Goal: Information Seeking & Learning: Compare options

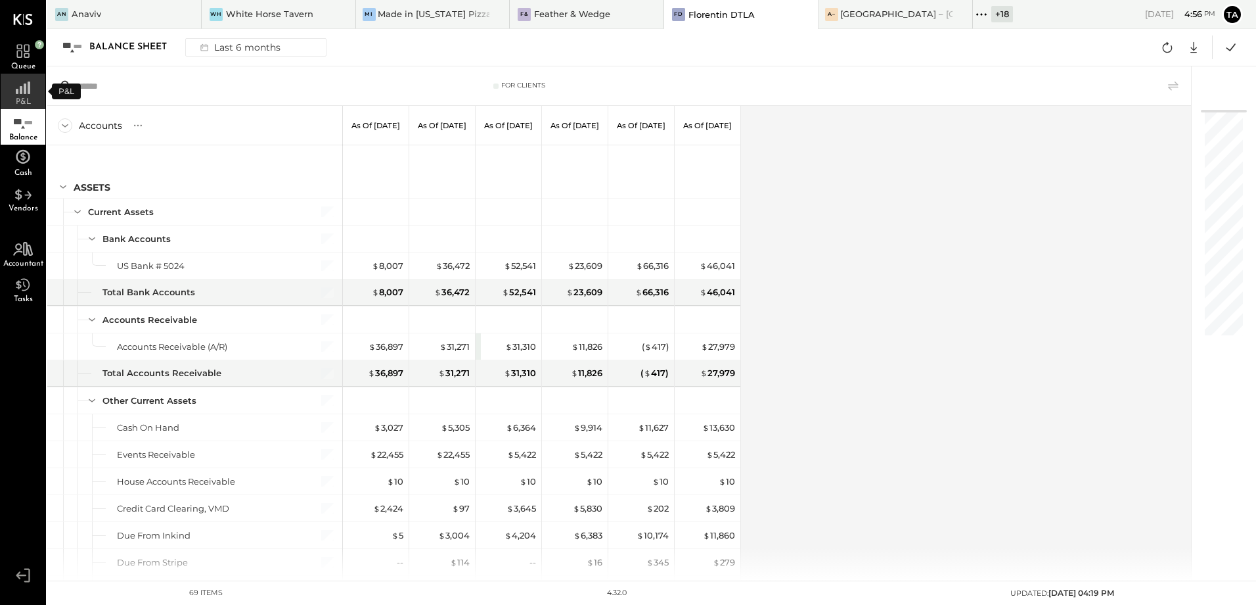
click at [15, 97] on div "P&L" at bounding box center [23, 91] width 45 height 35
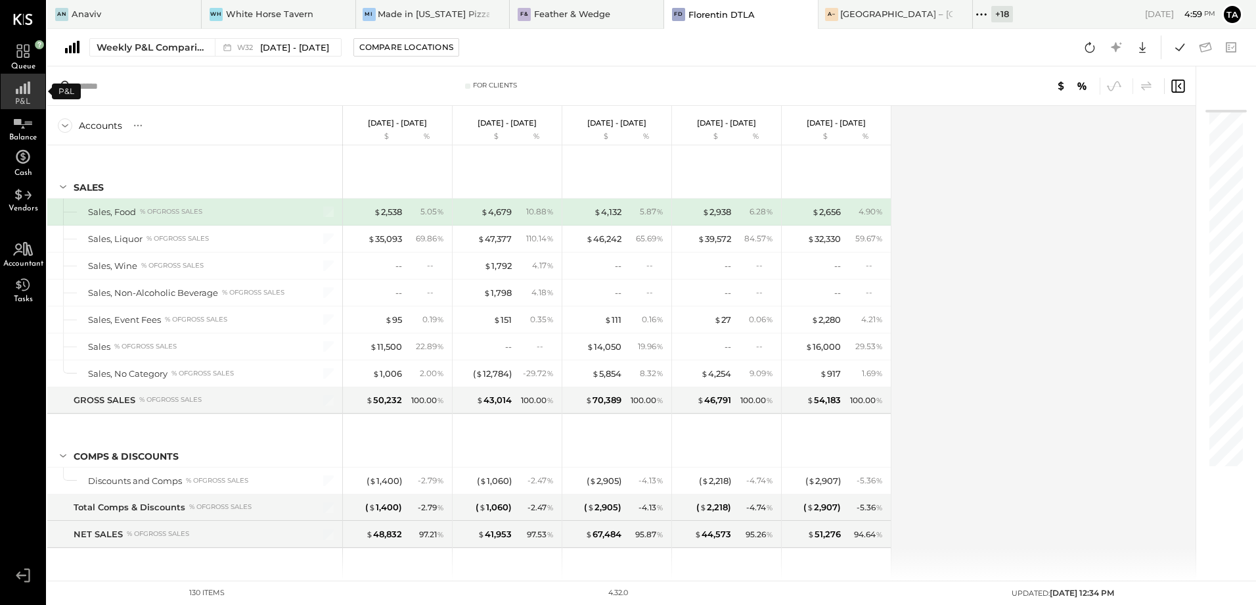
click at [24, 93] on rect at bounding box center [25, 88] width 3 height 11
drag, startPoint x: 1092, startPoint y: 55, endPoint x: 1091, endPoint y: 150, distance: 94.6
click at [1091, 68] on div "An Anaviv WH White Horse Tavern Mi Made in New York Pizza West Village F& Feath…" at bounding box center [651, 290] width 1209 height 580
click at [15, 100] on span "P&L" at bounding box center [23, 102] width 16 height 8
click at [17, 126] on icon at bounding box center [23, 120] width 24 height 20
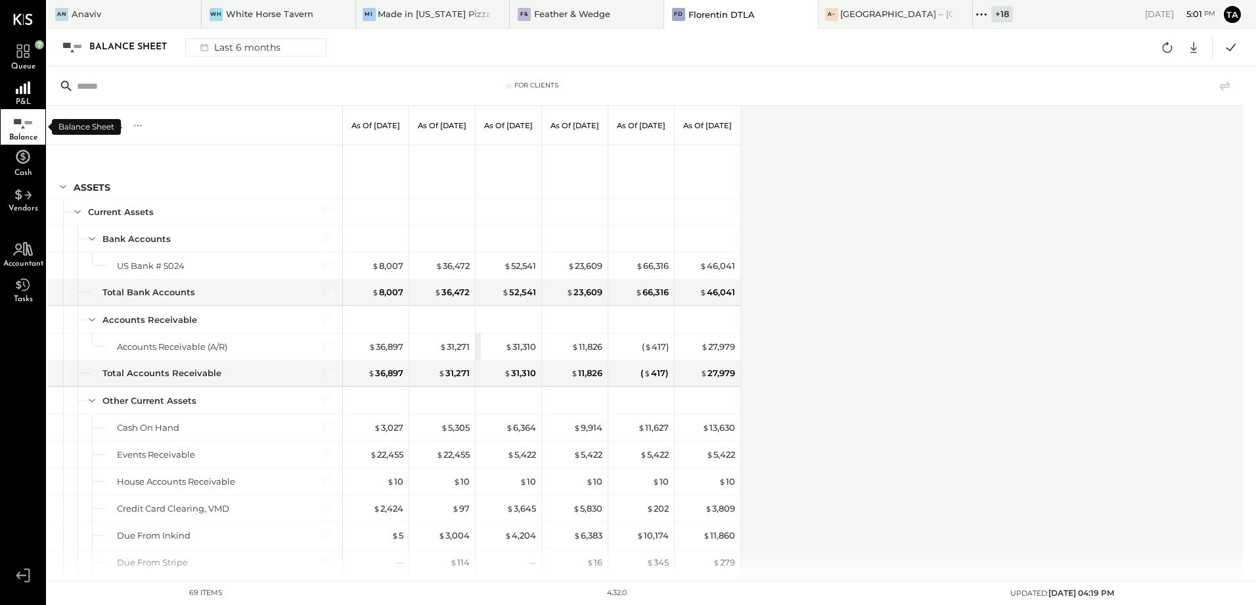
drag, startPoint x: 16, startPoint y: 135, endPoint x: 802, endPoint y: 293, distance: 801.7
click at [16, 135] on span "Balance" at bounding box center [23, 137] width 28 height 8
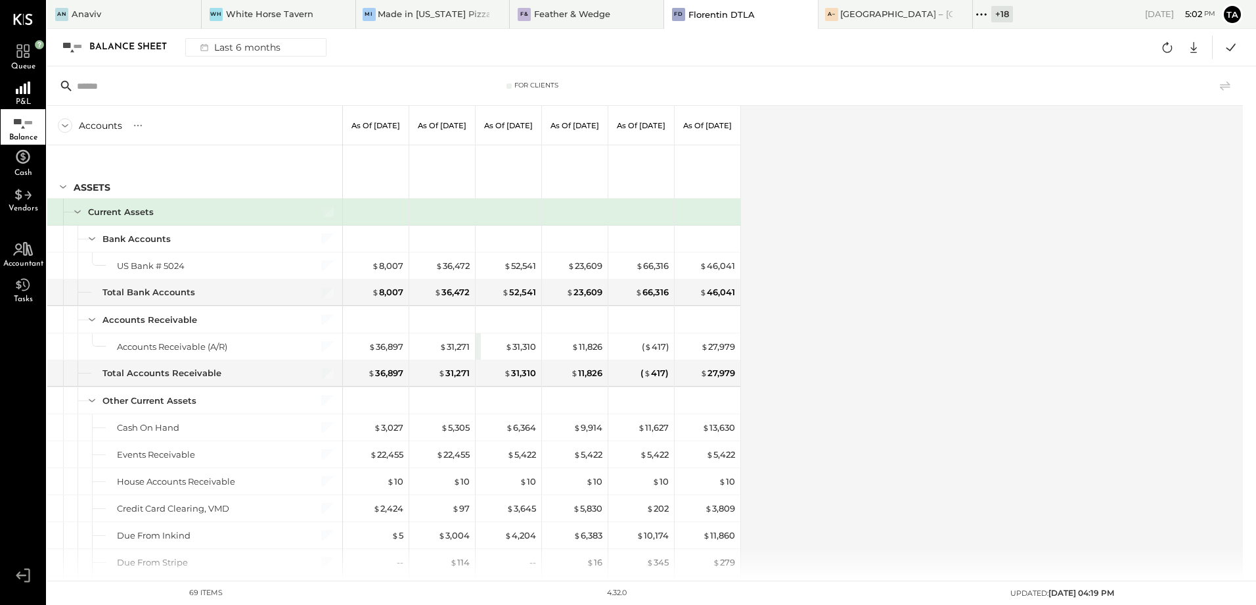
click at [940, 242] on div "Accounts S GL As of [DATE] As of [DATE] As of [DATE] As of [DATE] As of [DATE] …" at bounding box center [646, 343] width 1198 height 474
click at [996, 460] on div "Accounts S GL As of Feb 28th 2025 As of Mar 31st 2025 As of Apr 30th 2025 As of…" at bounding box center [646, 343] width 1198 height 474
drag, startPoint x: 823, startPoint y: 350, endPoint x: 824, endPoint y: 369, distance: 19.1
click at [823, 350] on div "Accounts S GL As of [DATE] As of [DATE] As of [DATE] As of [DATE] As of [DATE] …" at bounding box center [646, 343] width 1198 height 474
click at [800, 369] on div "Accounts S GL As of [DATE] As of [DATE] As of [DATE] As of [DATE] As of [DATE] …" at bounding box center [646, 343] width 1198 height 474
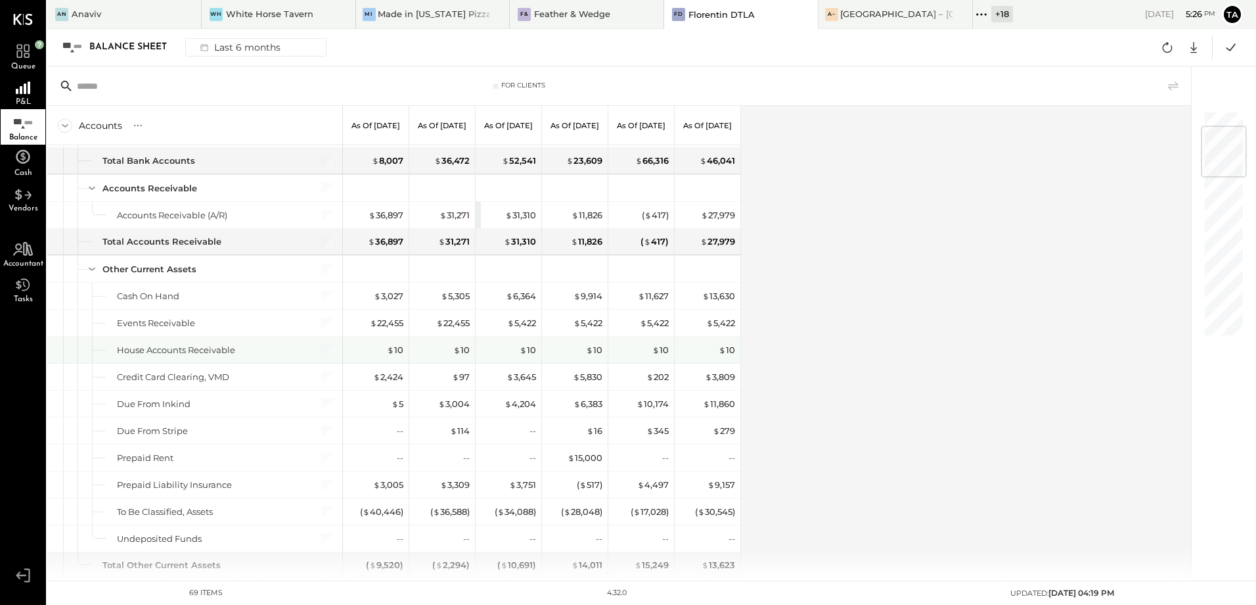
scroll to position [197, 0]
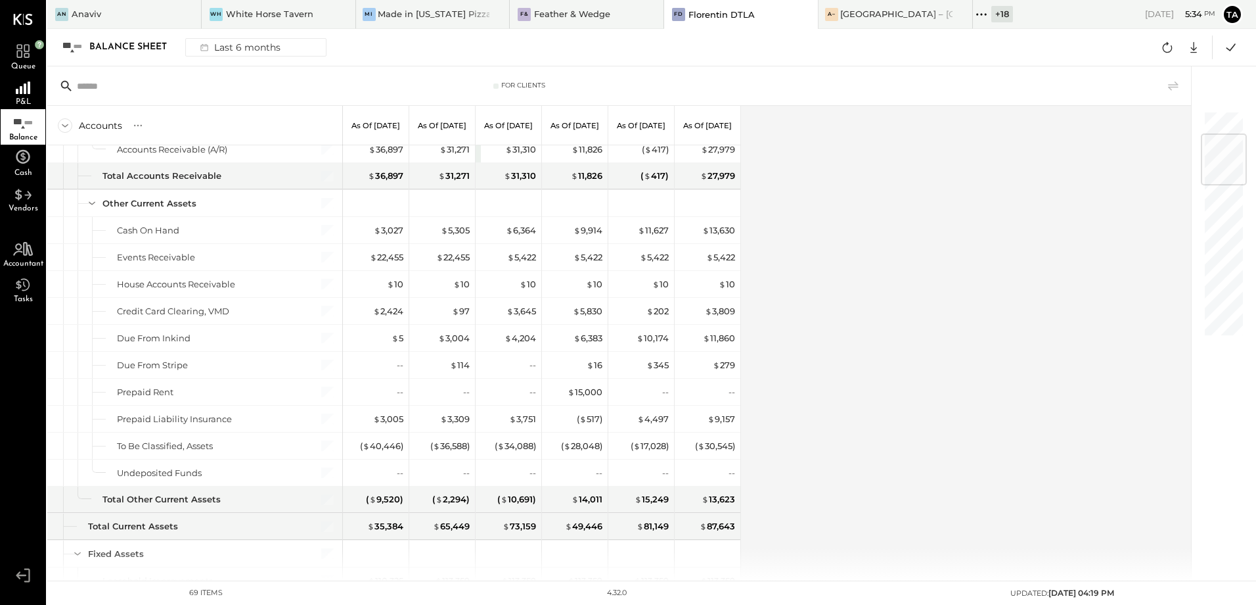
click at [137, 124] on icon at bounding box center [137, 125] width 13 height 13
click at [150, 127] on div "GL" at bounding box center [150, 125] width 13 height 11
click at [918, 334] on div "Accounts S GL As of Feb 28th 2025 As of Mar 31st 2025 As of Apr 30th 2025 As of…" at bounding box center [620, 343] width 1146 height 474
click at [849, 392] on div "Accounts S GL As of Feb 28th 2025 As of Mar 31st 2025 As of Apr 30th 2025 As of…" at bounding box center [620, 343] width 1146 height 474
click at [815, 404] on div "Accounts S GL As of Feb 28th 2025 As of Mar 31st 2025 As of Apr 30th 2025 As of…" at bounding box center [620, 343] width 1146 height 474
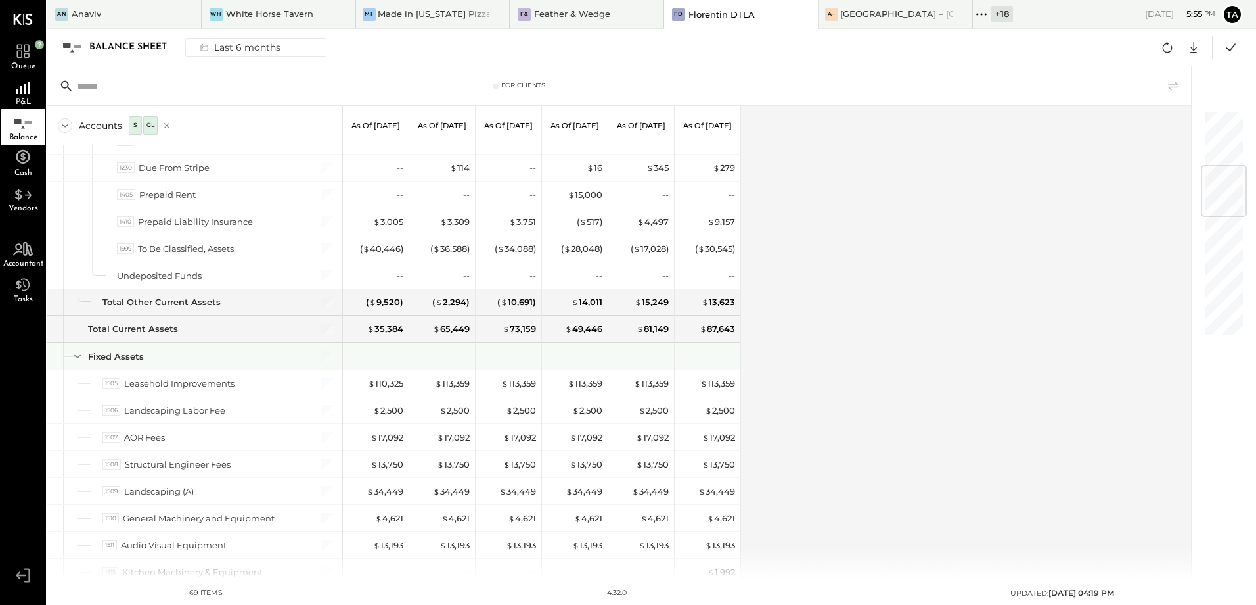
scroll to position [526, 0]
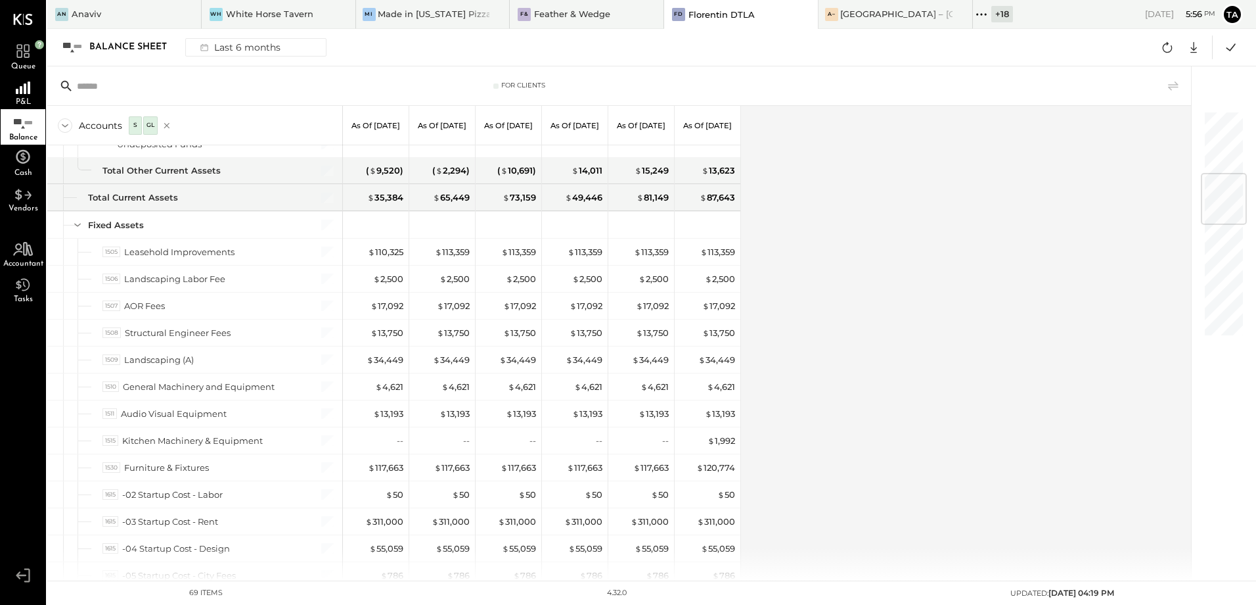
click at [965, 316] on div "Accounts S GL As of Feb 28th 2025 As of Mar 31st 2025 As of Apr 30th 2025 As of…" at bounding box center [620, 343] width 1146 height 474
click at [965, 315] on div "Accounts S GL As of Feb 28th 2025 As of Mar 31st 2025 As of Apr 30th 2025 As of…" at bounding box center [620, 343] width 1146 height 474
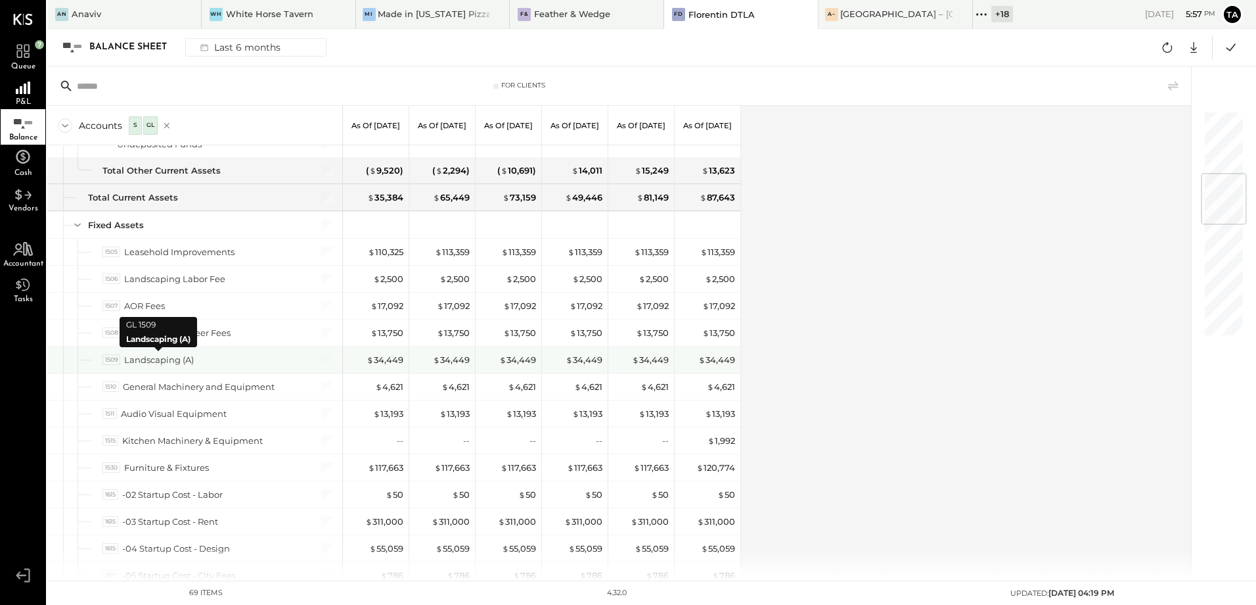
click at [148, 357] on div "Landscaping (A)" at bounding box center [159, 360] width 70 height 12
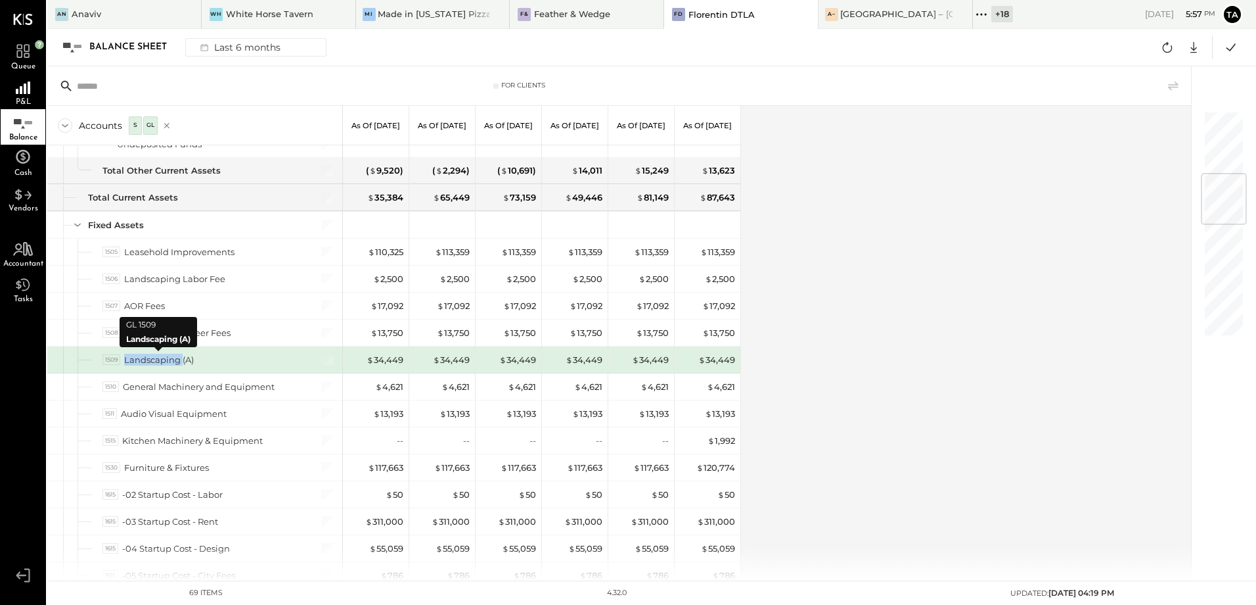
click at [148, 357] on div "Landscaping (A)" at bounding box center [159, 360] width 70 height 12
copy div "Landscaping"
click at [871, 384] on div "Accounts S GL As of Feb 28th 2025 As of Mar 31st 2025 As of Apr 30th 2025 As of…" at bounding box center [620, 343] width 1146 height 474
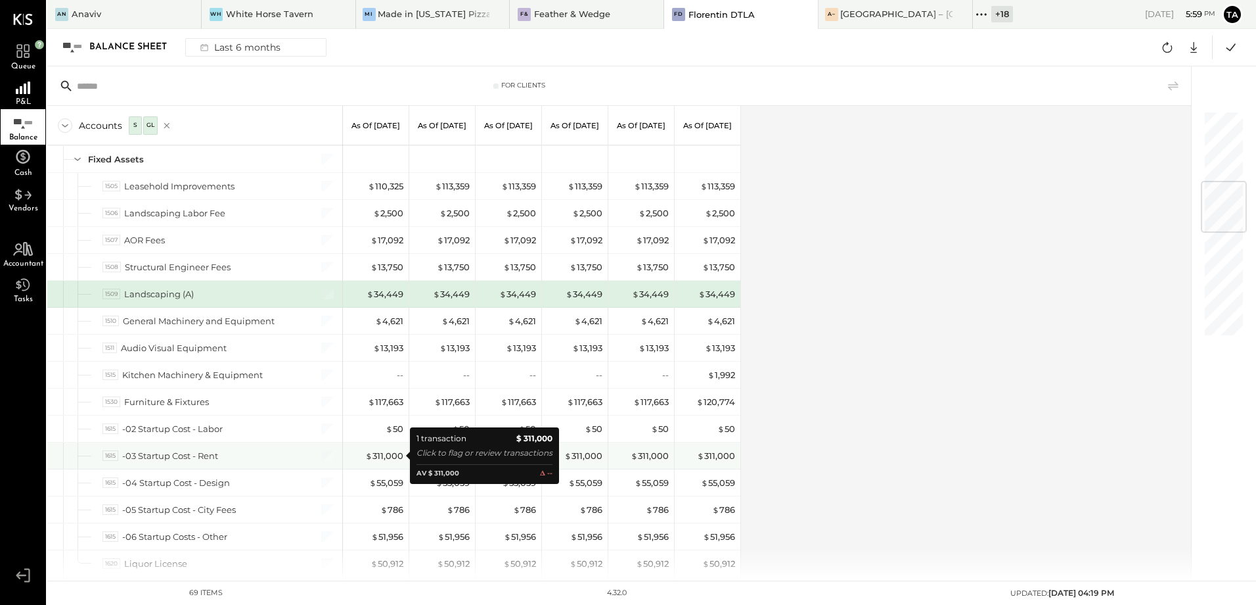
scroll to position [657, 0]
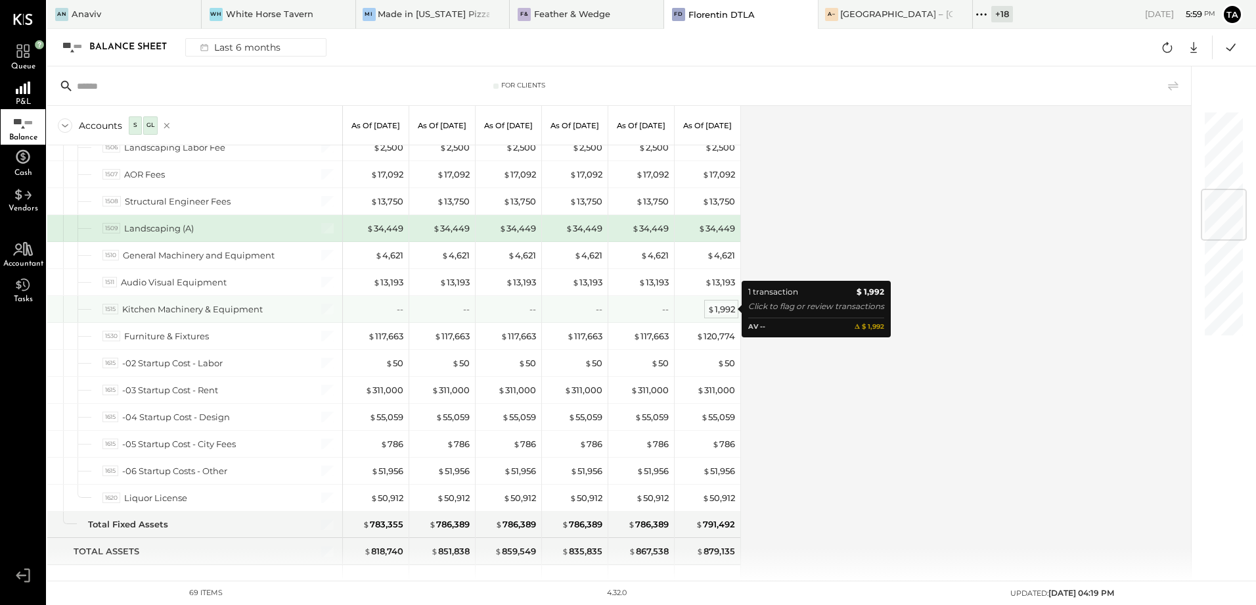
click at [726, 310] on div "$ 1,992" at bounding box center [722, 309] width 28 height 12
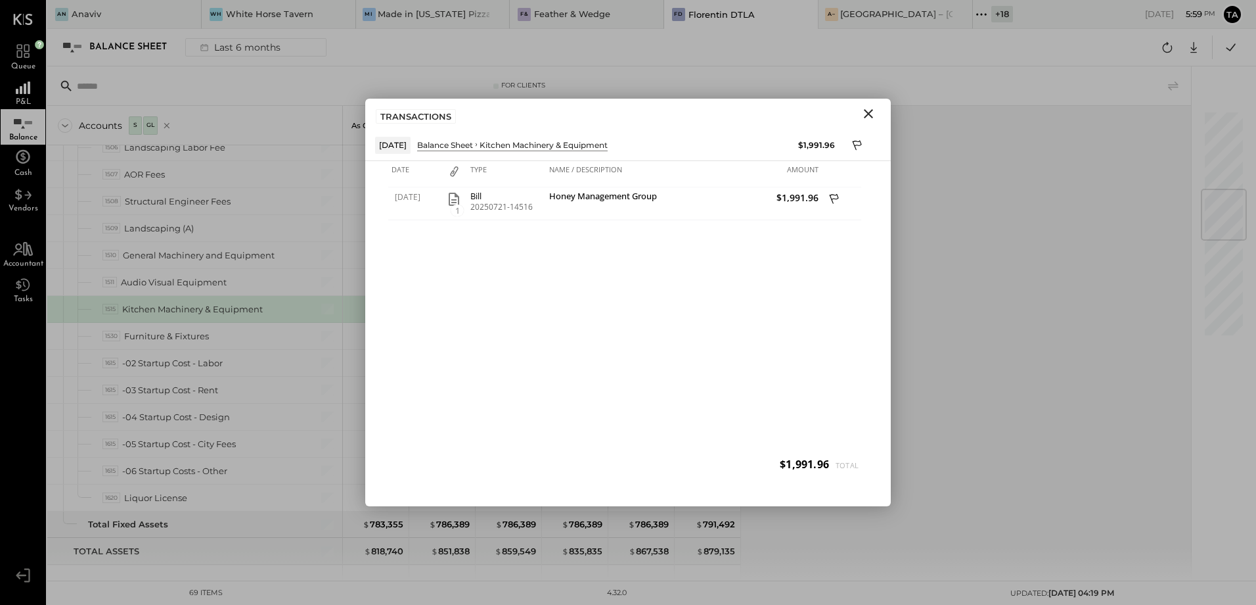
click at [870, 116] on icon "Close" at bounding box center [868, 113] width 9 height 9
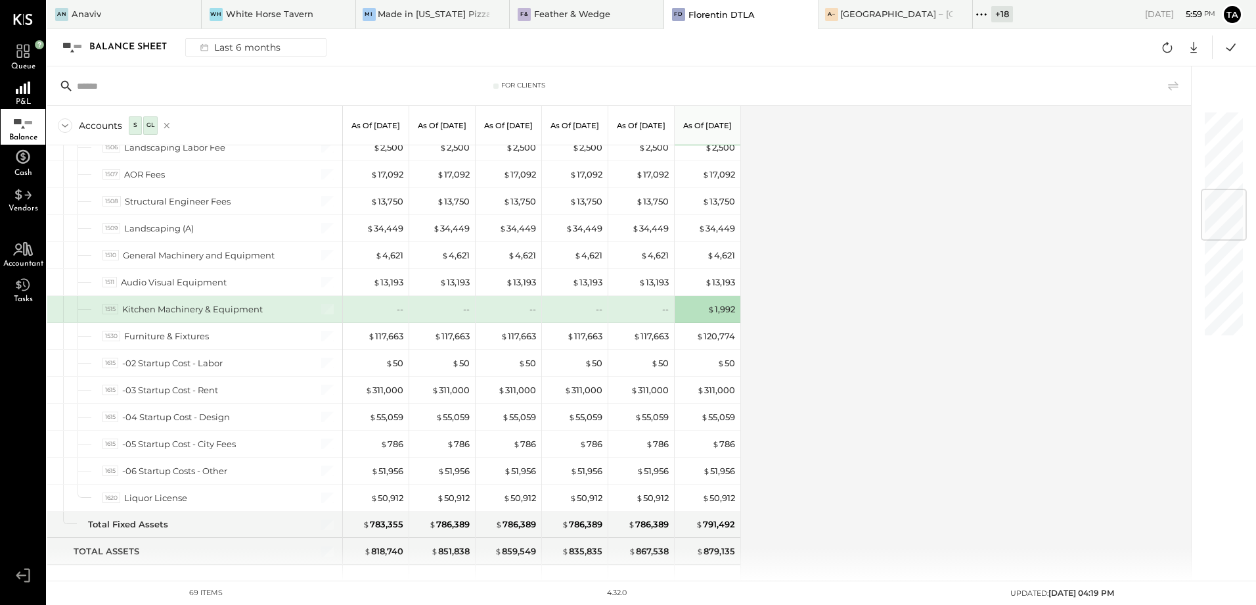
click at [914, 375] on div "Accounts S GL As of Feb 28th 2025 As of Mar 31st 2025 As of Apr 30th 2025 As of…" at bounding box center [620, 343] width 1146 height 474
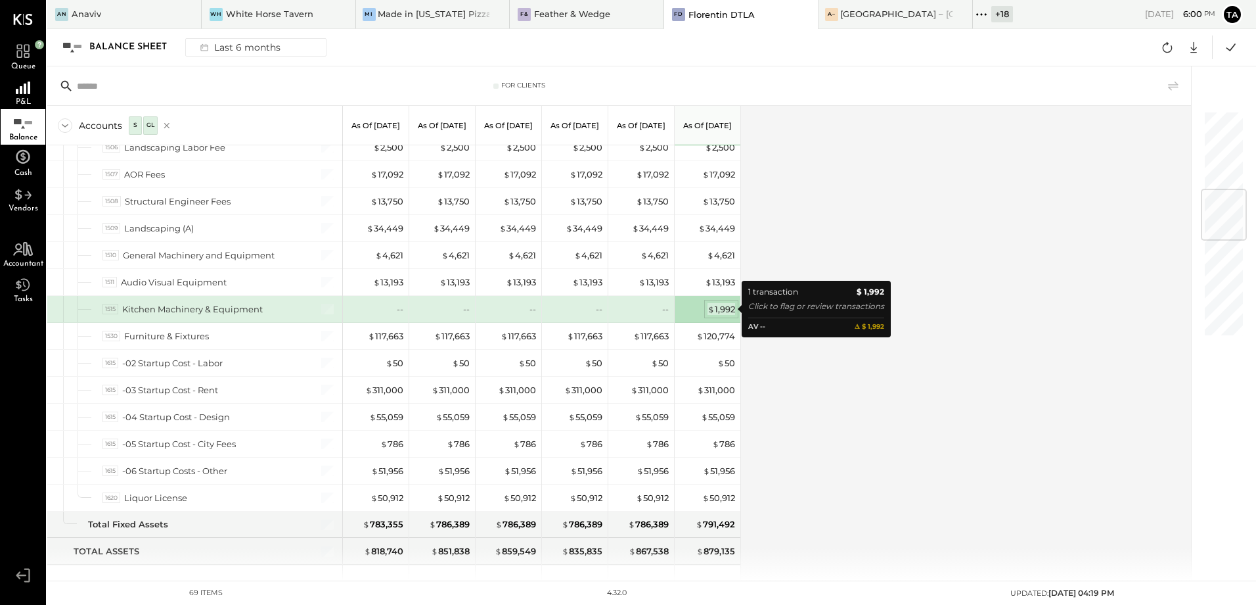
click at [720, 311] on div "$ 1,992" at bounding box center [722, 309] width 28 height 12
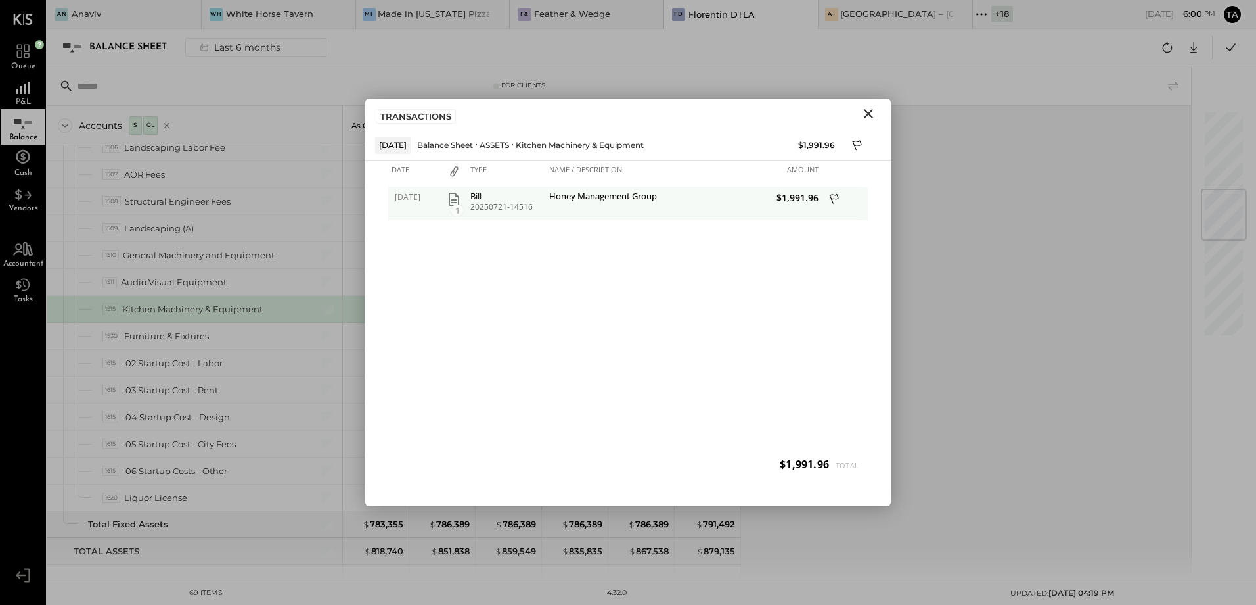
click at [455, 200] on icon "button" at bounding box center [454, 199] width 11 height 13
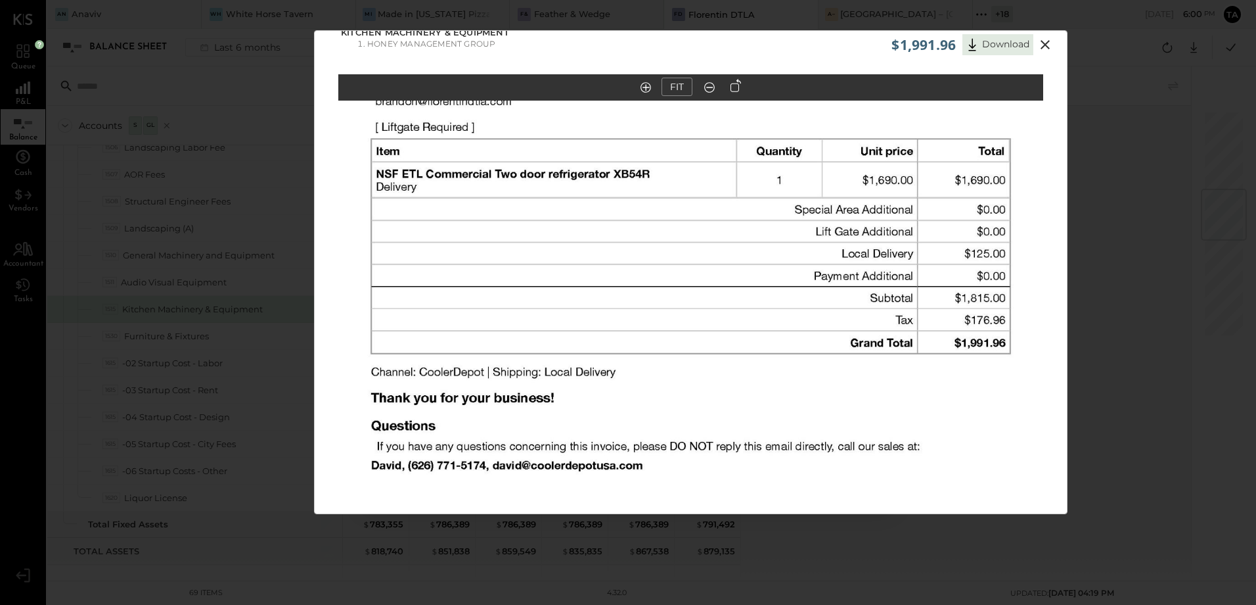
scroll to position [0, 0]
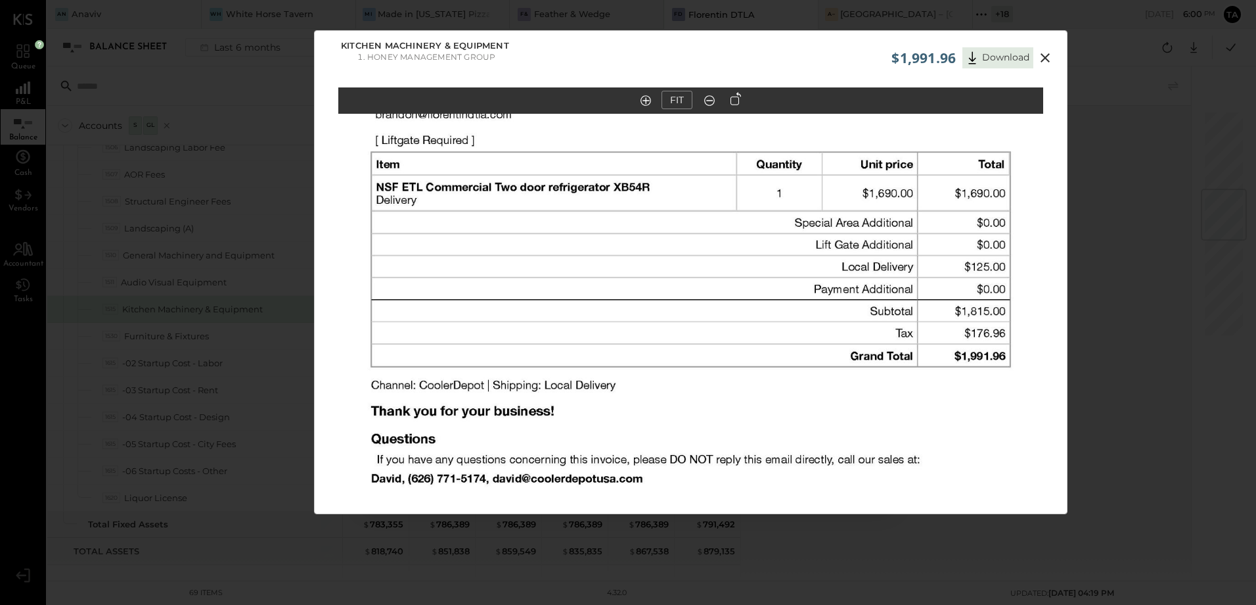
click at [1045, 62] on icon at bounding box center [1046, 58] width 16 height 16
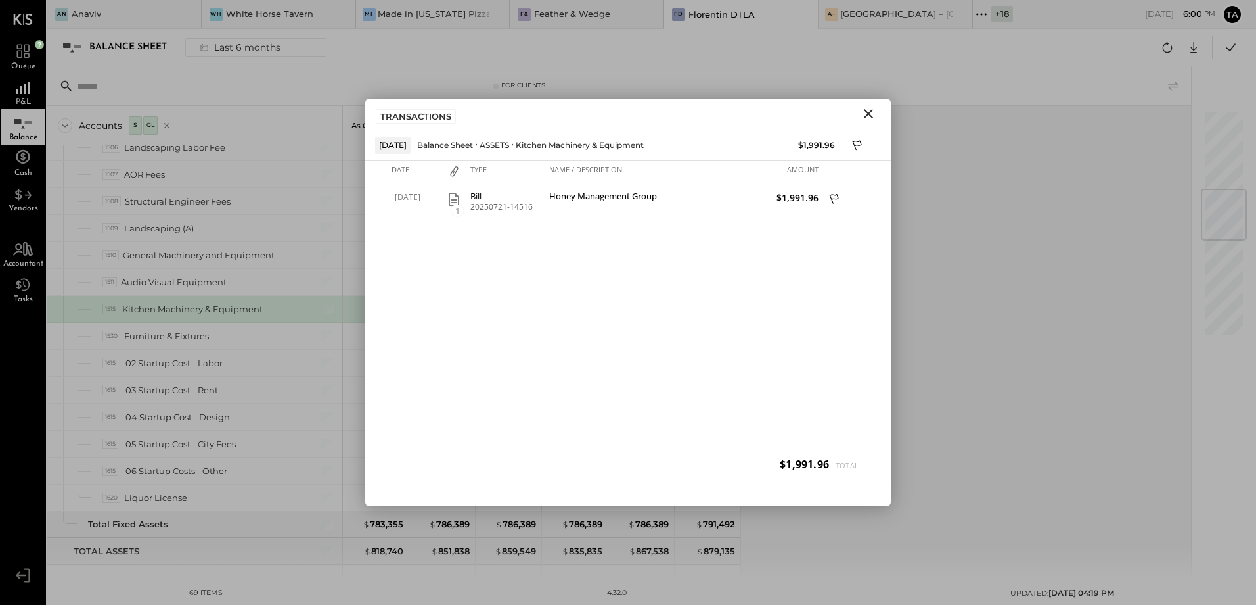
click at [866, 117] on icon "Close" at bounding box center [868, 113] width 9 height 9
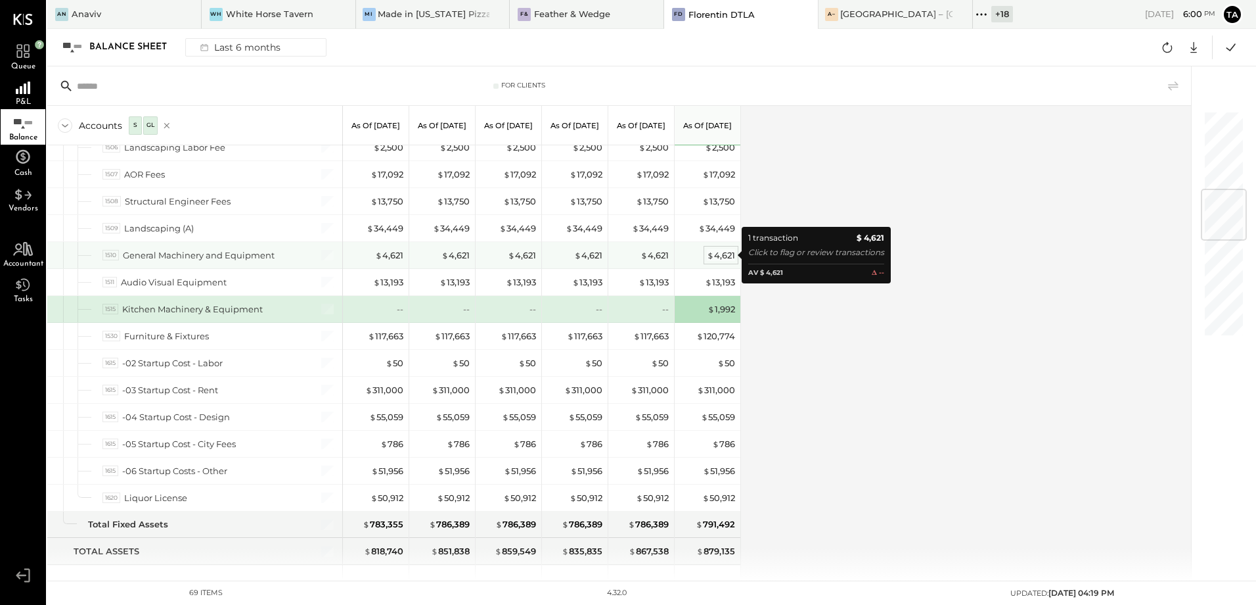
click at [718, 257] on div "$ 4,621" at bounding box center [721, 255] width 28 height 12
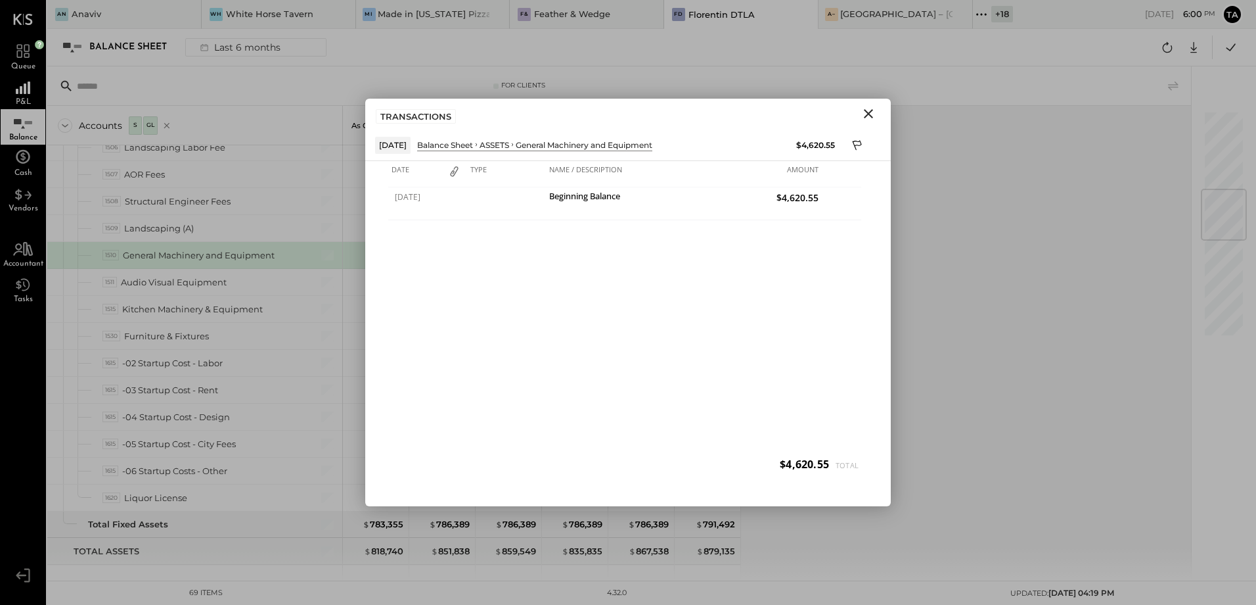
click at [874, 119] on icon "Close" at bounding box center [869, 114] width 16 height 16
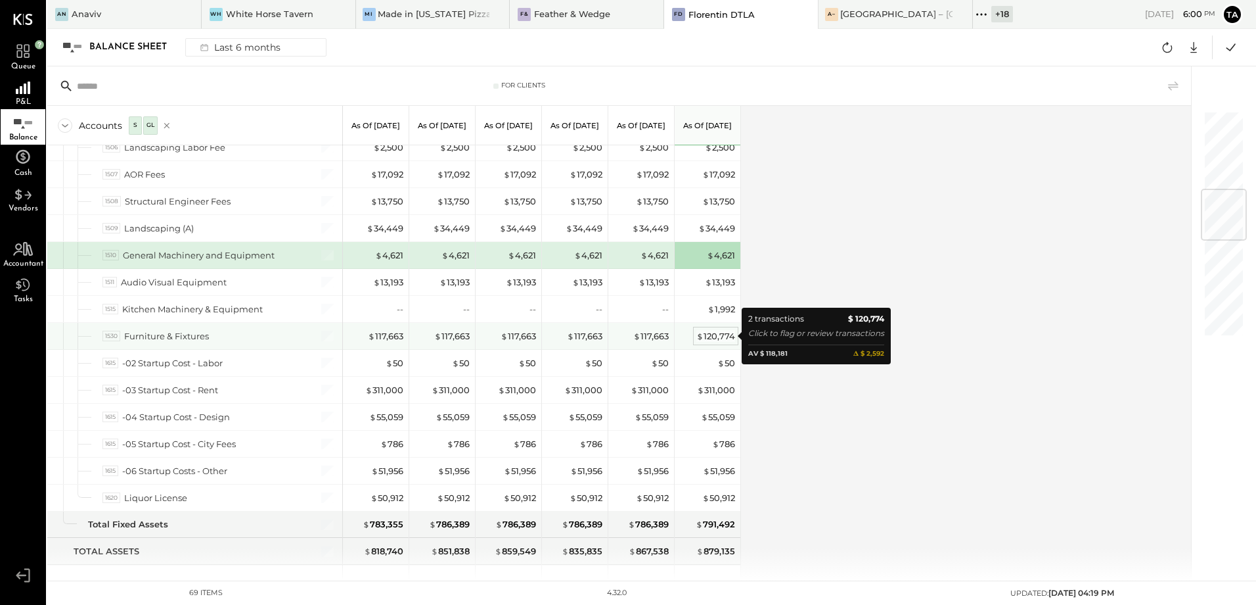
click at [711, 338] on div "$ 120,774" at bounding box center [716, 336] width 39 height 12
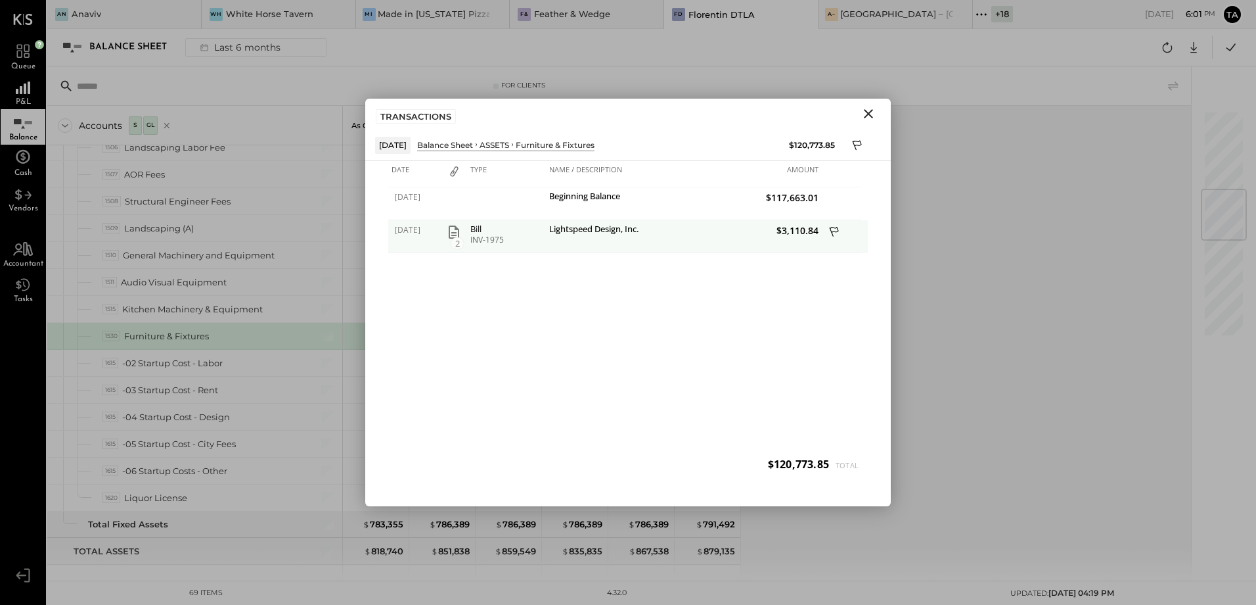
click at [452, 235] on icon "button" at bounding box center [454, 231] width 11 height 13
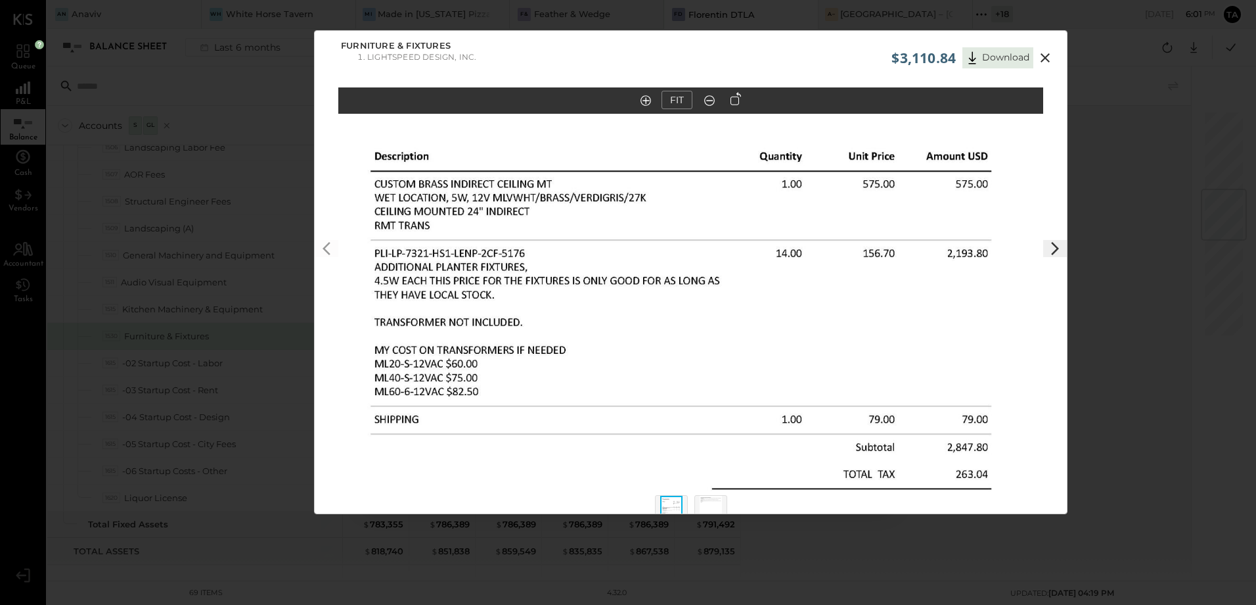
click at [1043, 59] on icon at bounding box center [1045, 57] width 9 height 9
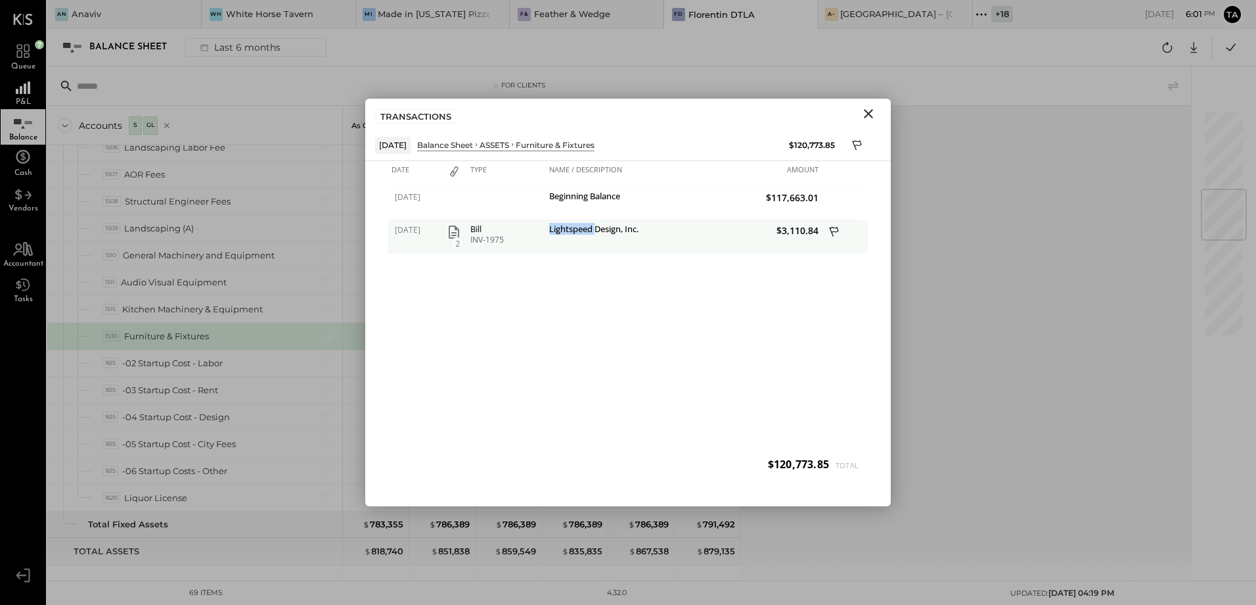
drag, startPoint x: 550, startPoint y: 228, endPoint x: 596, endPoint y: 228, distance: 46.0
click at [596, 228] on div "Lightspeed Design, Inc." at bounding box center [614, 230] width 131 height 12
copy div "Lightspeed"
click at [870, 117] on icon "Close" at bounding box center [869, 114] width 16 height 16
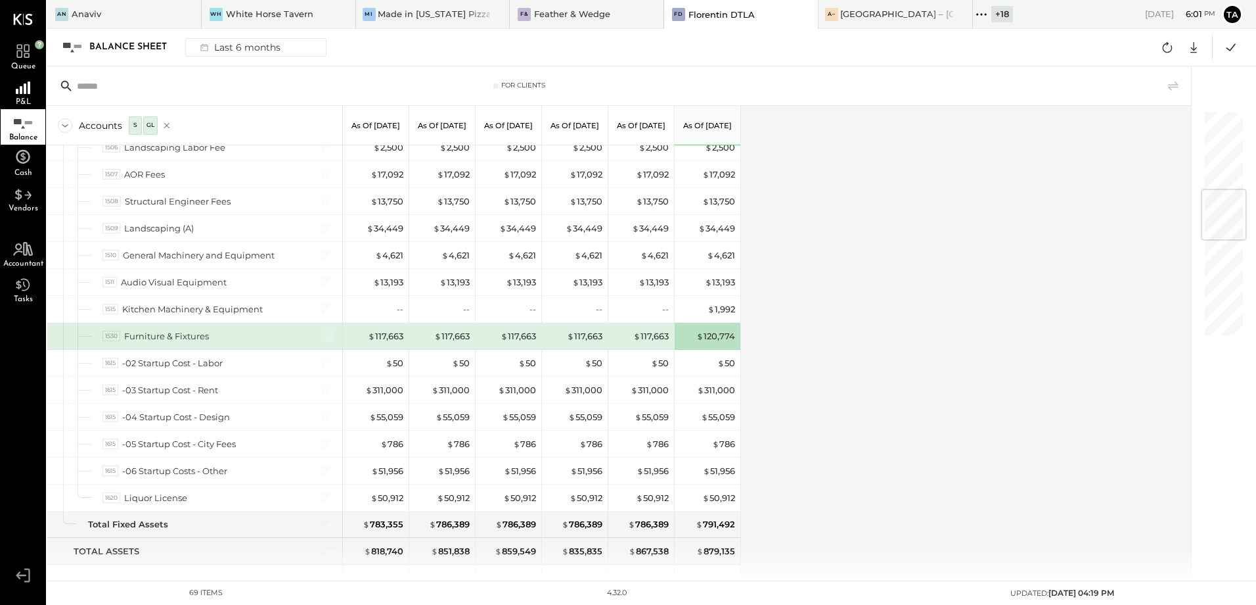
click at [890, 413] on div "Accounts S GL As of Feb 28th 2025 As of Mar 31st 2025 As of Apr 30th 2025 As of…" at bounding box center [620, 343] width 1146 height 474
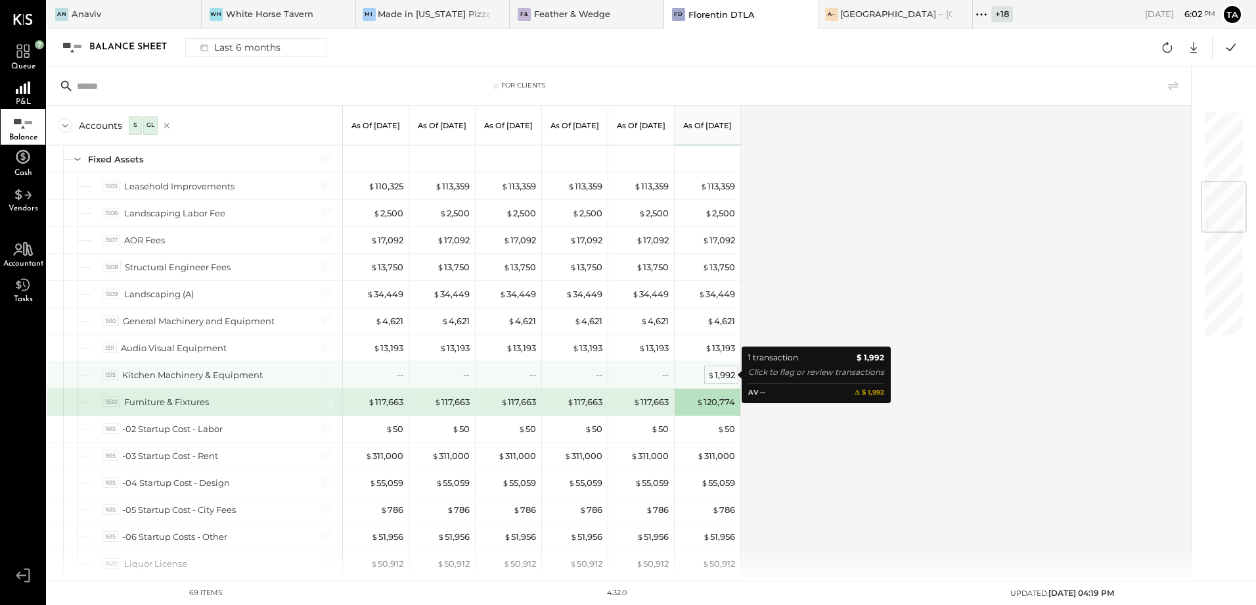
click at [723, 376] on div "$ 1,992" at bounding box center [722, 375] width 28 height 12
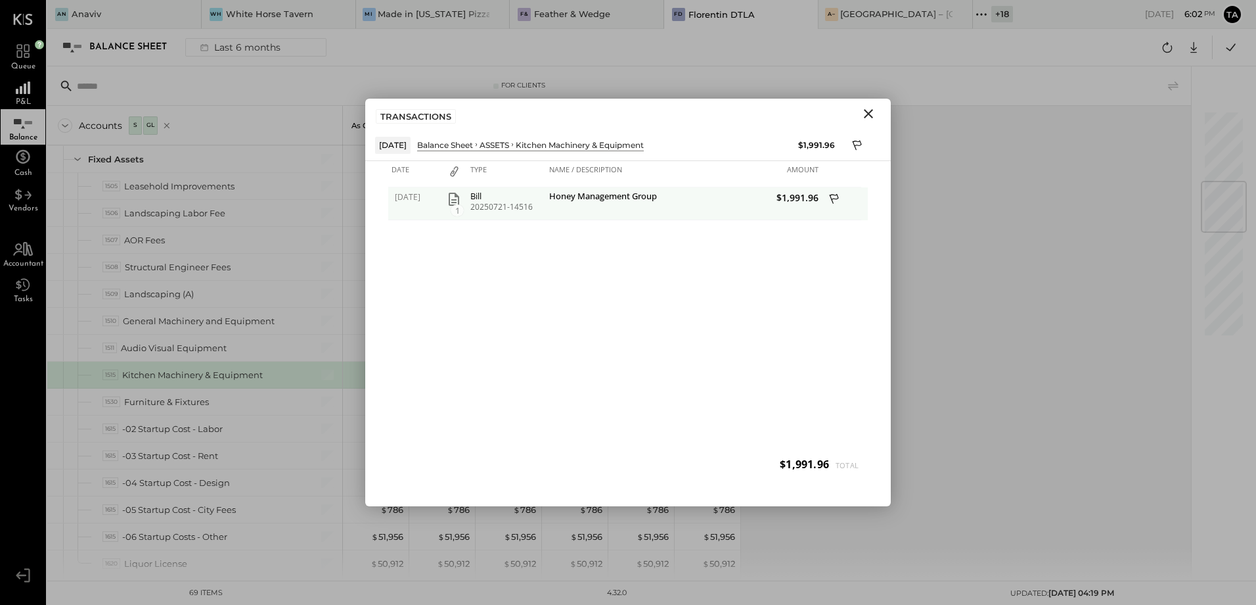
click at [451, 200] on icon "button" at bounding box center [454, 199] width 11 height 13
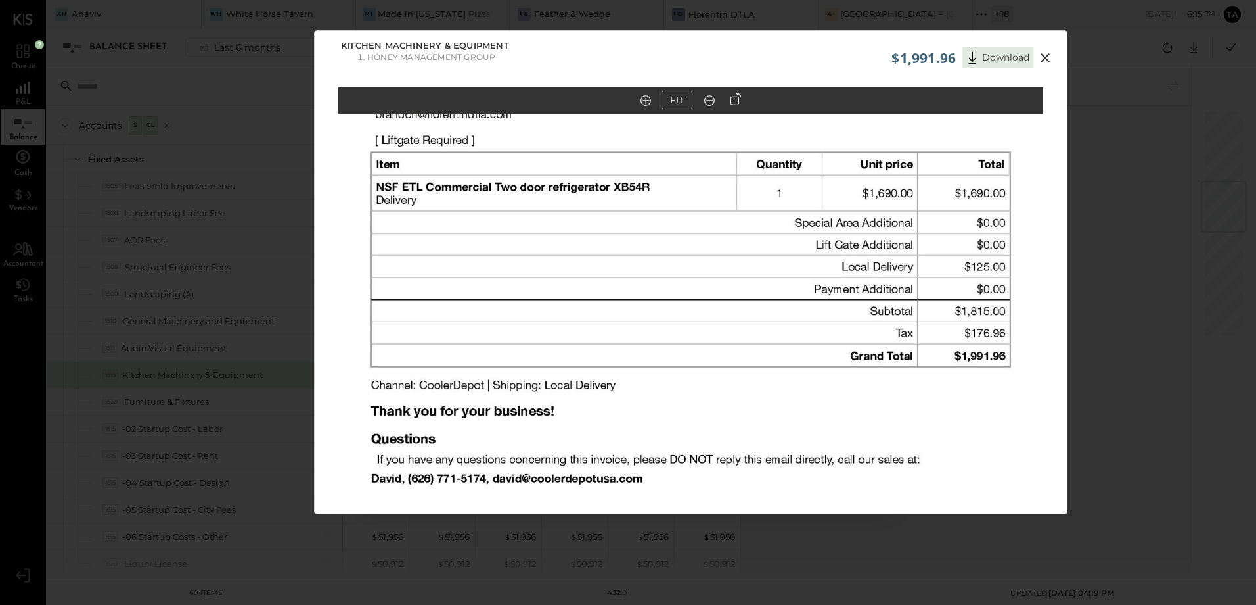
drag, startPoint x: 1047, startPoint y: 57, endPoint x: 430, endPoint y: 441, distance: 726.1
click at [1047, 57] on icon at bounding box center [1046, 58] width 16 height 16
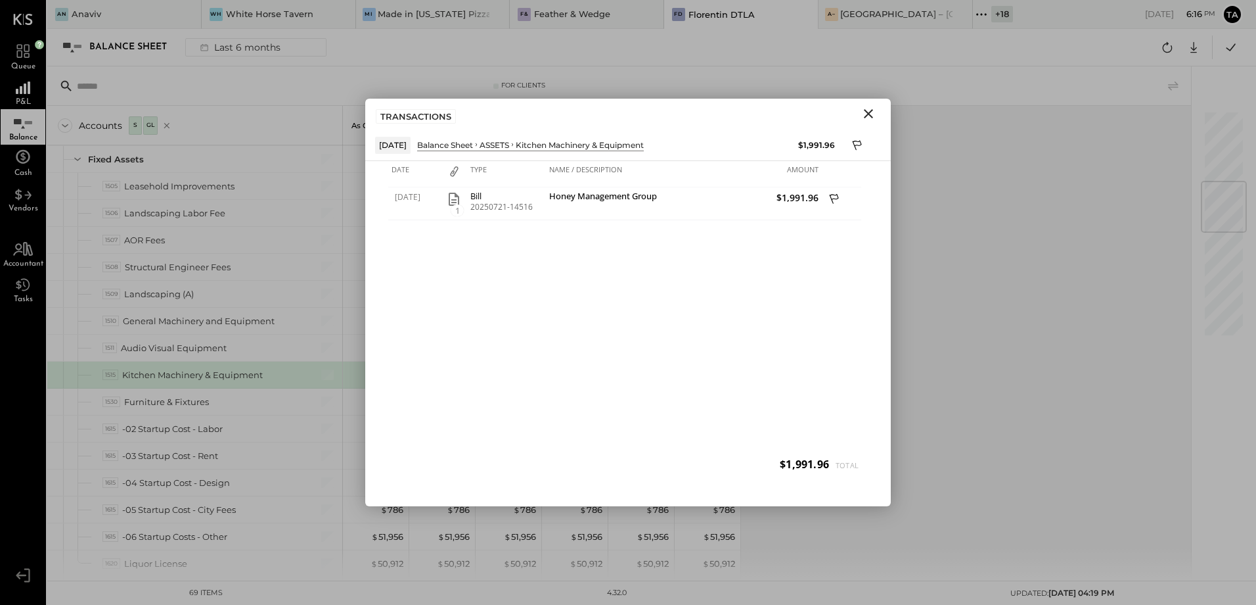
click at [867, 114] on icon "Close" at bounding box center [868, 113] width 9 height 9
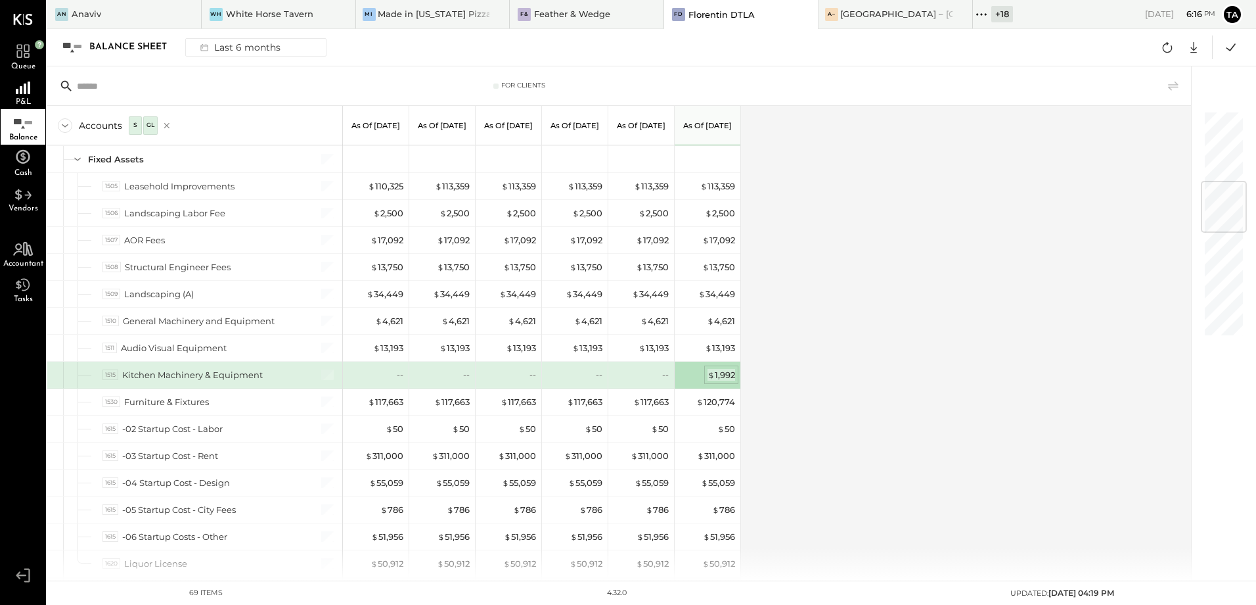
click at [725, 373] on div "$ 1,992" at bounding box center [722, 375] width 28 height 12
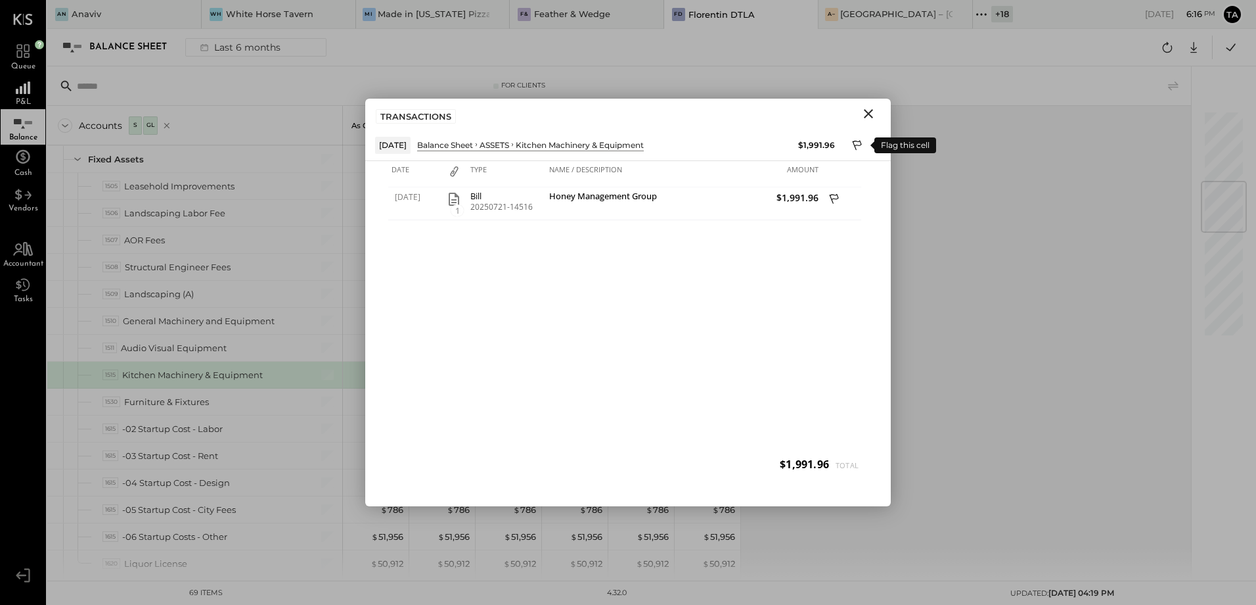
click at [858, 143] on icon at bounding box center [858, 147] width 12 height 16
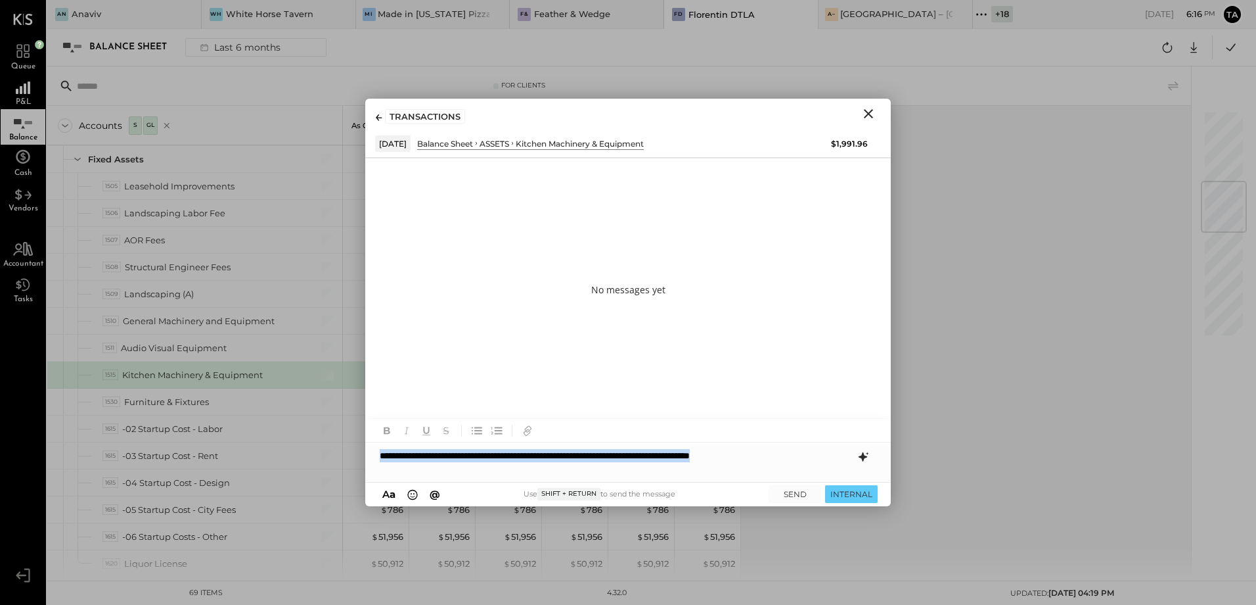
click at [864, 457] on icon at bounding box center [863, 456] width 9 height 9
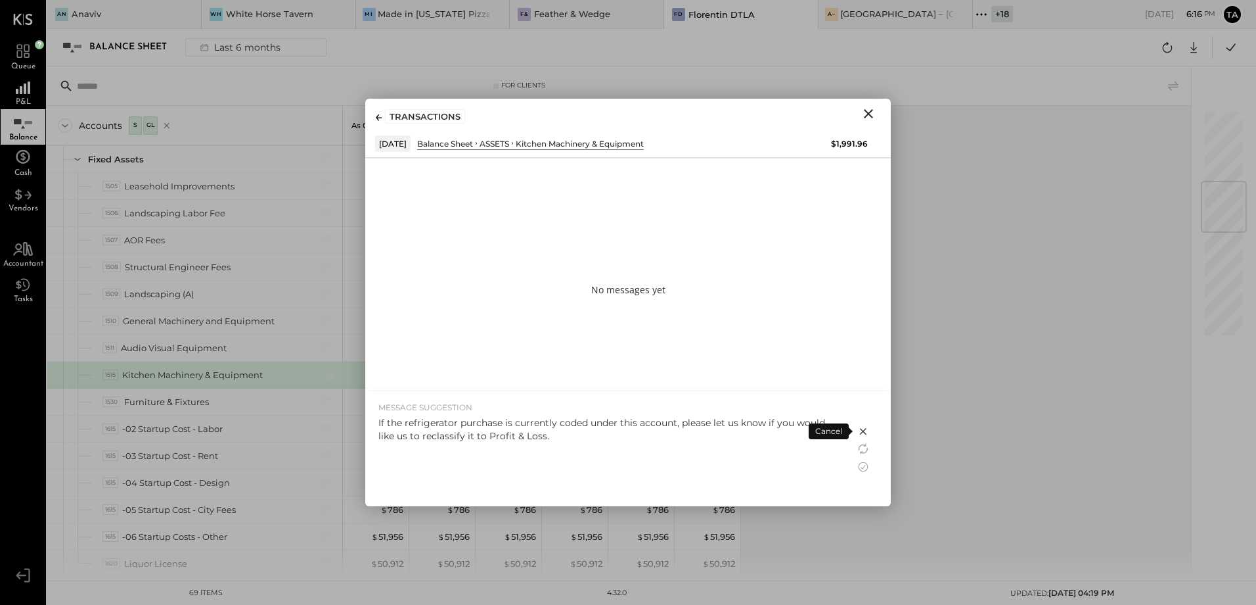
drag, startPoint x: 582, startPoint y: 438, endPoint x: 610, endPoint y: 437, distance: 28.3
click at [582, 437] on div "If the refrigerator purchase is currently coded under this account, please let …" at bounding box center [610, 429] width 464 height 26
click at [863, 470] on icon at bounding box center [864, 466] width 10 height 10
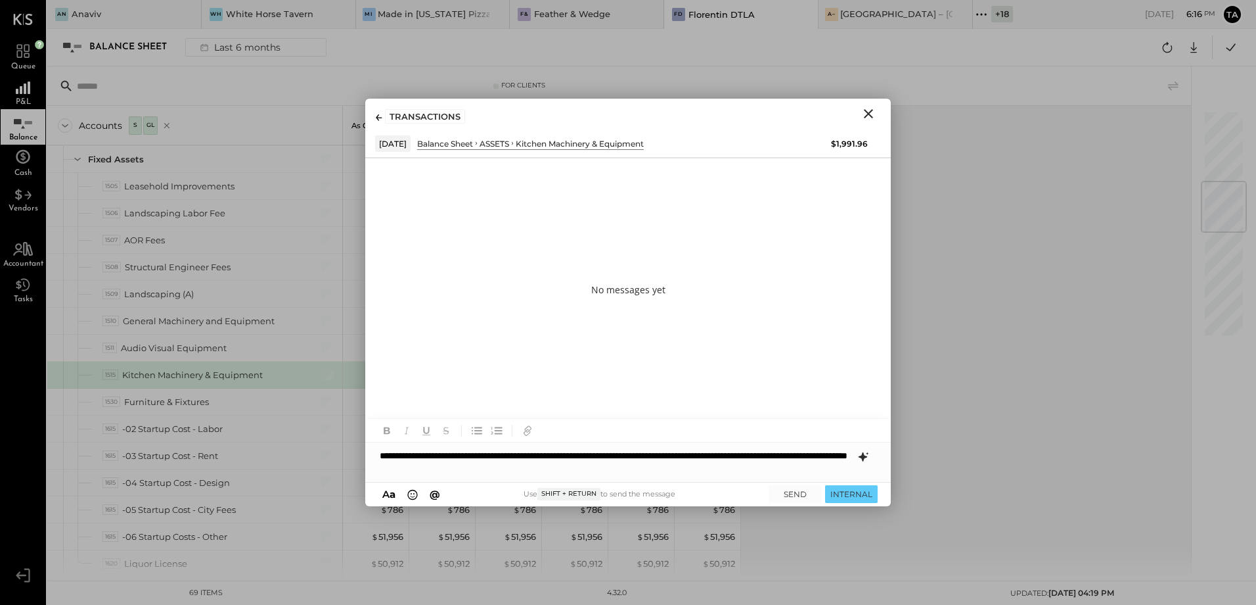
click at [401, 457] on div "**********" at bounding box center [628, 461] width 526 height 39
click at [440, 459] on div "**********" at bounding box center [628, 461] width 526 height 39
click at [561, 476] on div "**********" at bounding box center [628, 461] width 526 height 39
click at [800, 491] on button "SEND" at bounding box center [795, 494] width 53 height 18
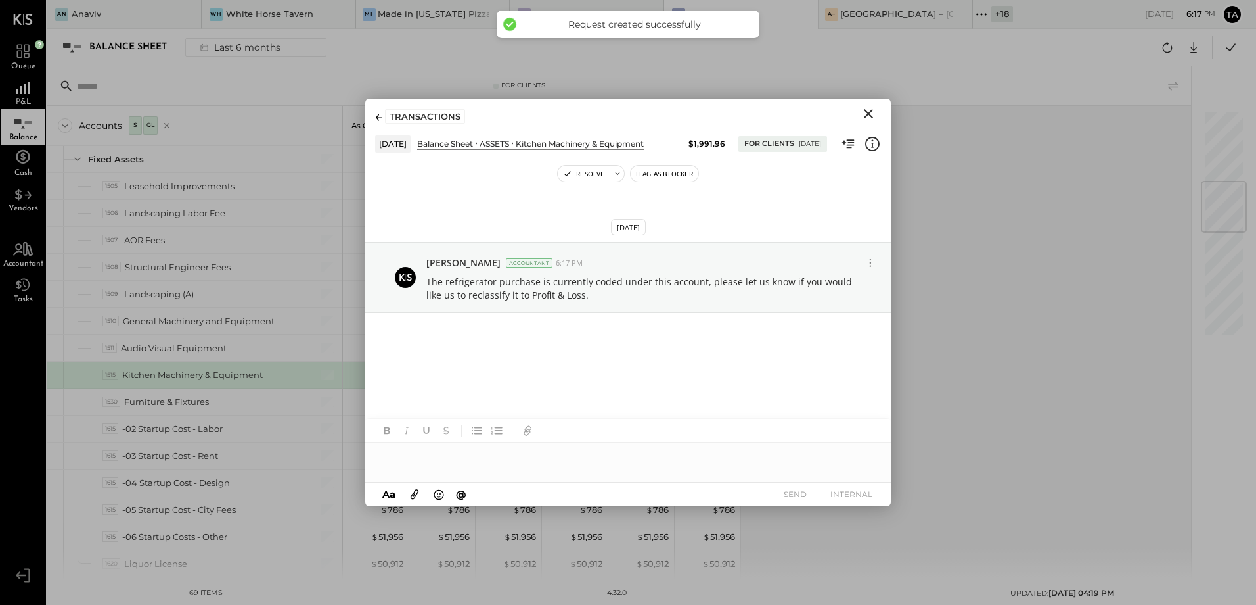
click at [870, 115] on icon "Close" at bounding box center [868, 113] width 9 height 9
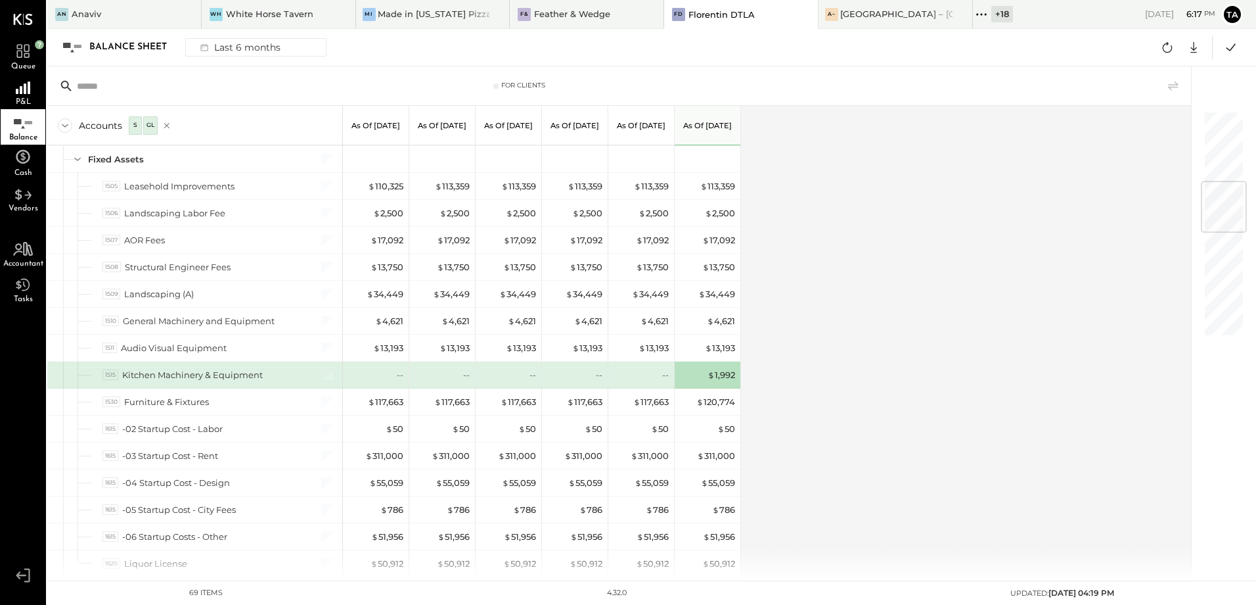
click at [820, 422] on div "Accounts S GL As of Feb 28th 2025 As of Mar 31st 2025 As of Apr 30th 2025 As of…" at bounding box center [620, 343] width 1146 height 474
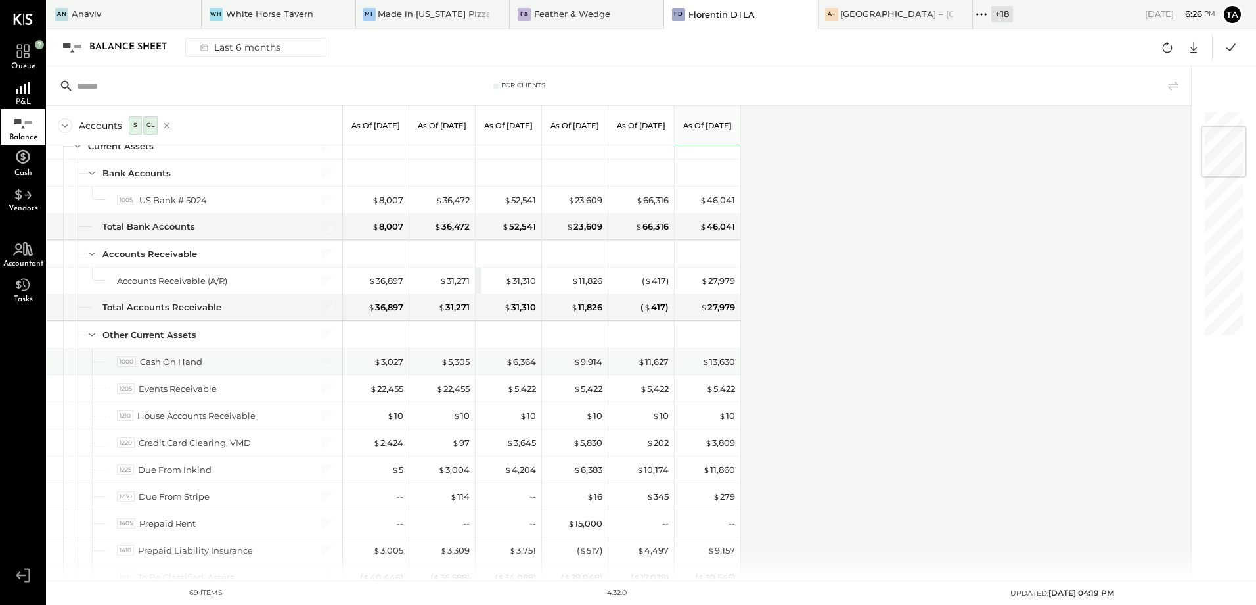
scroll to position [197, 0]
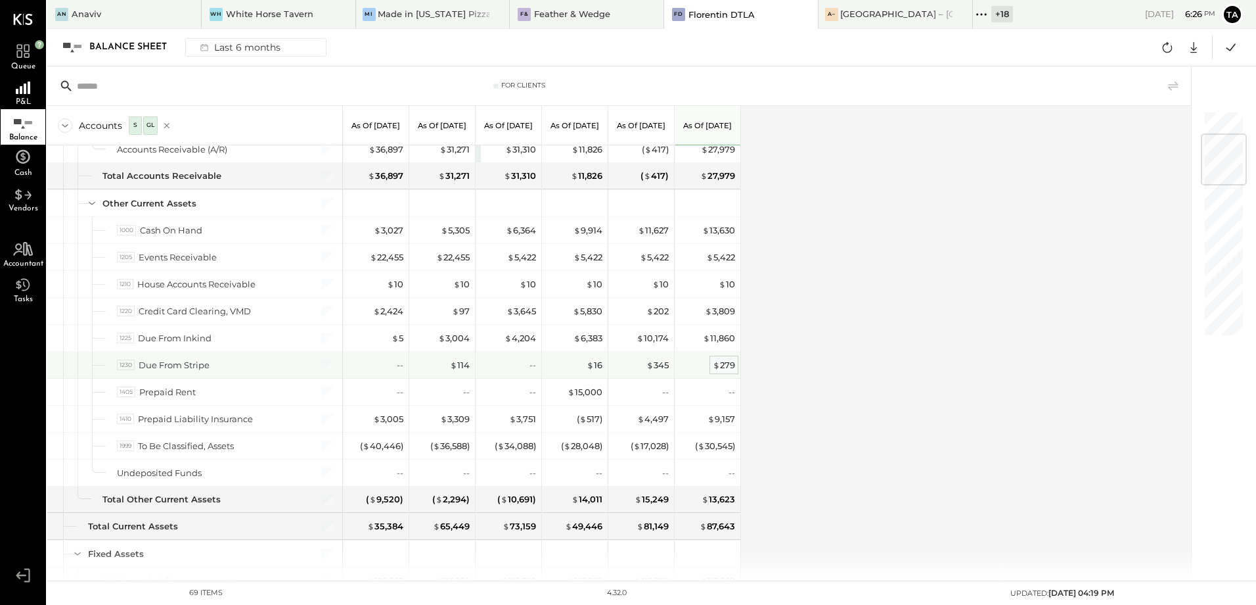
click at [719, 368] on span "$" at bounding box center [716, 364] width 7 height 11
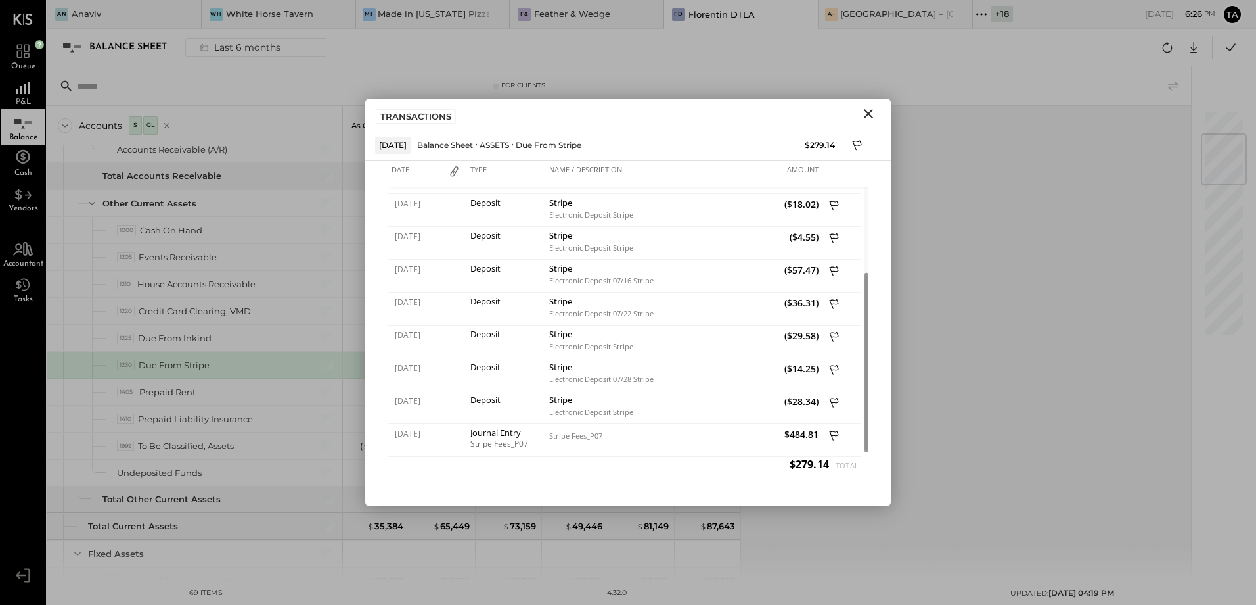
click at [866, 116] on icon "Close" at bounding box center [868, 113] width 9 height 9
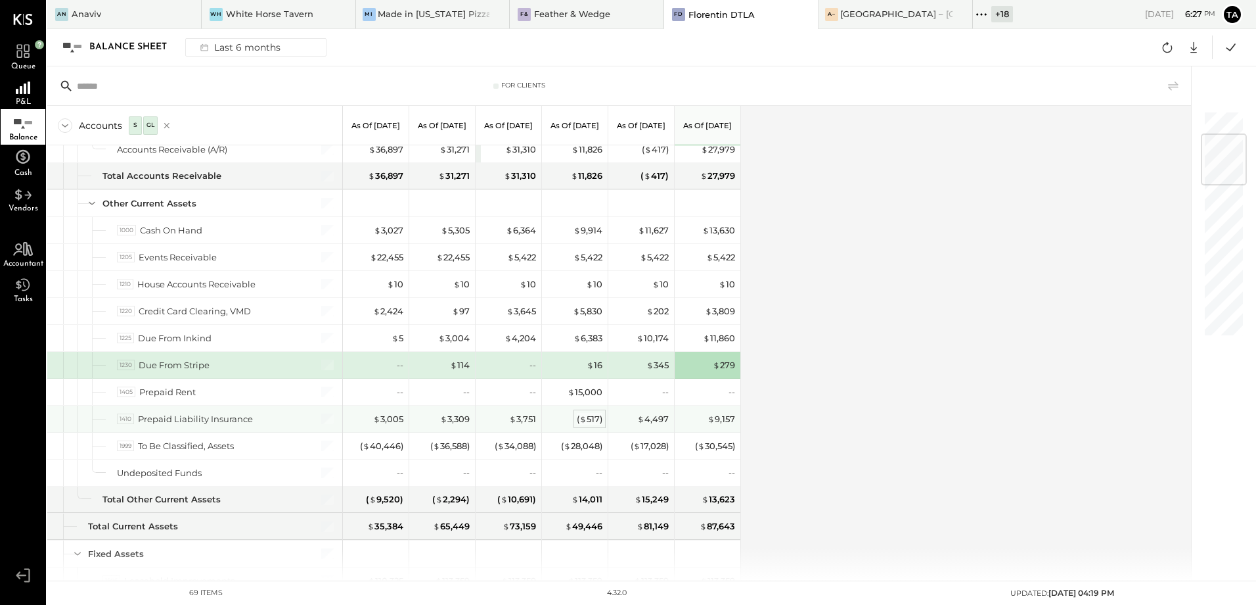
scroll to position [0, 0]
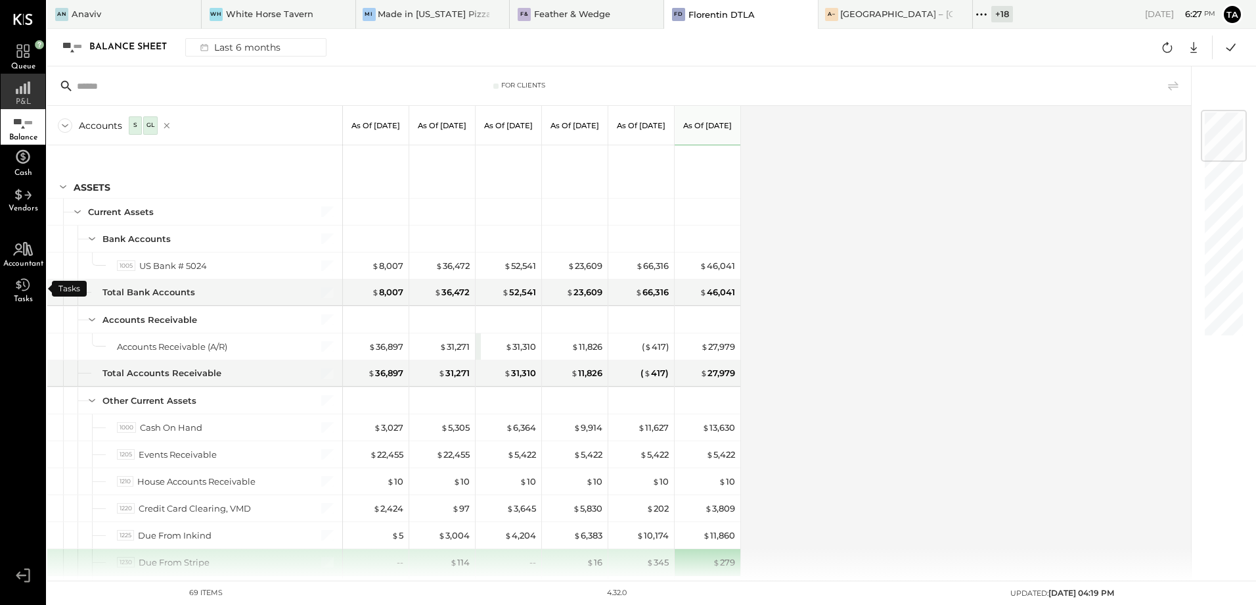
click at [21, 92] on rect at bounding box center [21, 90] width 3 height 8
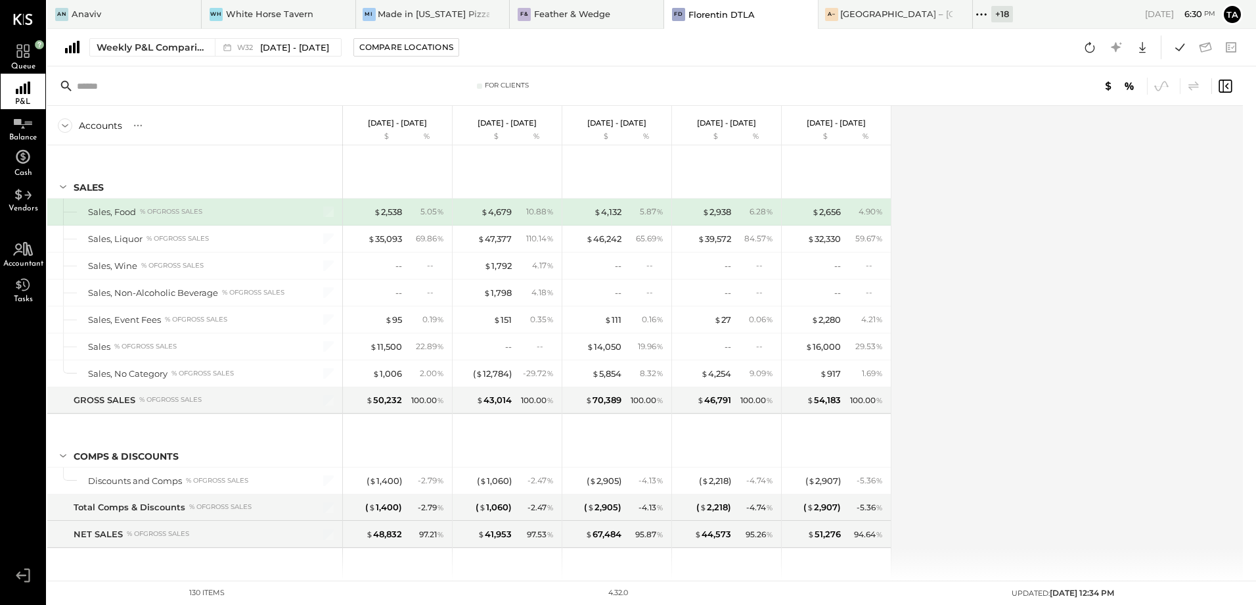
click at [1028, 311] on div "Accounts S % GL [DATE] - [DATE] $ % [DATE] - [DATE] $ % [DATE] - [DATE] $ % [DA…" at bounding box center [646, 343] width 1198 height 474
click at [122, 51] on div "Weekly P&L Comparison" at bounding box center [152, 47] width 110 height 13
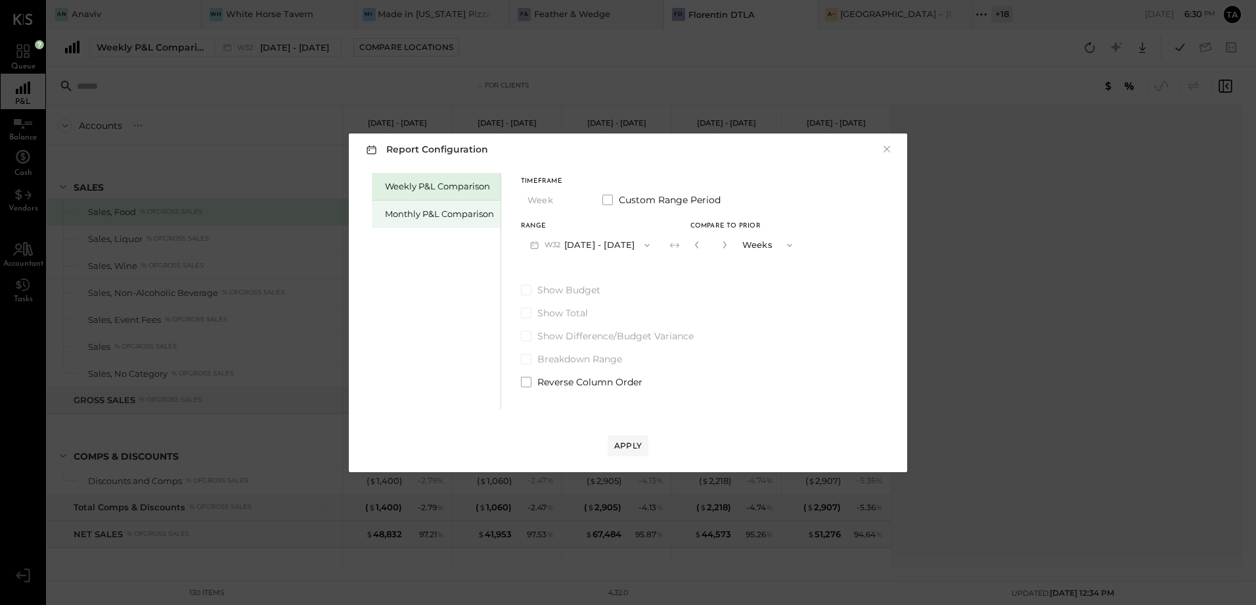
click at [419, 214] on div "Monthly P&L Comparison" at bounding box center [439, 214] width 109 height 12
click at [561, 240] on span "M08" at bounding box center [555, 245] width 20 height 11
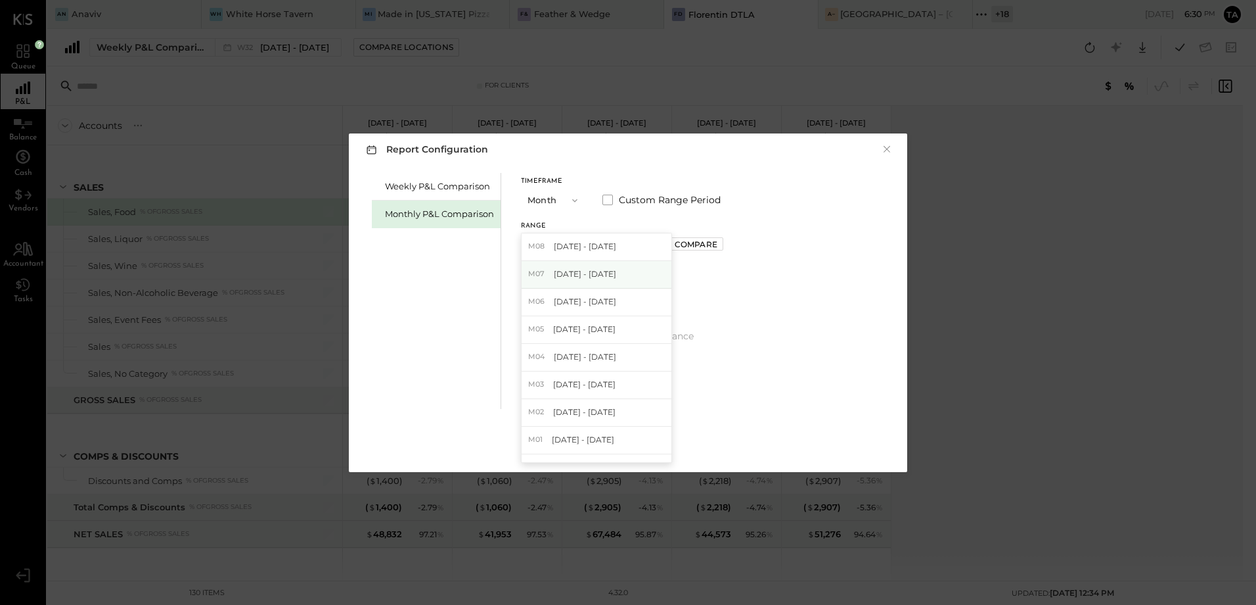
click at [571, 273] on span "[DATE] - [DATE]" at bounding box center [585, 273] width 62 height 11
click at [683, 243] on div "Compare" at bounding box center [696, 244] width 43 height 11
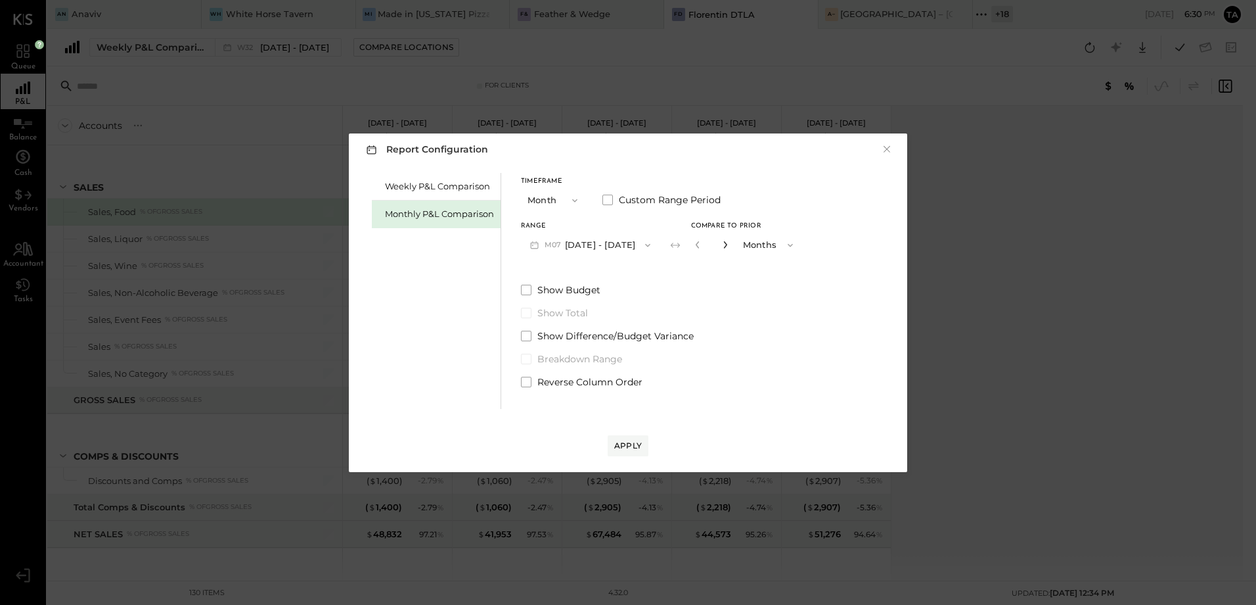
click at [723, 246] on icon "button" at bounding box center [724, 244] width 3 height 7
type input "*"
click at [524, 386] on span at bounding box center [526, 382] width 11 height 11
click at [630, 444] on div "Apply" at bounding box center [628, 445] width 28 height 11
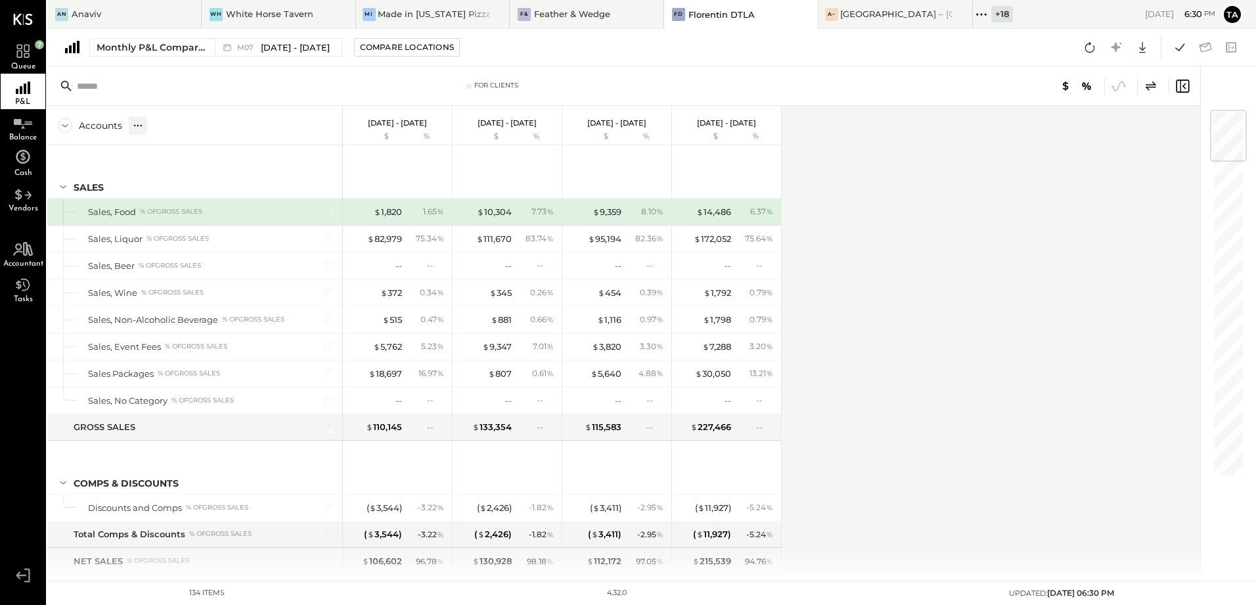
click at [136, 126] on icon at bounding box center [137, 125] width 13 height 13
click at [165, 131] on div "GL" at bounding box center [165, 125] width 14 height 18
click at [905, 377] on div "Accounts S % GL [DATE] - [DATE] $ % [DATE] - [DATE] $ % [DATE] - [DATE] $ % [DA…" at bounding box center [624, 343] width 1155 height 474
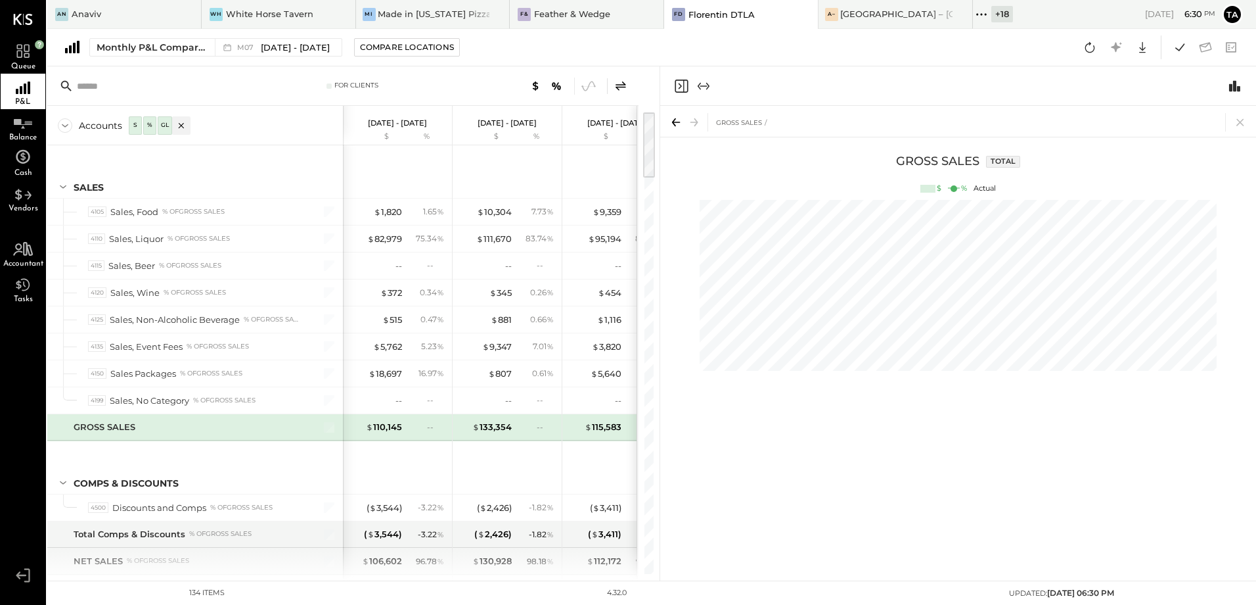
click at [682, 87] on icon "Close panel" at bounding box center [682, 86] width 16 height 16
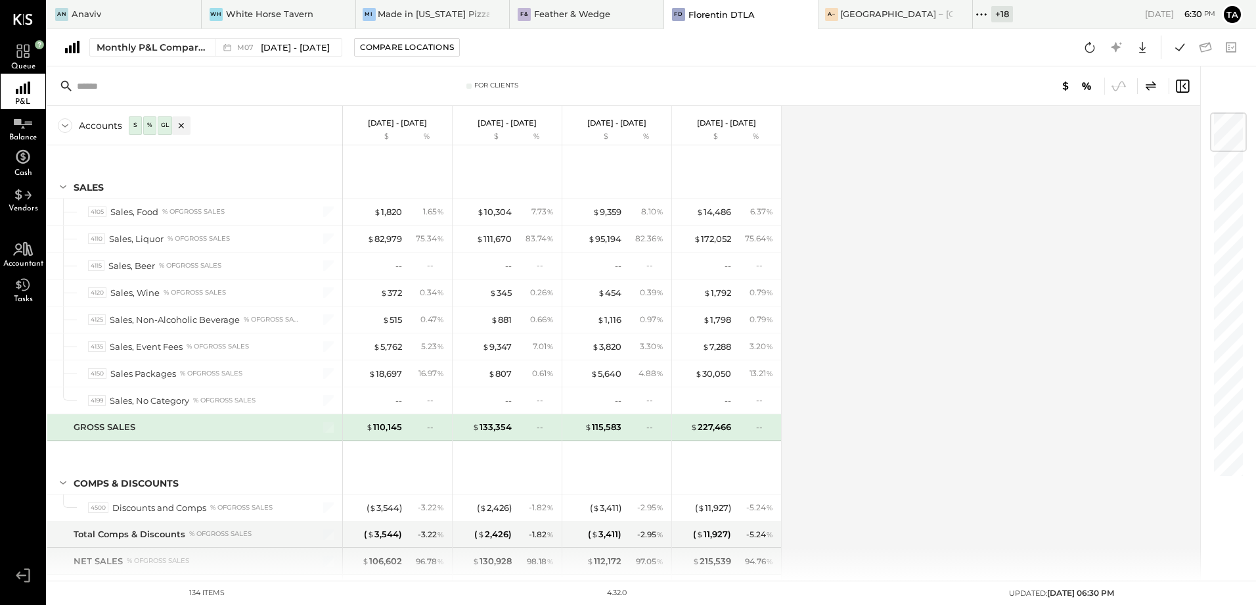
click at [1185, 90] on icon at bounding box center [1183, 86] width 16 height 16
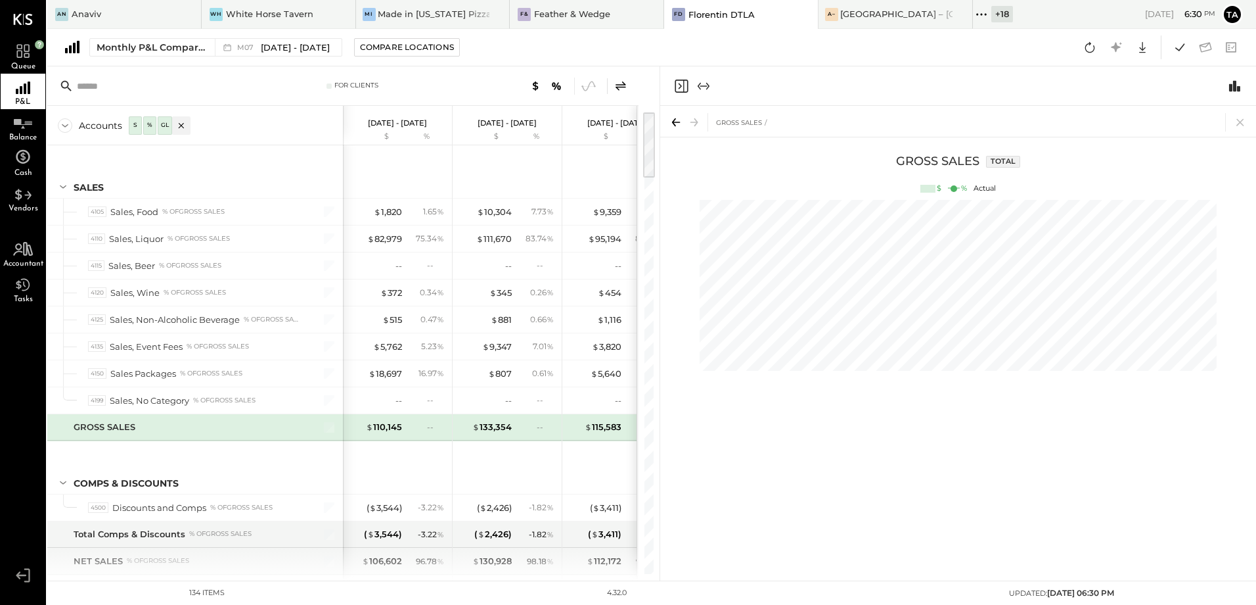
click at [704, 85] on icon "Expand panel (e)" at bounding box center [704, 86] width 16 height 16
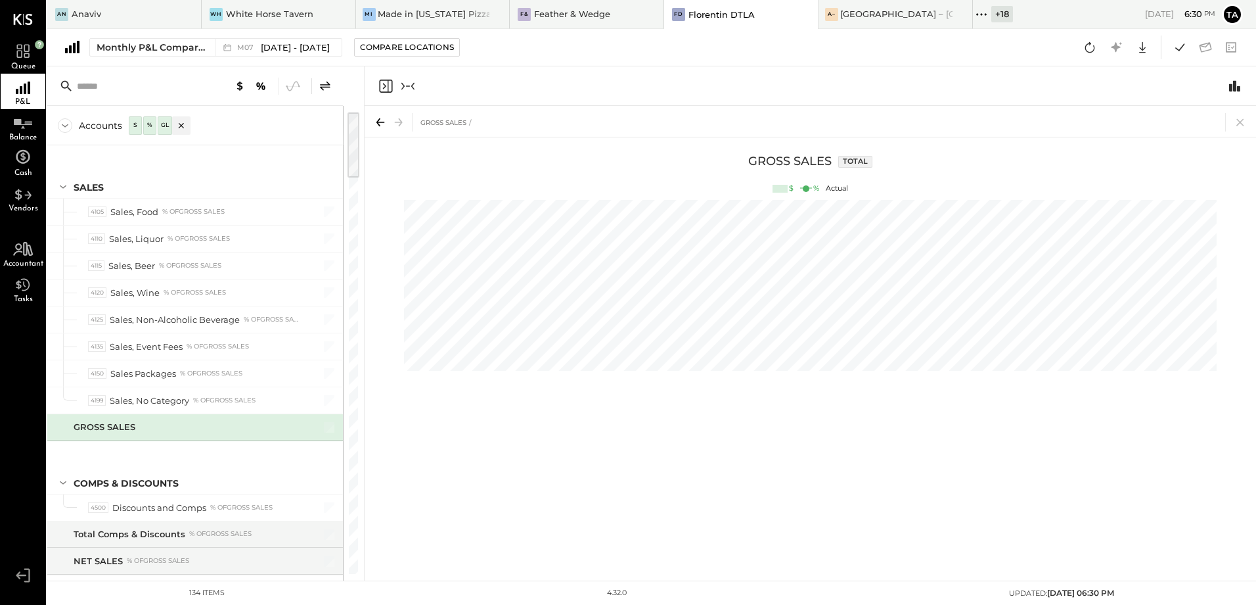
click at [413, 82] on icon "Collapse panel (e)" at bounding box center [408, 86] width 16 height 16
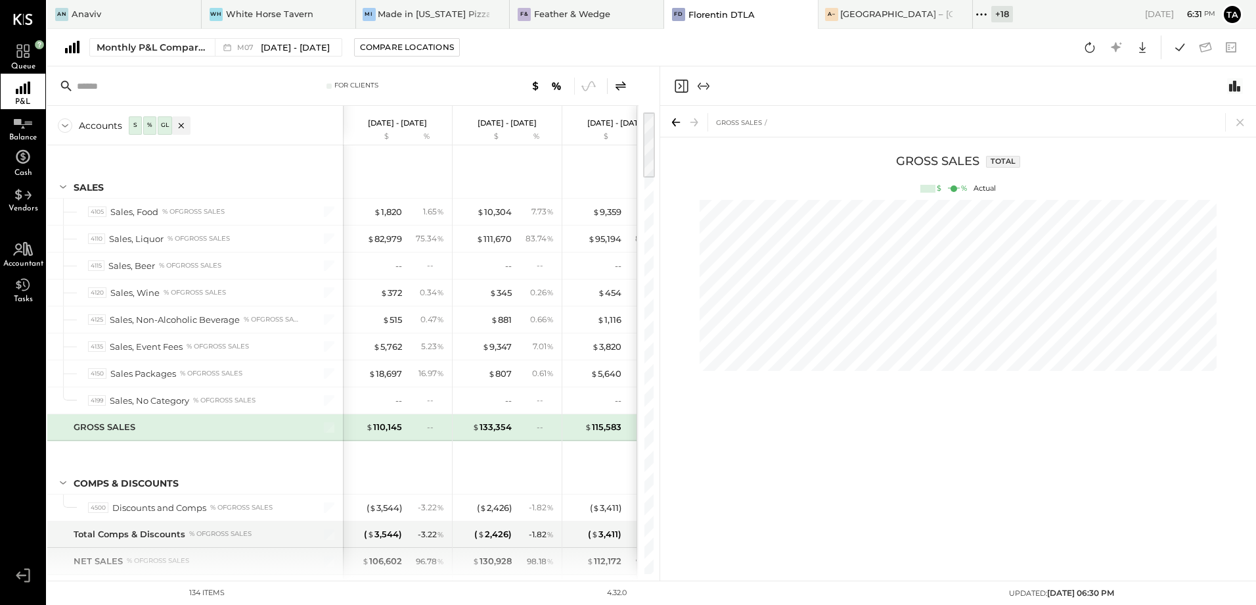
click at [1235, 87] on icon "Switch to Chart module" at bounding box center [1234, 85] width 11 height 11
click at [1114, 52] on icon at bounding box center [1116, 47] width 17 height 17
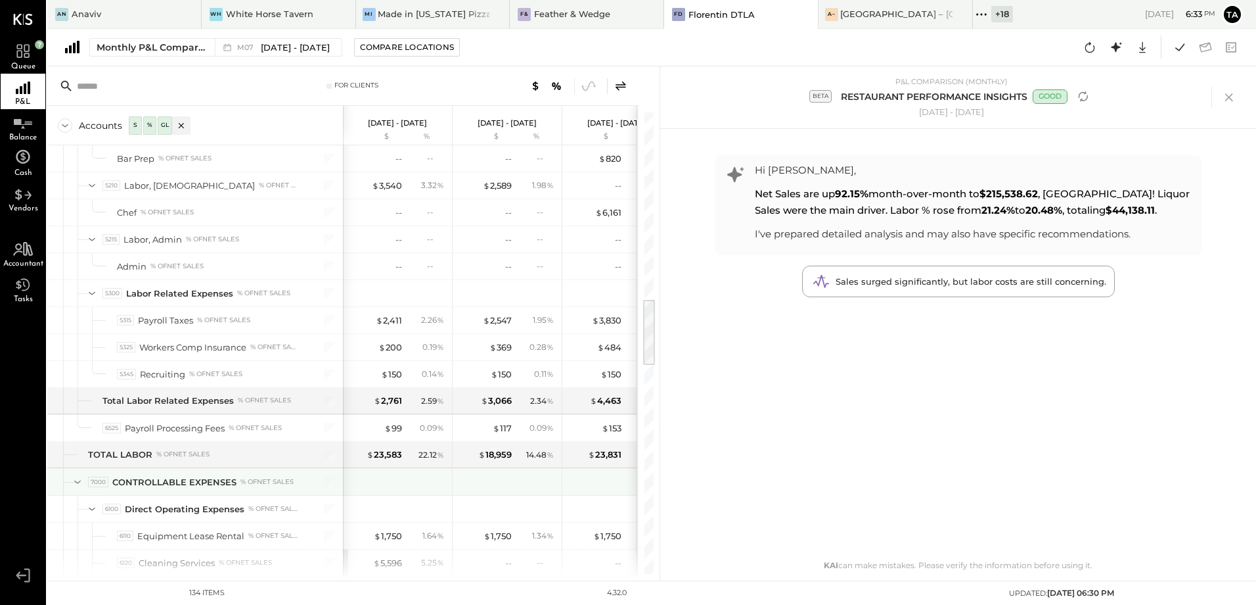
scroll to position [1248, 0]
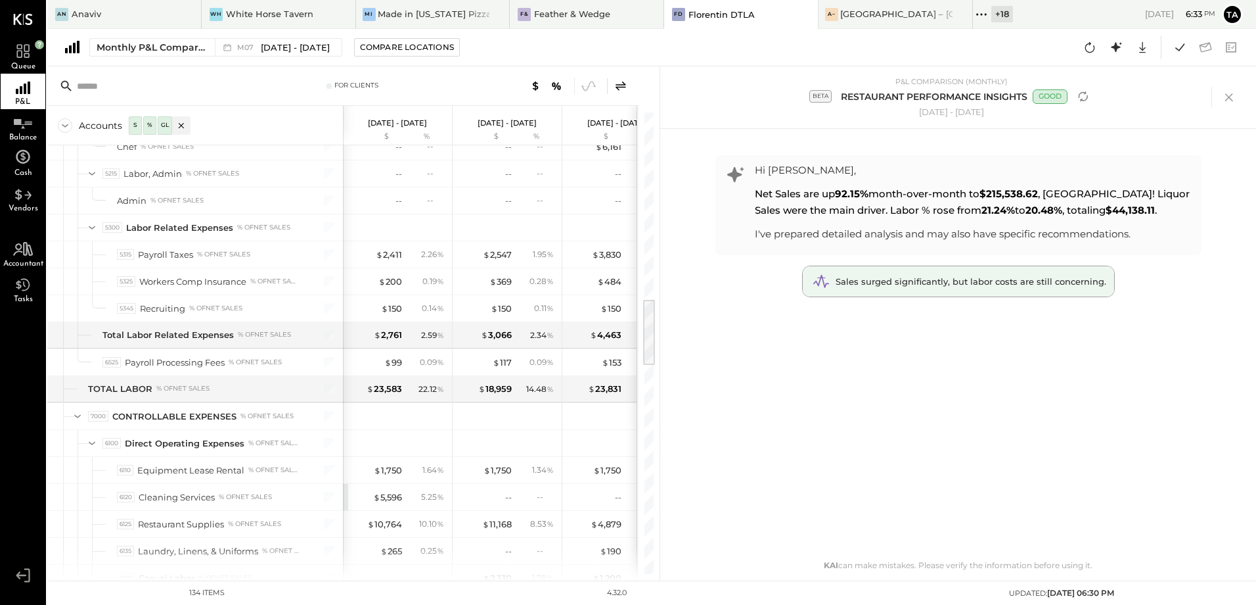
click at [948, 282] on span "Sales surged significantly, but labor costs are still concerning." at bounding box center [971, 281] width 271 height 11
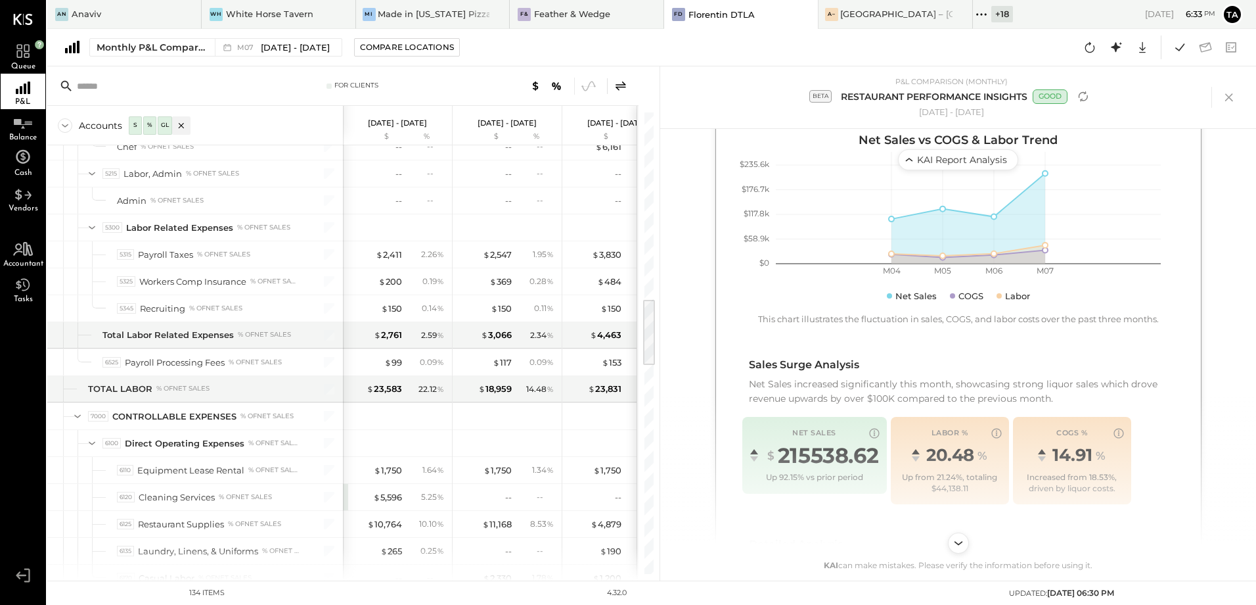
scroll to position [131, 0]
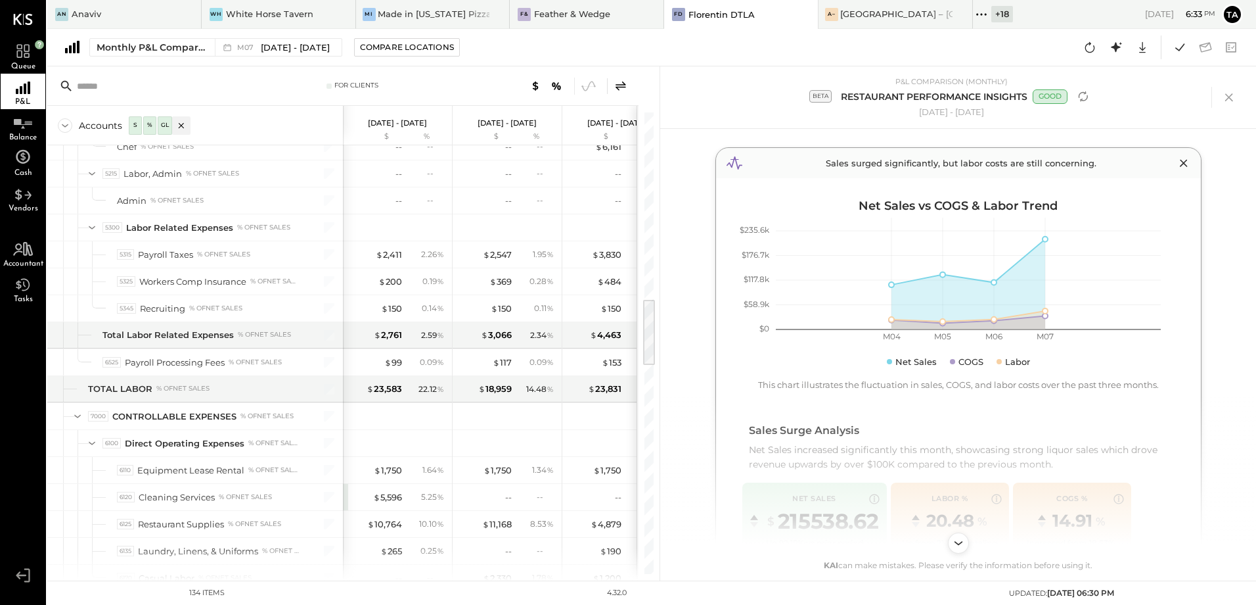
click at [739, 164] on icon at bounding box center [734, 163] width 18 height 18
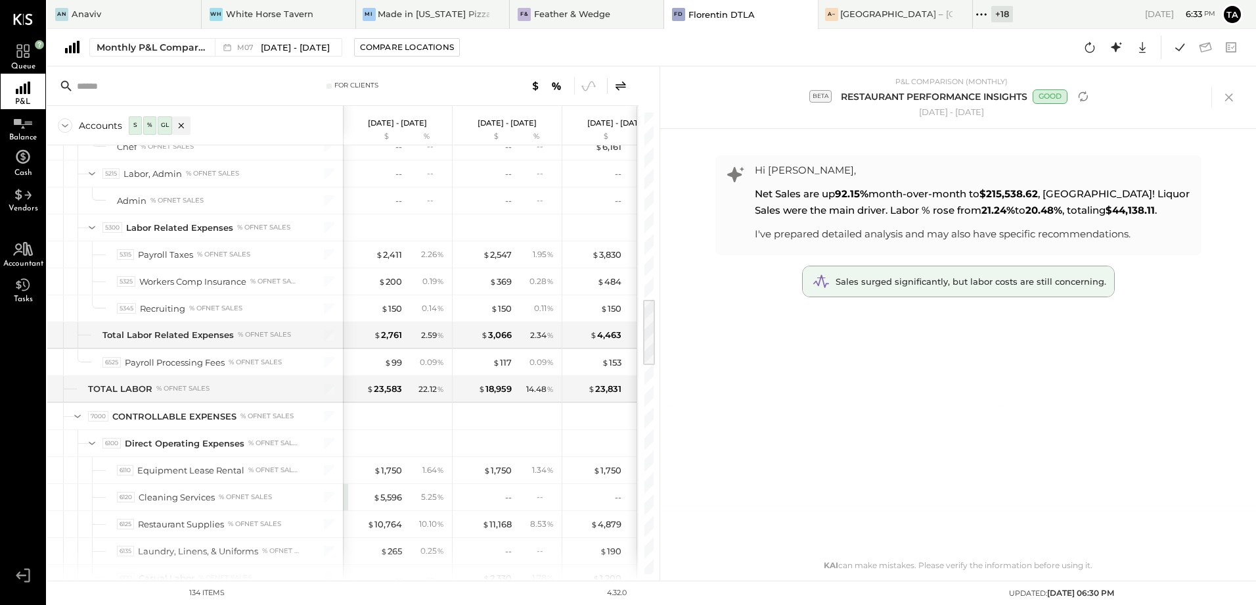
scroll to position [0, 0]
click at [835, 284] on div at bounding box center [821, 281] width 26 height 20
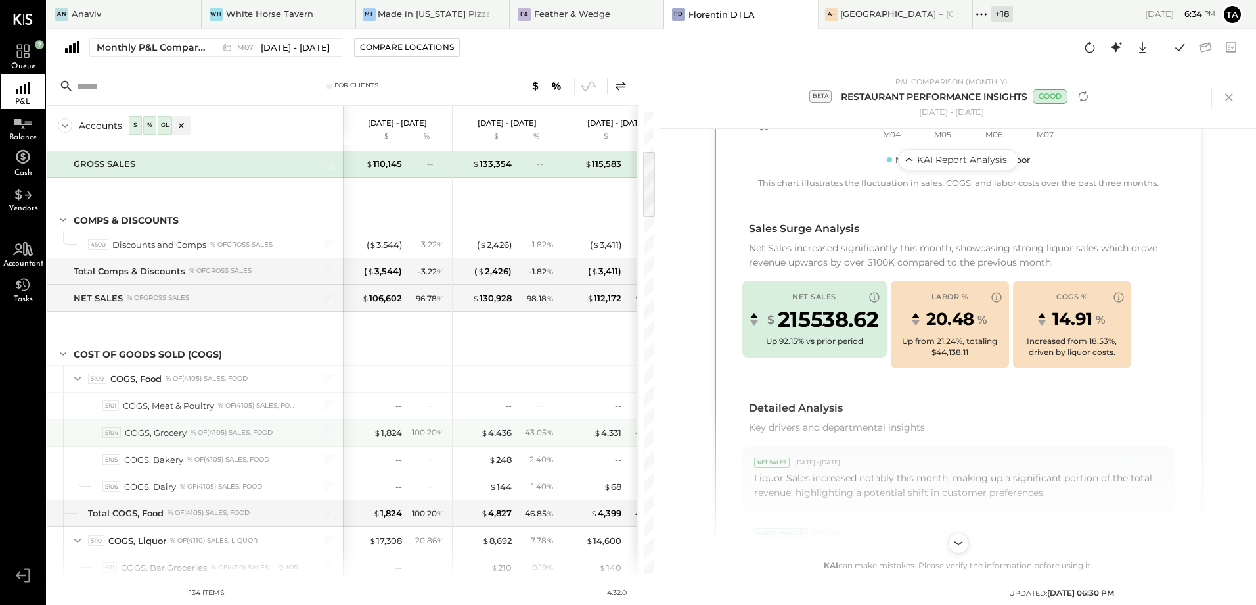
scroll to position [131, 0]
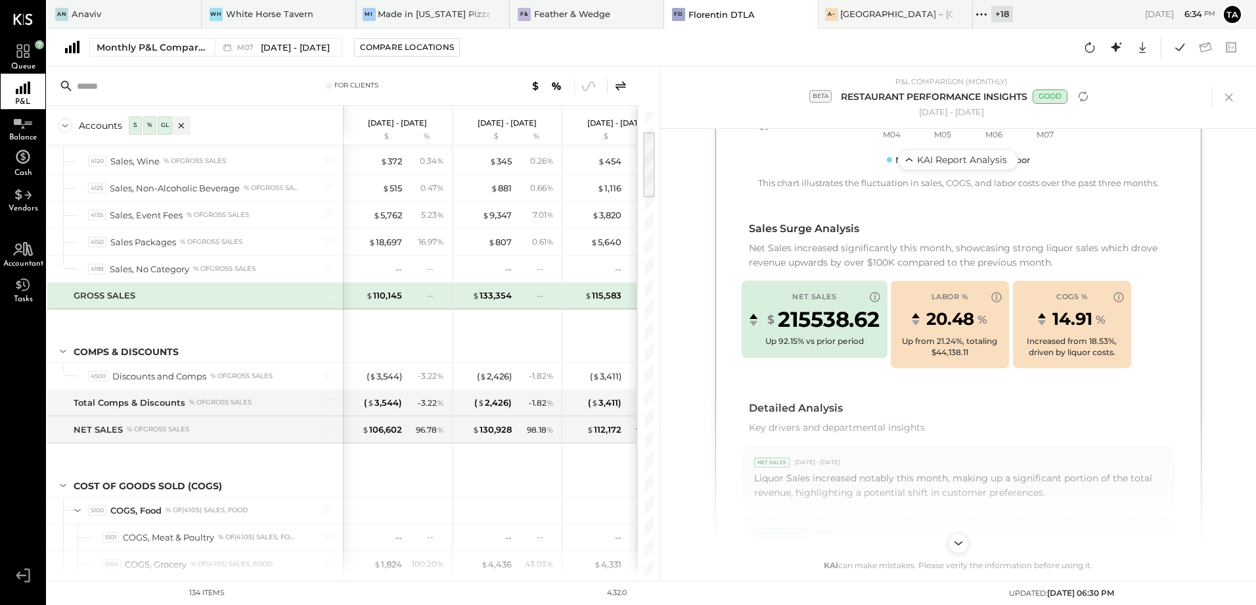
click at [757, 316] on div "NET SALES trend information" at bounding box center [754, 315] width 8 height 5
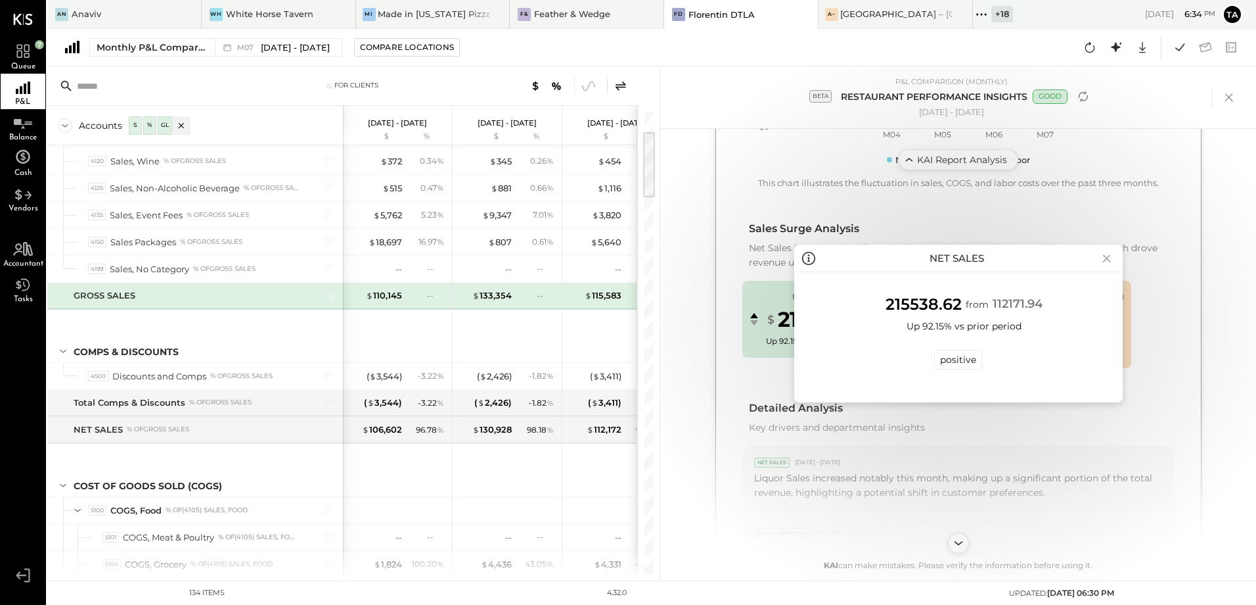
click at [1110, 258] on icon at bounding box center [1107, 258] width 18 height 21
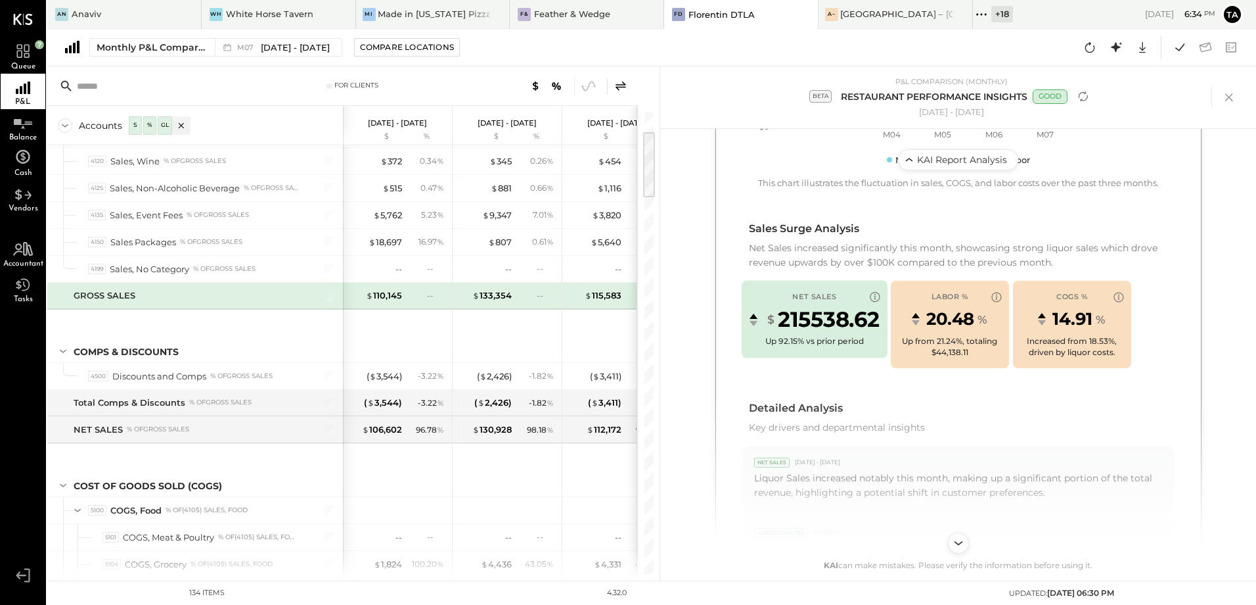
click at [873, 296] on icon "NET SALES trend information" at bounding box center [875, 296] width 12 height 12
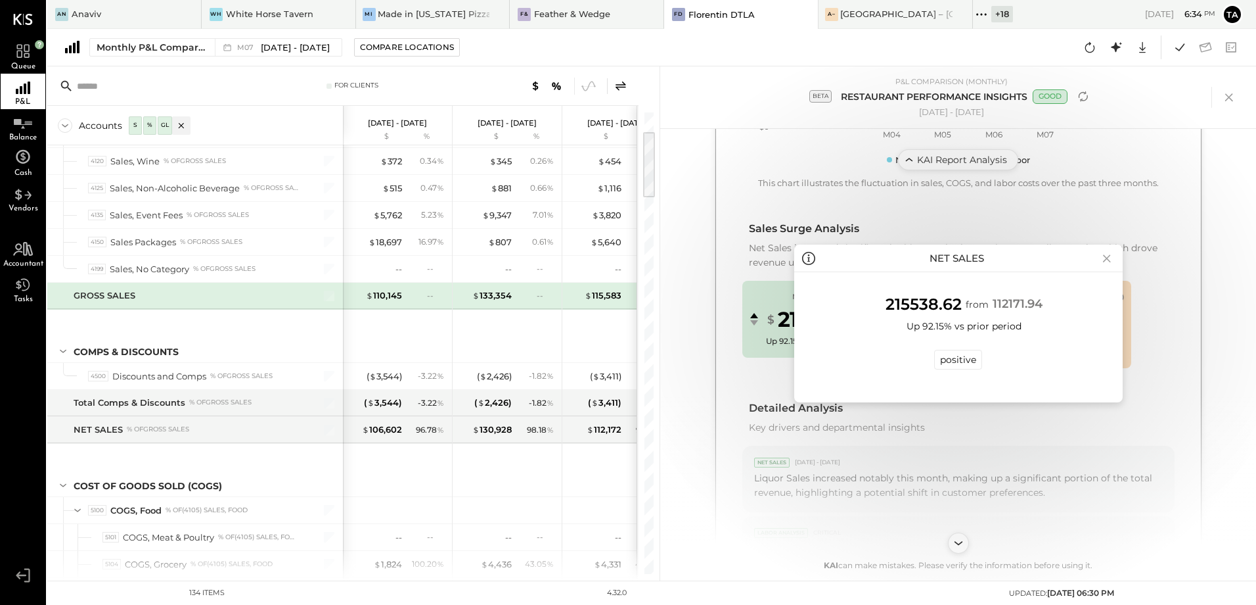
click at [1104, 259] on icon at bounding box center [1107, 258] width 18 height 21
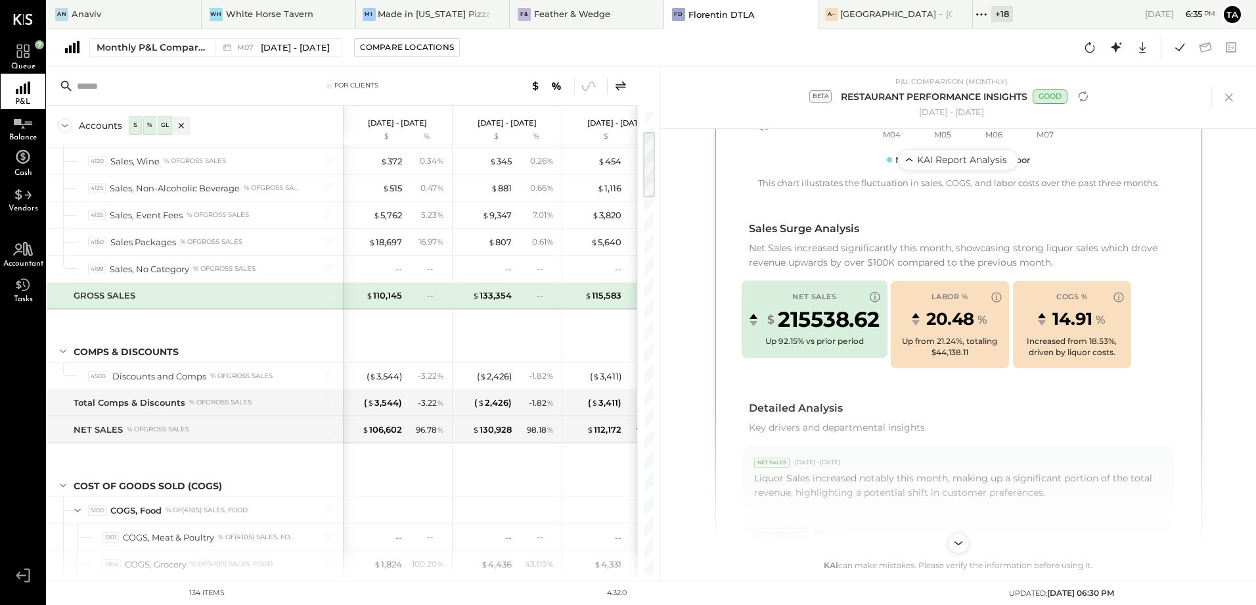
click at [822, 319] on span "215538.62" at bounding box center [828, 319] width 102 height 30
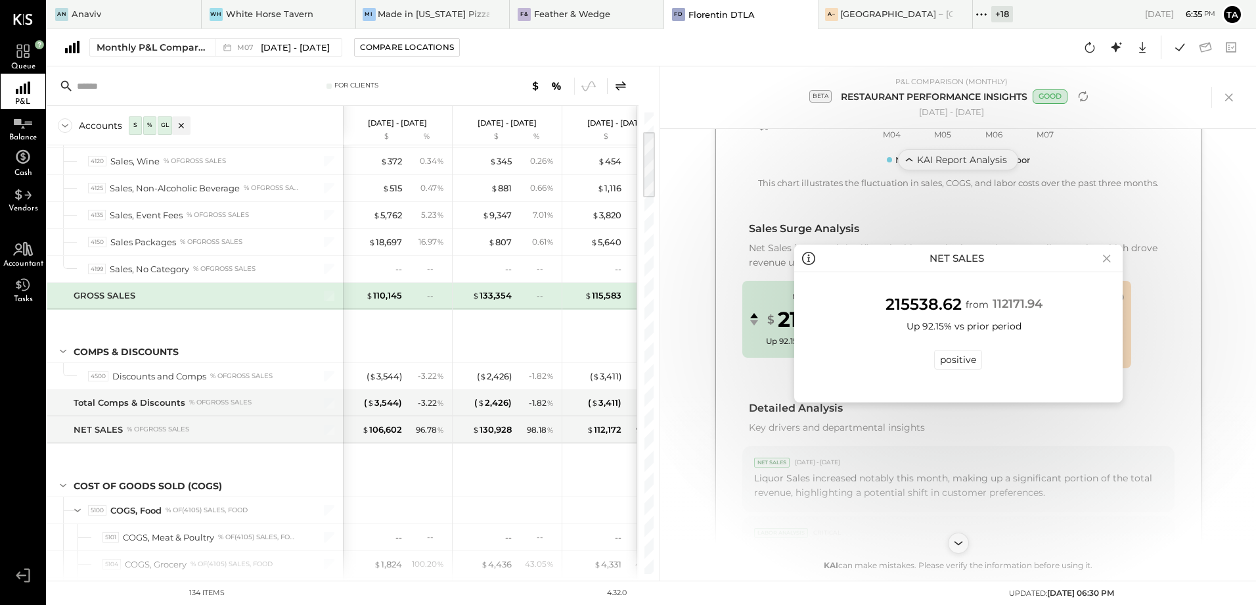
click at [1107, 260] on icon at bounding box center [1107, 258] width 18 height 21
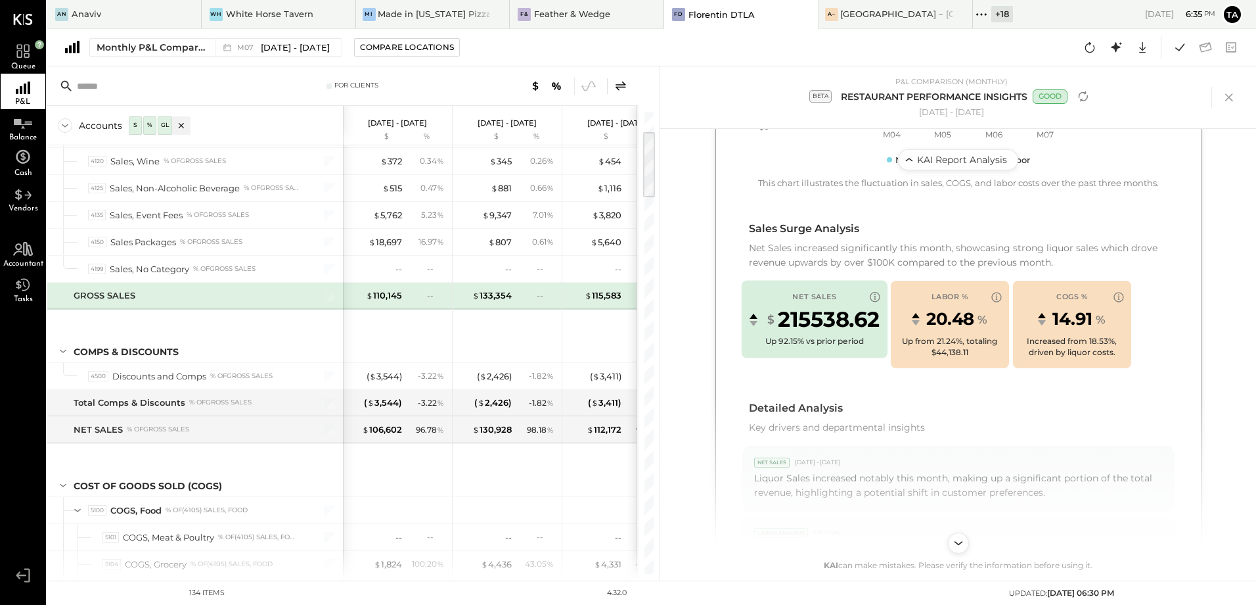
click at [755, 324] on div "NET SALES trend information" at bounding box center [754, 322] width 8 height 5
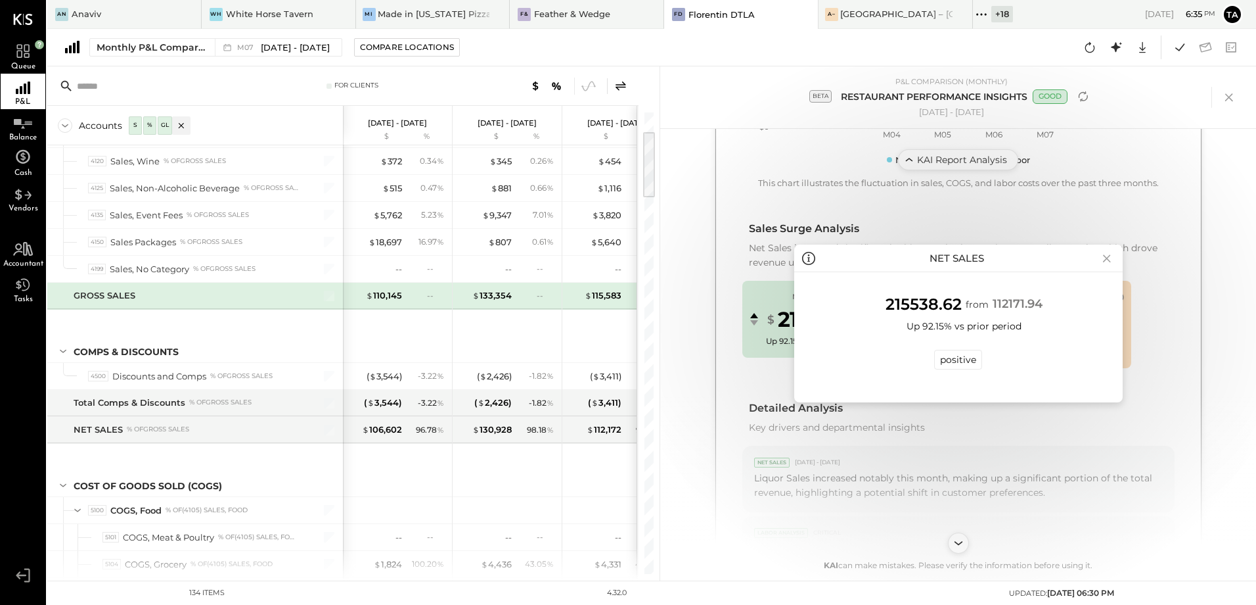
click at [1109, 260] on icon at bounding box center [1107, 257] width 8 height 7
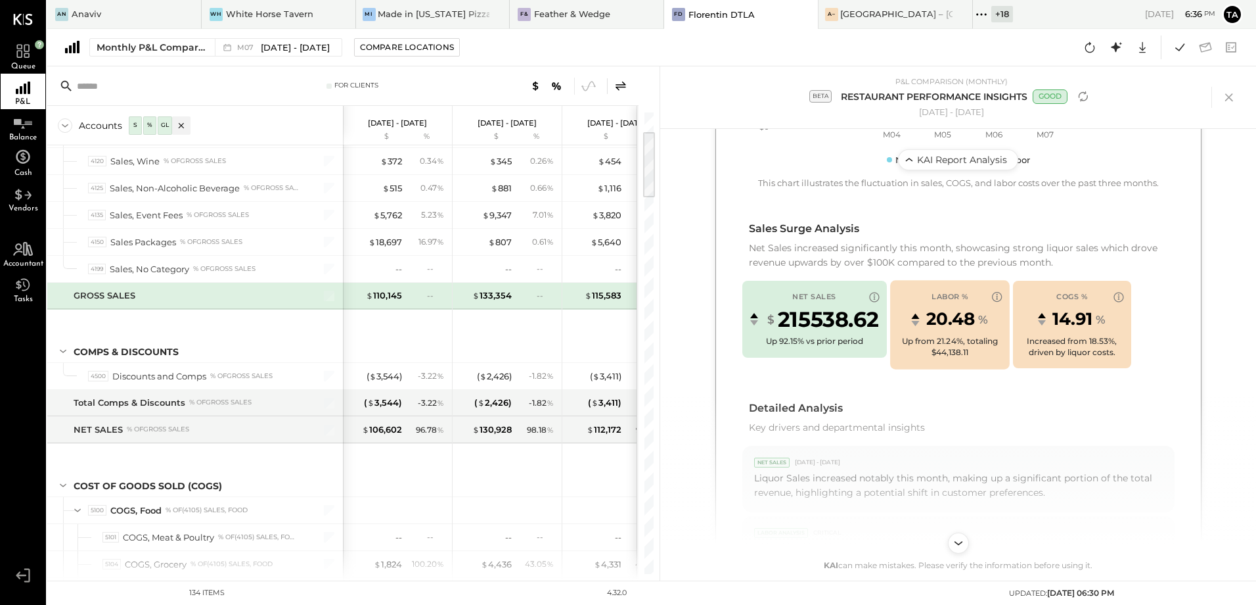
click at [917, 319] on div "LABOR % trend information" at bounding box center [916, 319] width 11 height 12
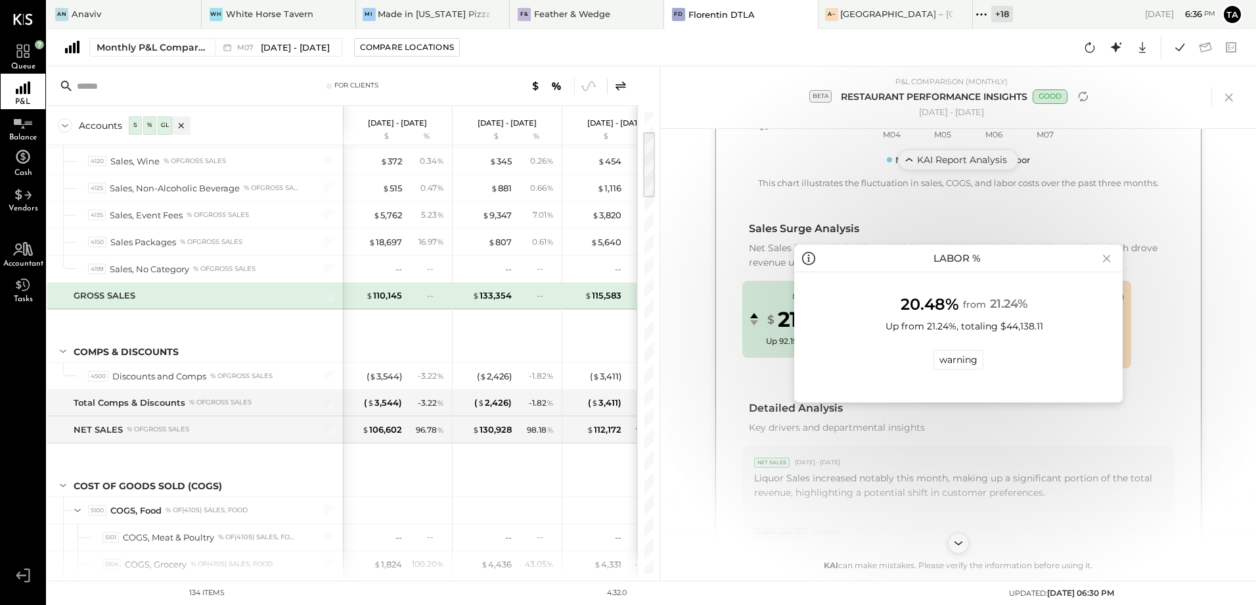
click at [1110, 259] on icon at bounding box center [1107, 258] width 18 height 21
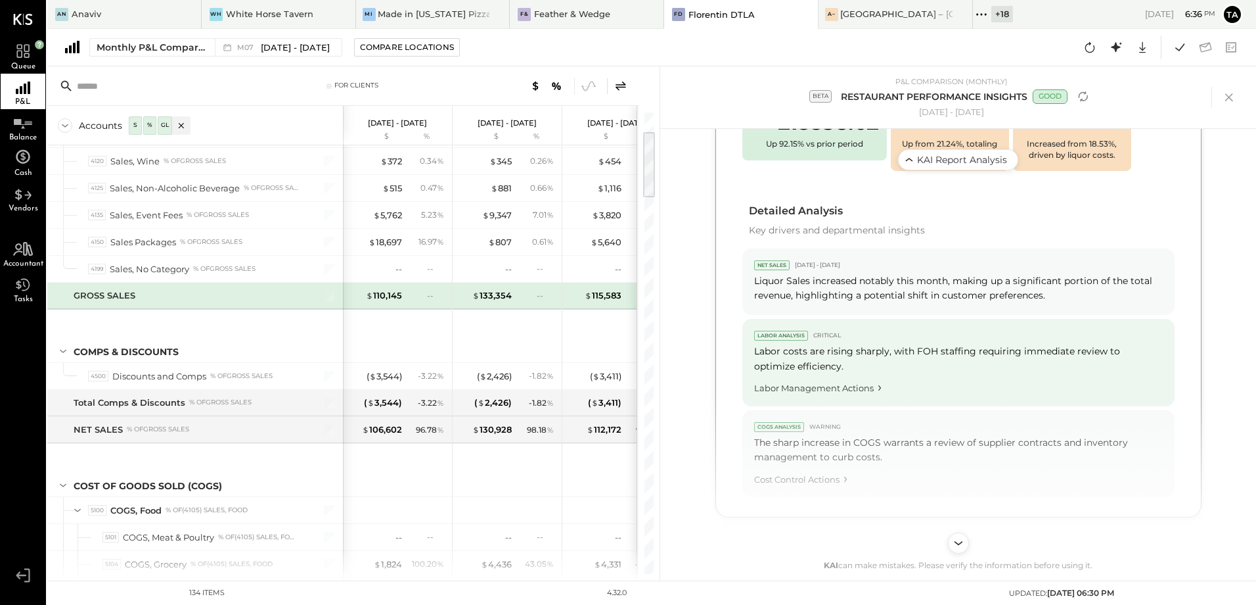
scroll to position [596, 0]
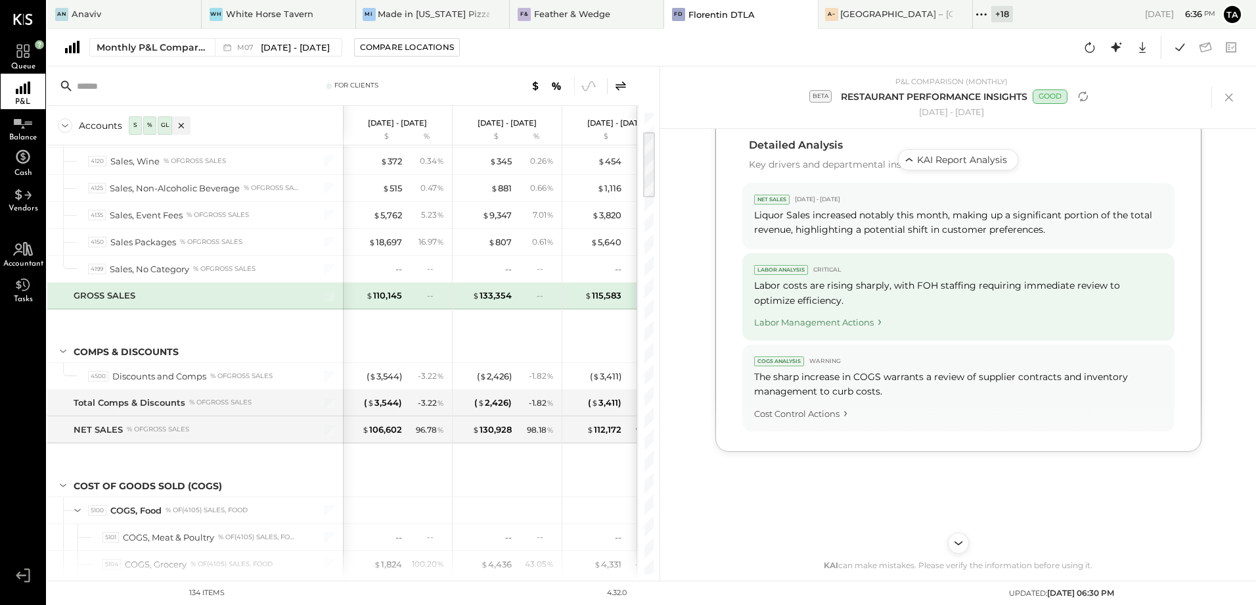
click at [880, 322] on icon "Labor Management Actions" at bounding box center [880, 322] width 12 height 12
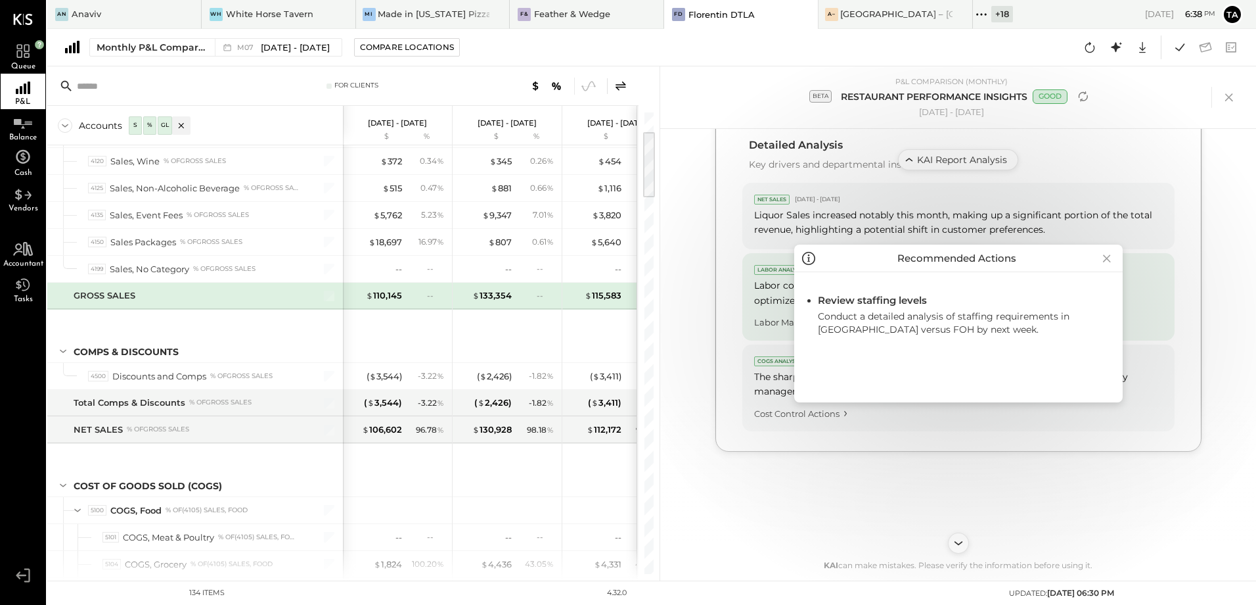
drag, startPoint x: 1107, startPoint y: 262, endPoint x: 1094, endPoint y: 283, distance: 25.0
click at [1107, 262] on icon at bounding box center [1107, 258] width 18 height 21
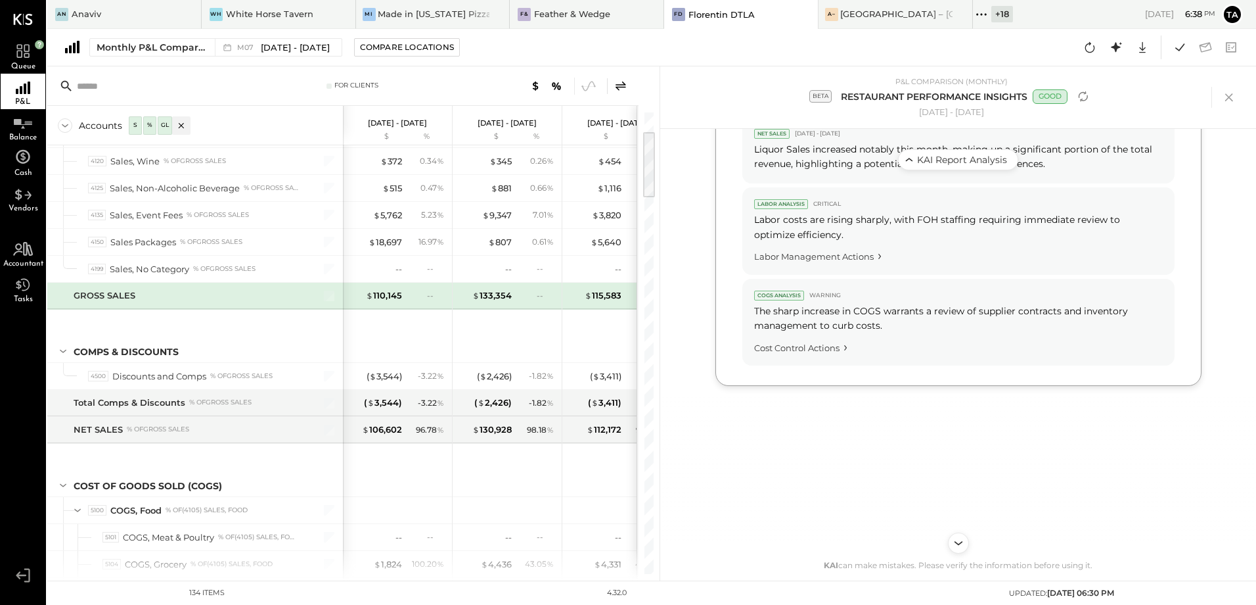
scroll to position [530, 0]
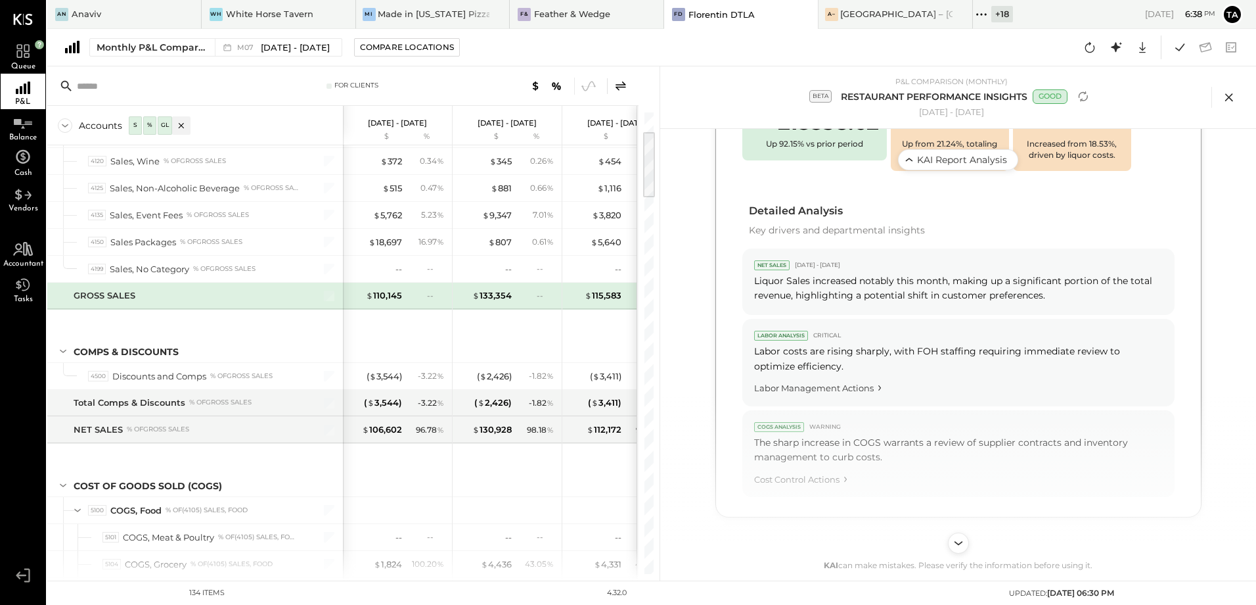
click at [1233, 104] on icon at bounding box center [1230, 97] width 20 height 20
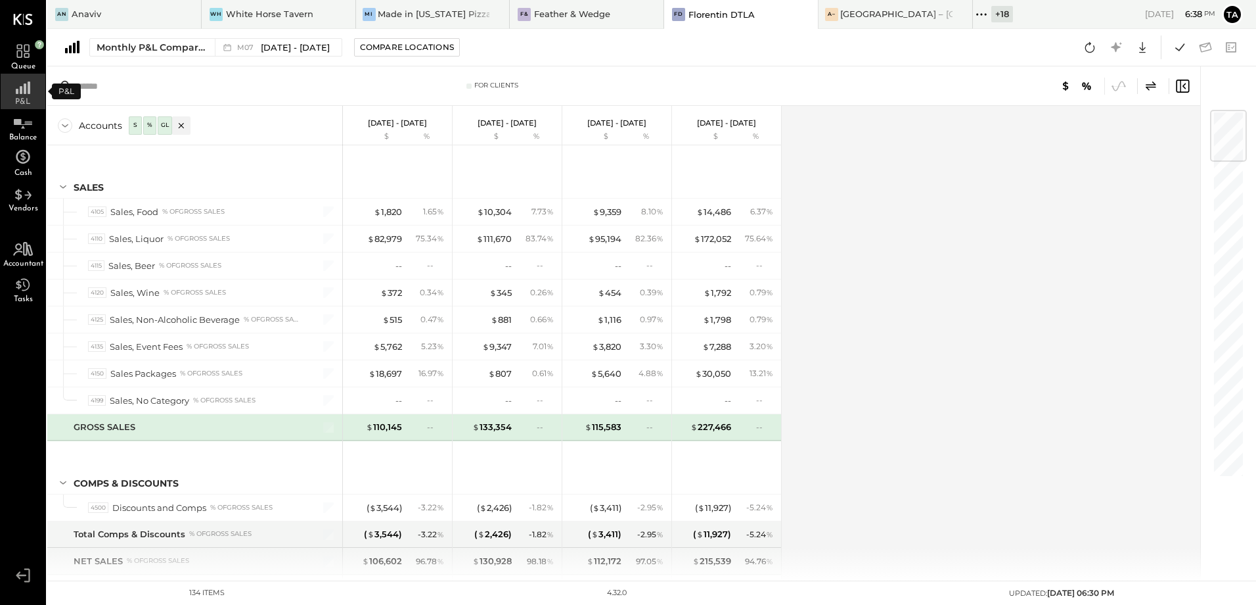
click at [22, 96] on div "P&L" at bounding box center [23, 91] width 45 height 35
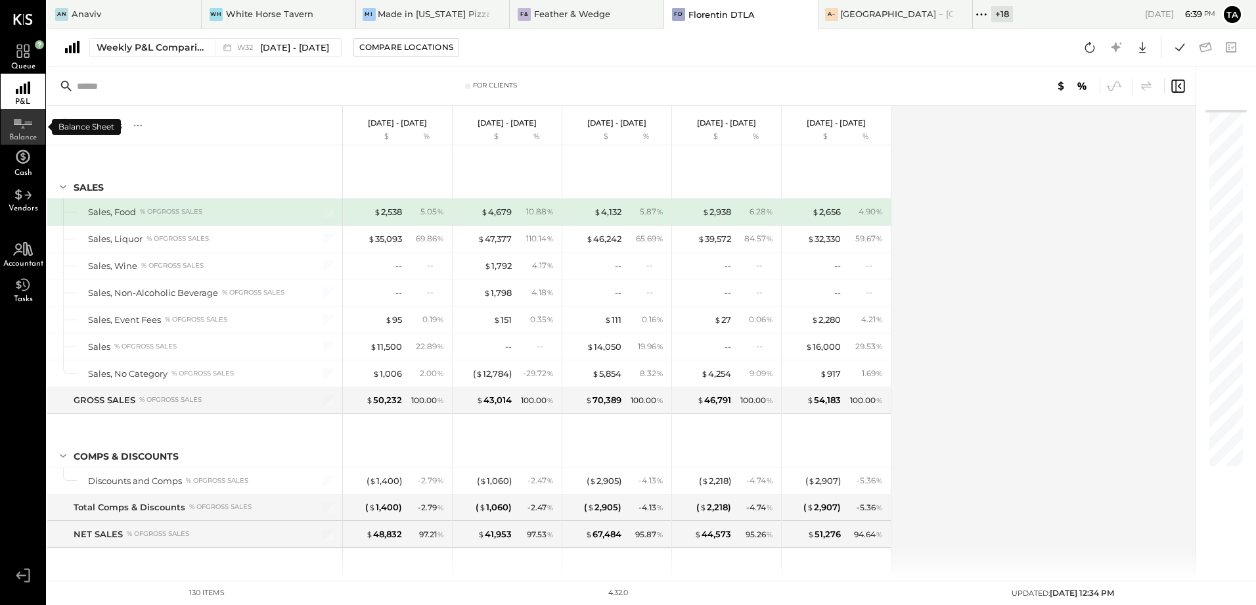
click at [23, 127] on icon at bounding box center [23, 127] width 4 height 3
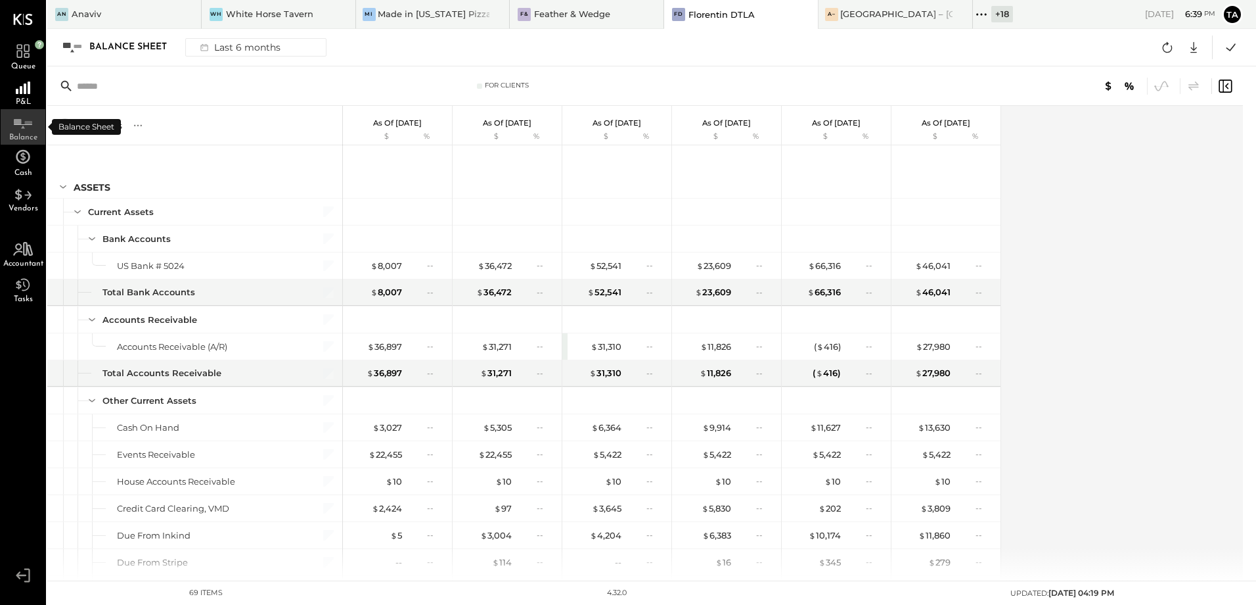
click at [24, 129] on div "Balance" at bounding box center [23, 126] width 45 height 35
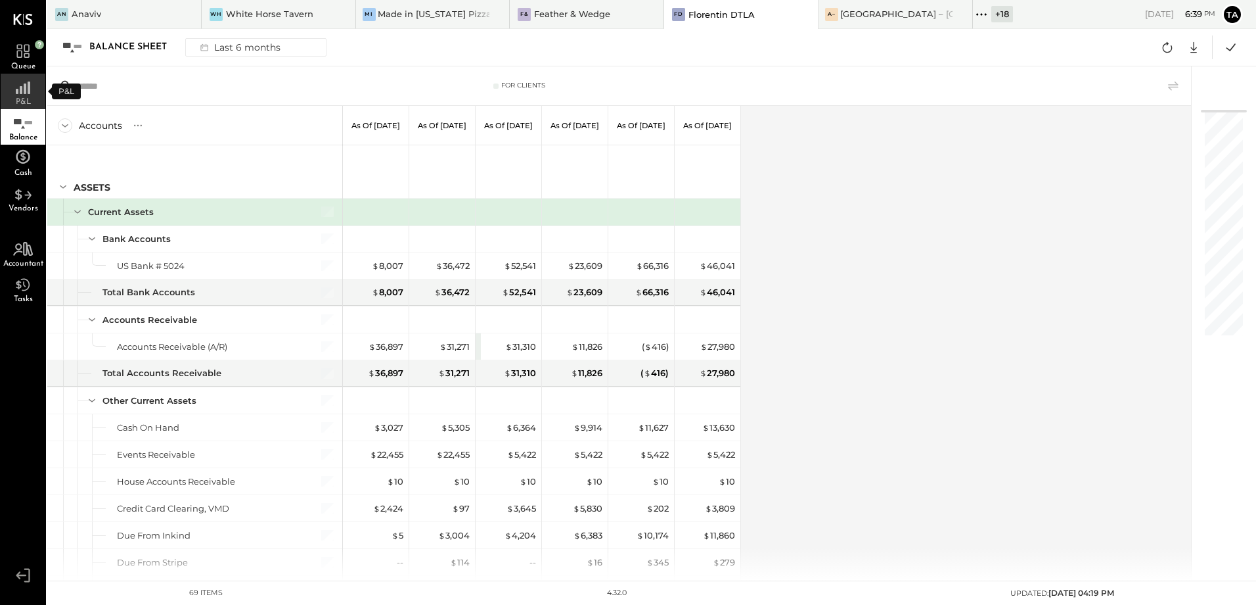
click at [22, 98] on span "P&L" at bounding box center [23, 102] width 15 height 8
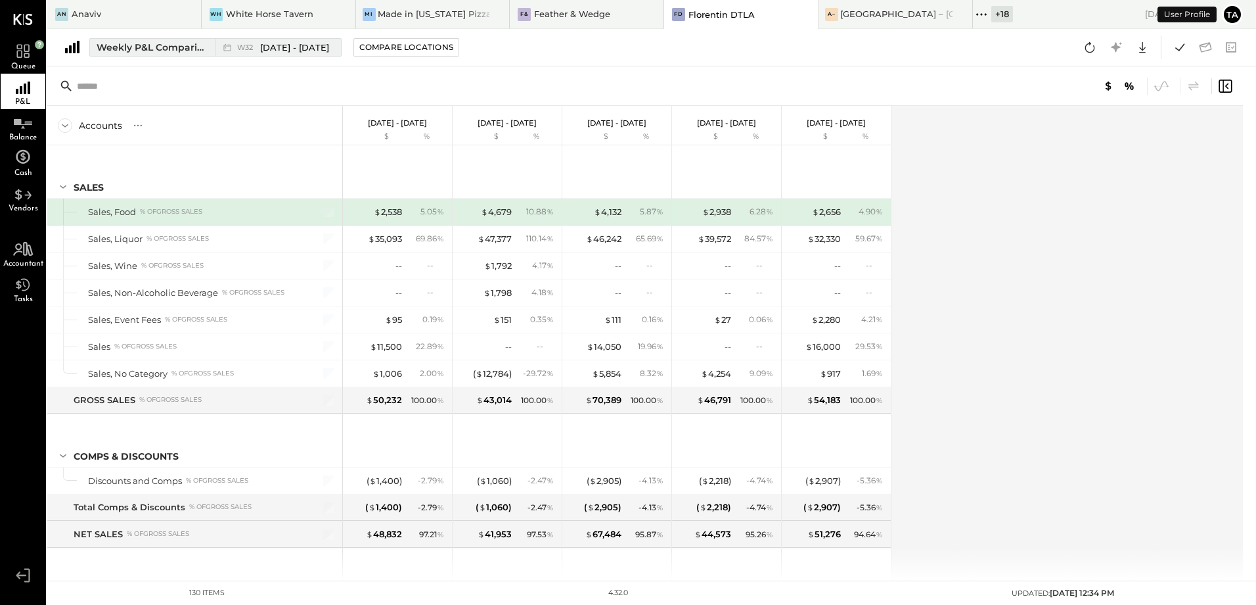
click at [131, 49] on div "Weekly P&L Comparison" at bounding box center [152, 47] width 110 height 13
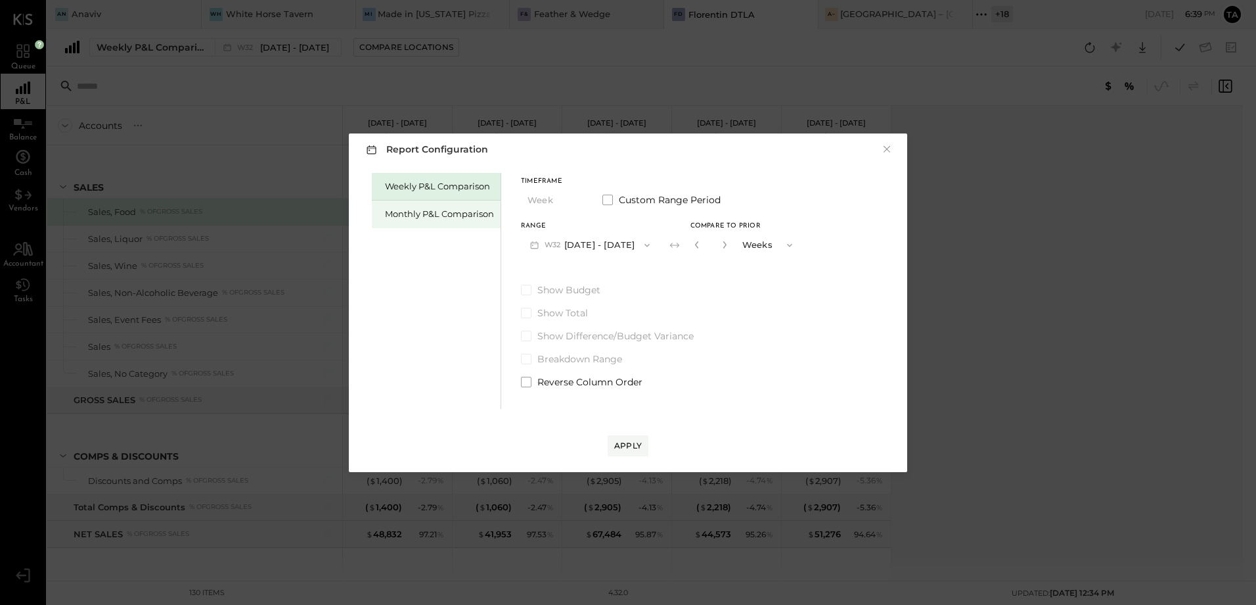
click at [437, 216] on div "Monthly P&L Comparison" at bounding box center [439, 214] width 109 height 12
click at [593, 249] on button "M08 [DATE] - [DATE]" at bounding box center [590, 245] width 139 height 24
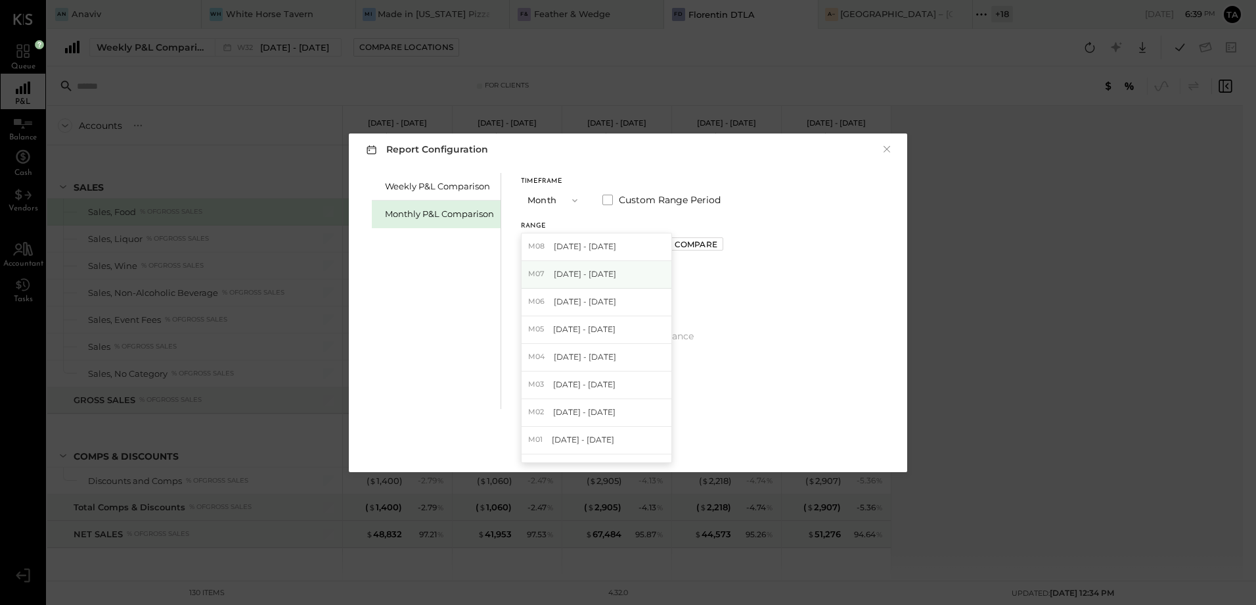
click at [593, 271] on span "[DATE] - [DATE]" at bounding box center [585, 273] width 62 height 11
click at [675, 245] on div "Compare" at bounding box center [696, 244] width 43 height 11
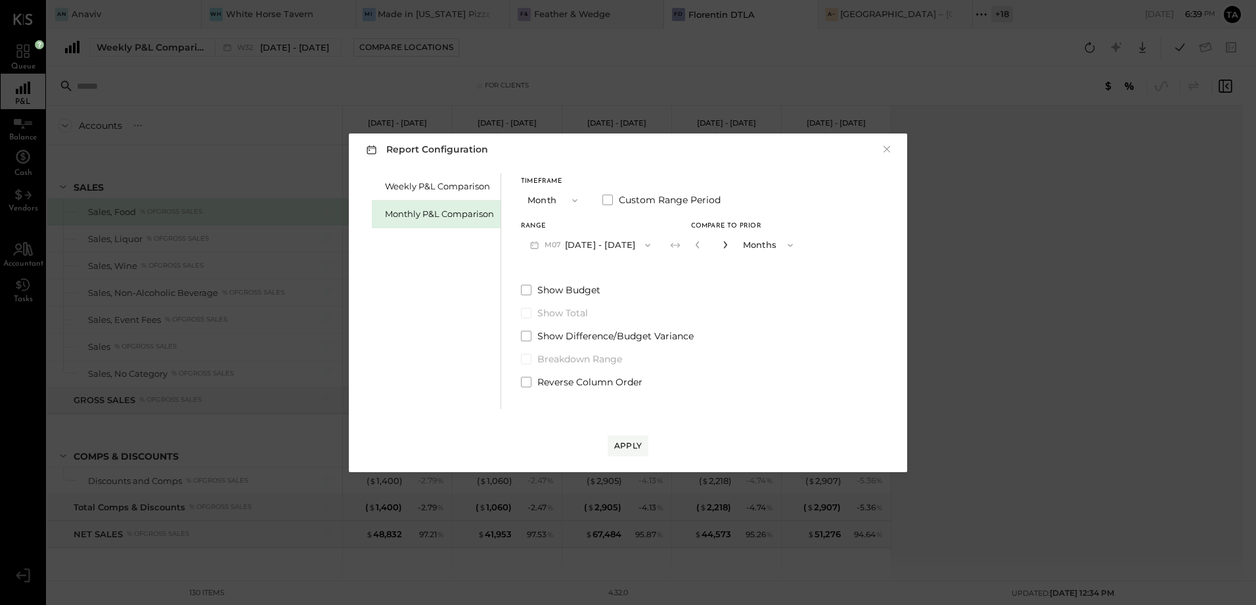
click at [721, 246] on icon "button" at bounding box center [725, 244] width 8 height 8
type input "*"
click at [525, 378] on span at bounding box center [526, 382] width 11 height 11
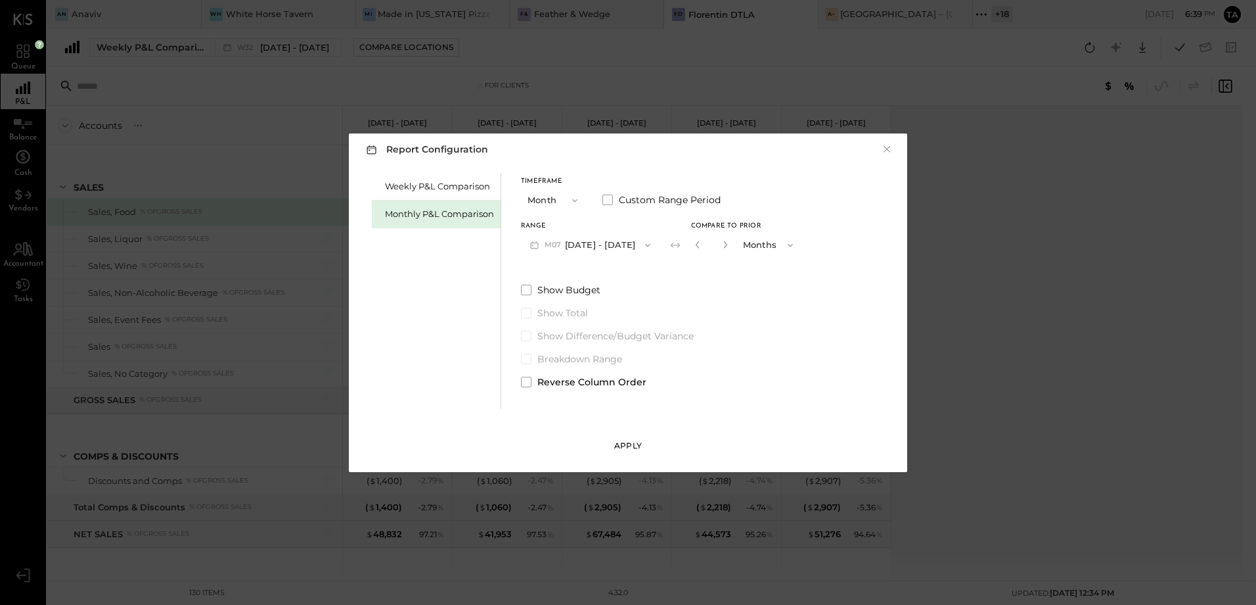
click at [635, 446] on div "Apply" at bounding box center [628, 445] width 28 height 11
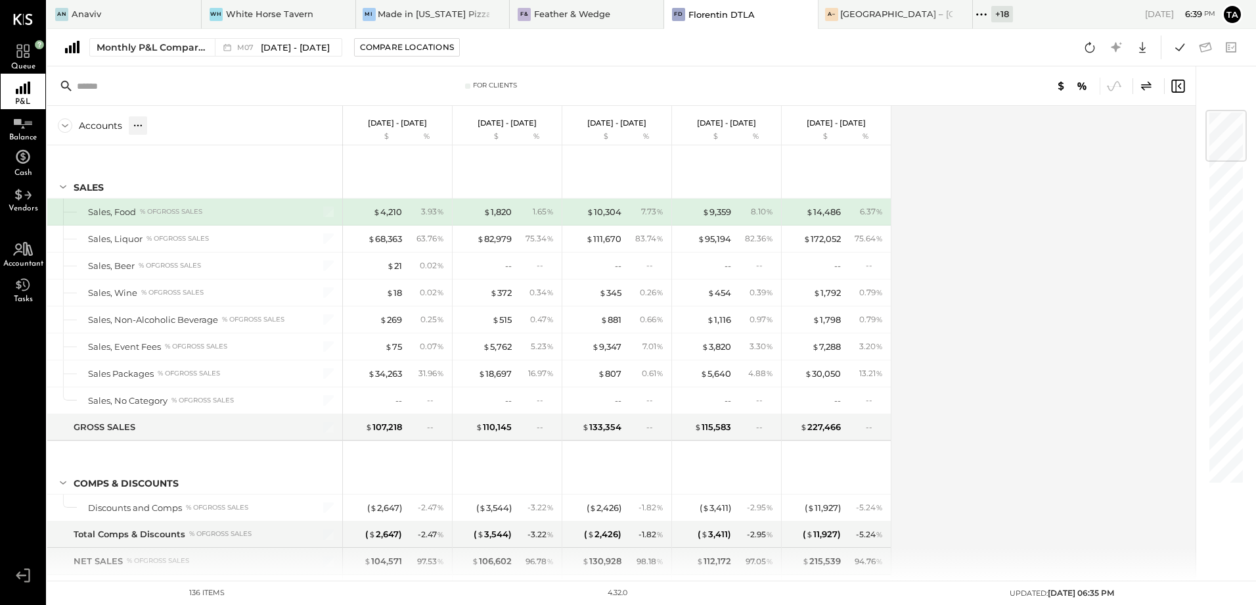
click at [142, 129] on icon at bounding box center [137, 125] width 13 height 13
click at [166, 129] on div "GL" at bounding box center [164, 125] width 13 height 11
click at [944, 341] on div "Accounts S % GL Mar 1 - 31, 2025 $ % Apr 1 - 30, 2025 $ % May 1 - 31, 2025 $ % …" at bounding box center [622, 343] width 1151 height 474
click at [258, 51] on div "M07 Jul 1 - 31, 2025" at bounding box center [283, 47] width 93 height 12
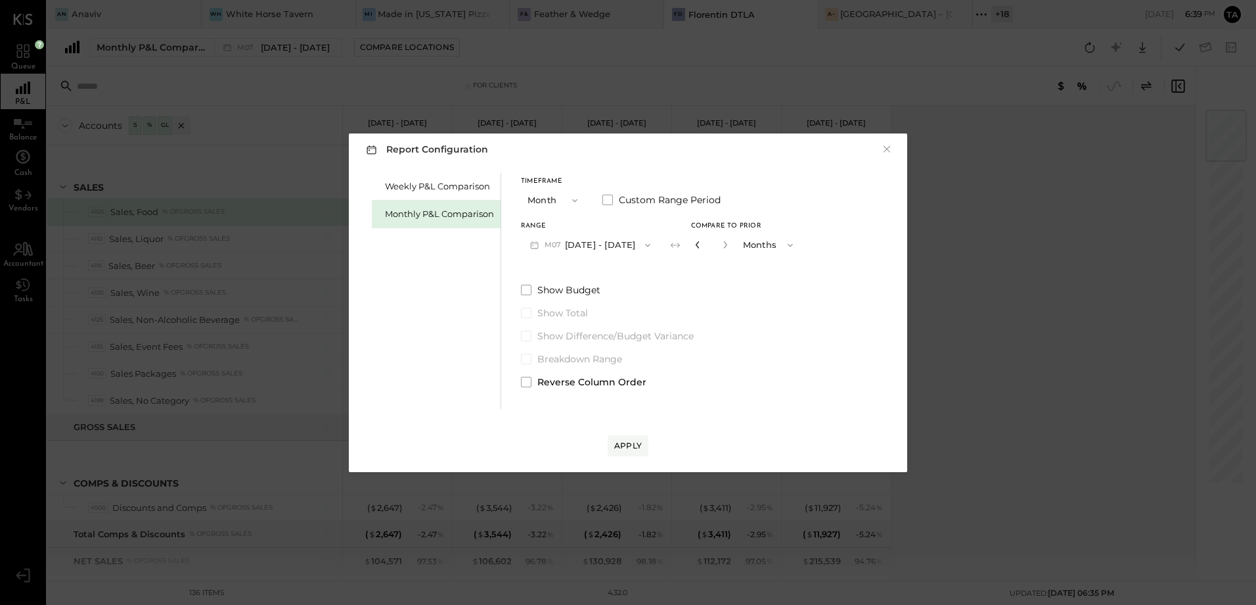
click at [694, 244] on icon "button" at bounding box center [698, 244] width 8 height 8
type input "*"
click at [635, 444] on div "Apply" at bounding box center [628, 445] width 28 height 11
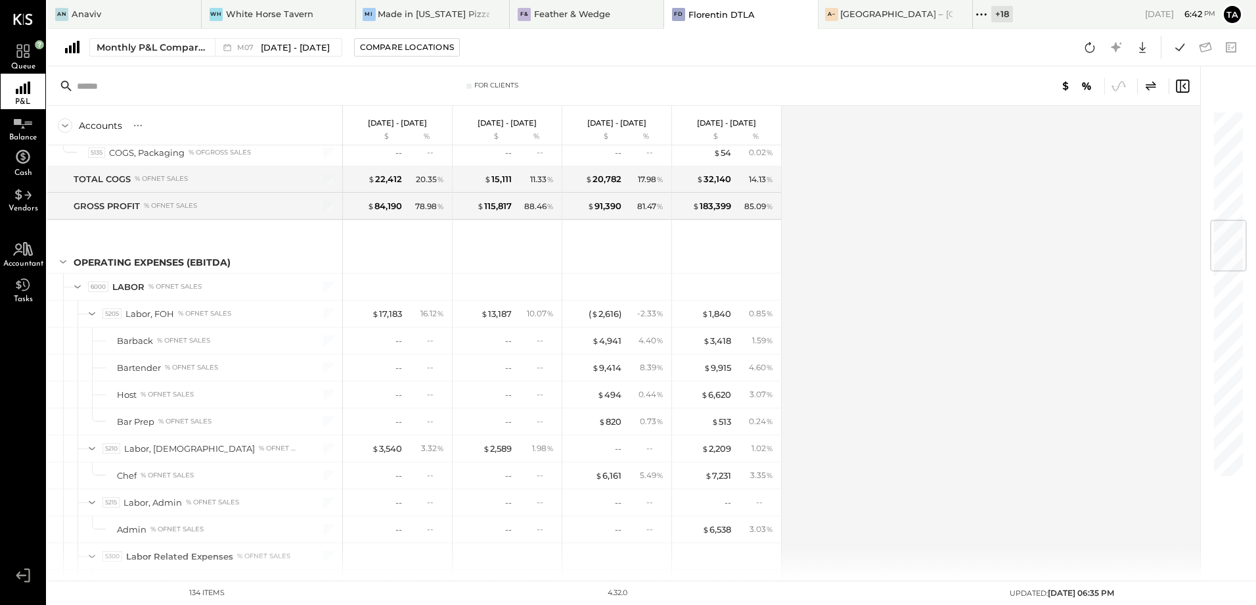
scroll to position [986, 0]
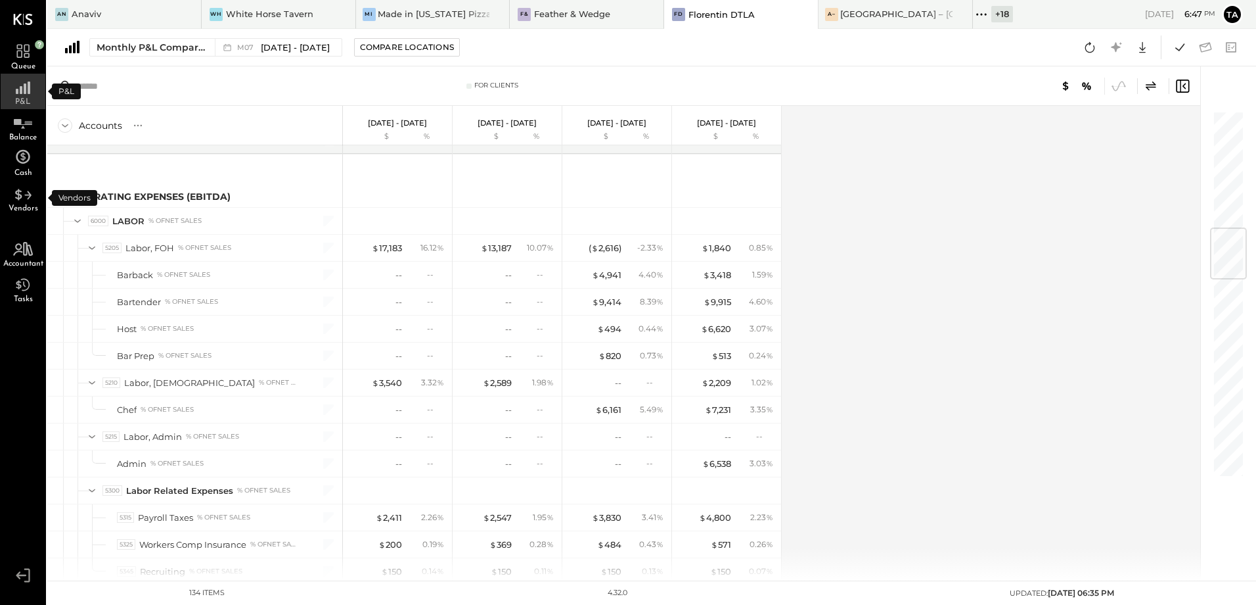
click at [16, 94] on div "P&L" at bounding box center [23, 91] width 45 height 35
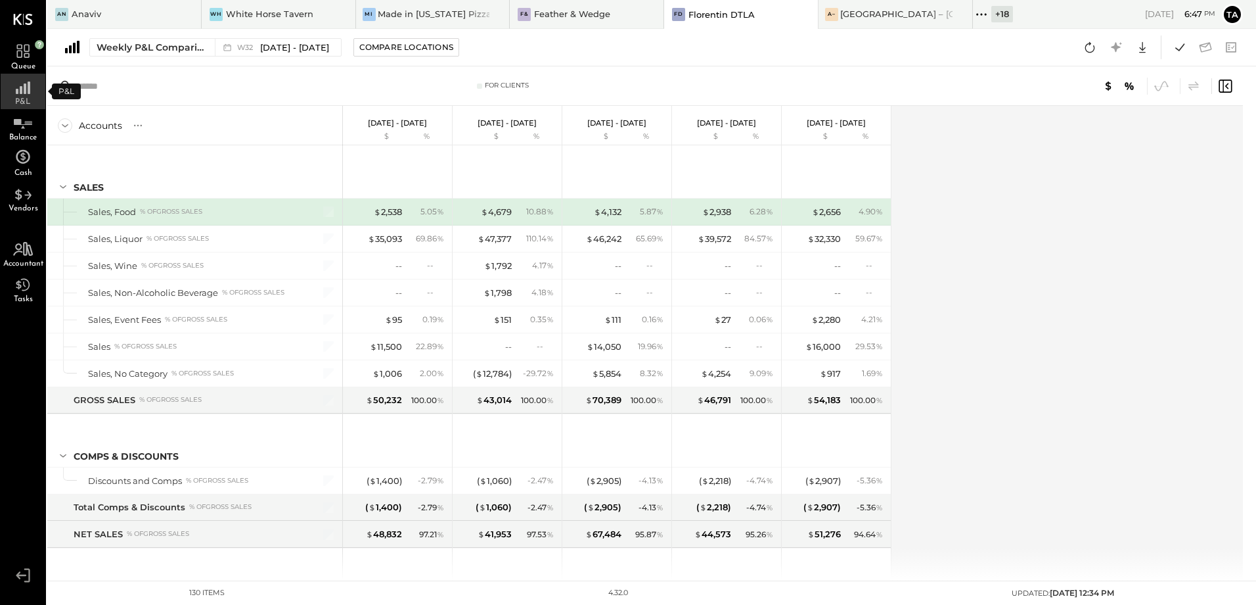
click at [35, 104] on div "P&L" at bounding box center [23, 91] width 45 height 35
click at [1089, 51] on icon at bounding box center [1090, 47] width 17 height 17
click at [1015, 396] on div "Accounts S % GL [DATE] - [DATE] $ % [DATE] - [DATE] $ % [DATE] - [DATE] $ % [DA…" at bounding box center [622, 343] width 1151 height 474
click at [1088, 50] on icon at bounding box center [1090, 47] width 17 height 17
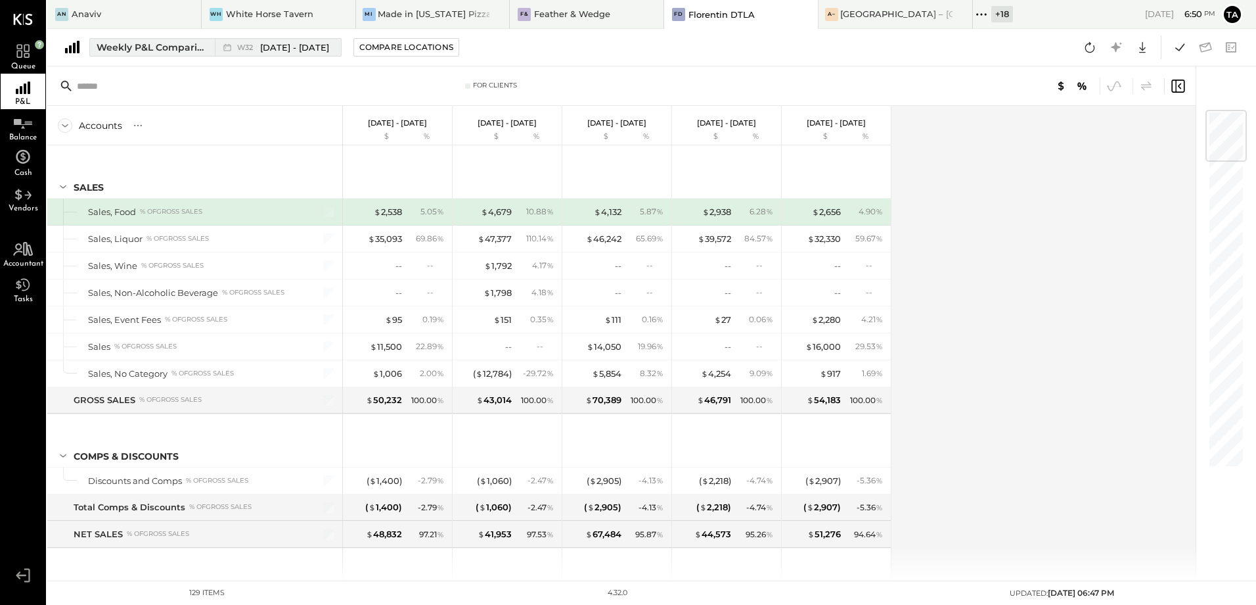
click at [157, 51] on div "Weekly P&L Comparison" at bounding box center [152, 47] width 110 height 13
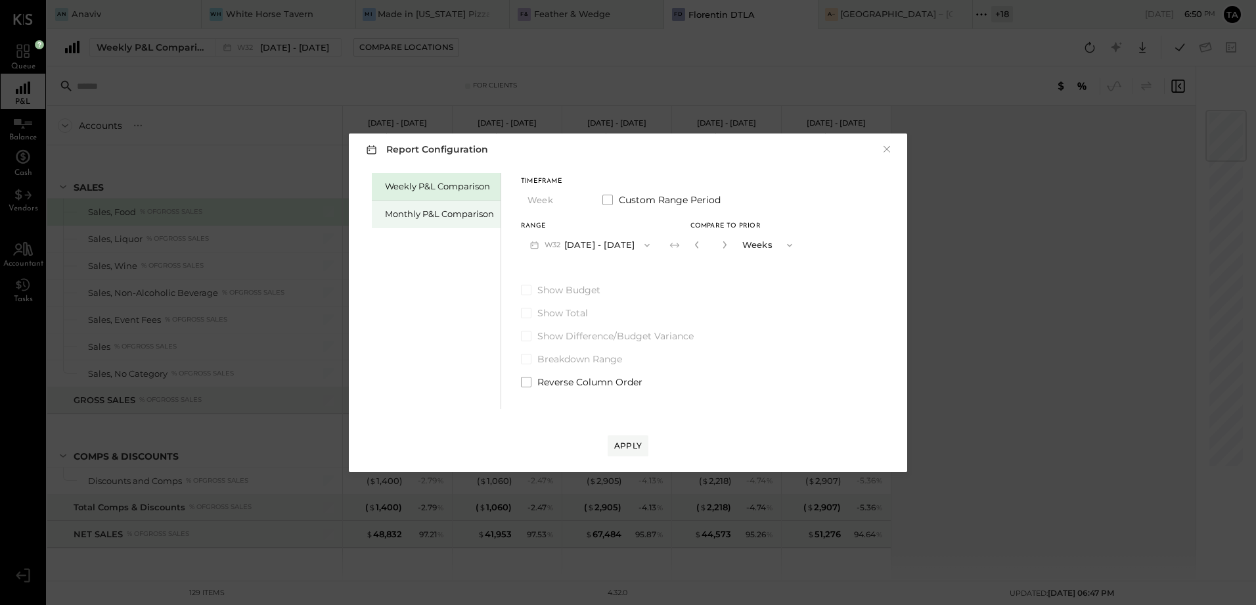
click at [449, 213] on div "Monthly P&L Comparison" at bounding box center [439, 214] width 109 height 12
click at [601, 243] on button "M08 [DATE] - [DATE]" at bounding box center [590, 245] width 139 height 24
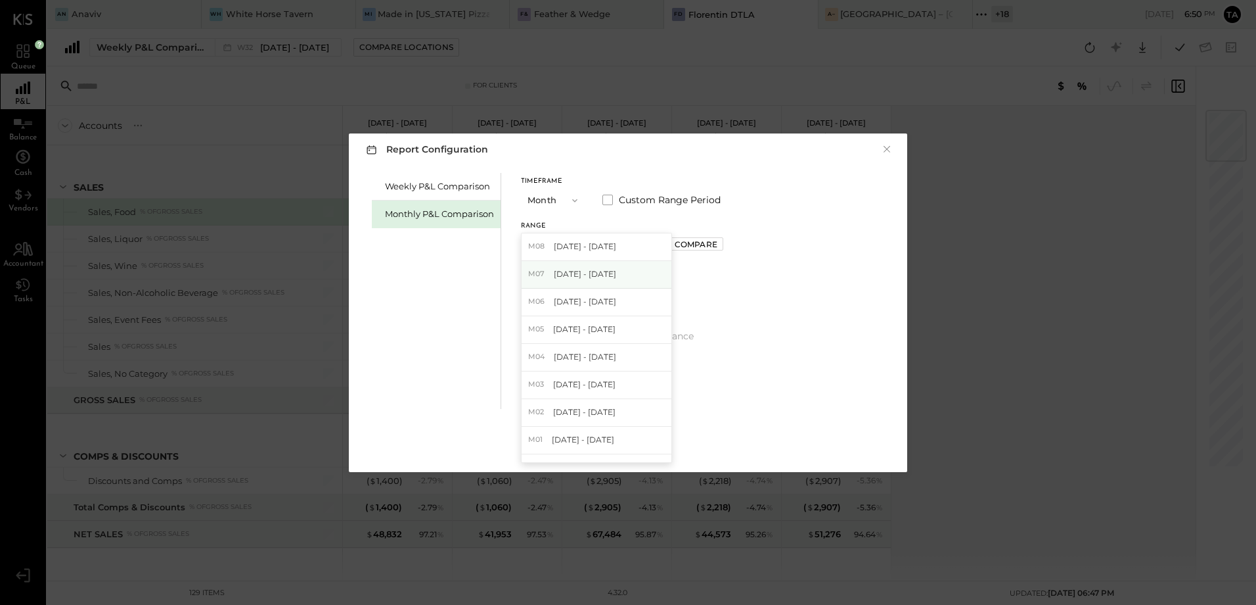
click at [593, 281] on div "M07 Jul 1 - 31, 2025" at bounding box center [597, 275] width 150 height 28
click at [680, 245] on div "Compare" at bounding box center [696, 244] width 43 height 11
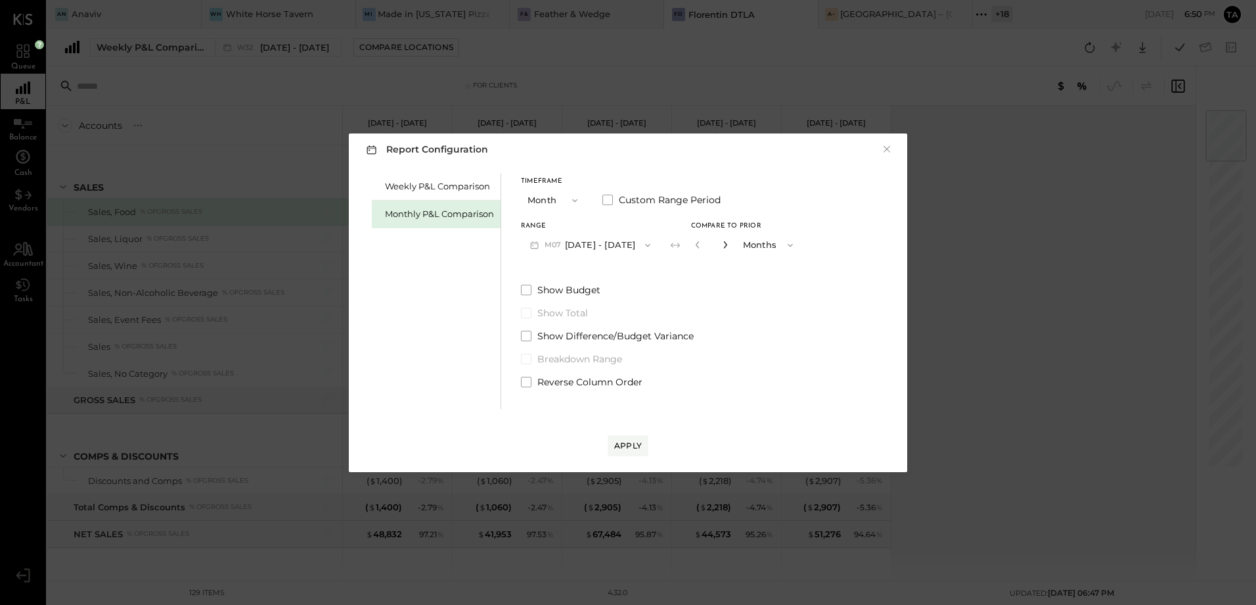
click at [721, 246] on icon "button" at bounding box center [725, 244] width 8 height 8
type input "*"
drag, startPoint x: 526, startPoint y: 383, endPoint x: 612, endPoint y: 444, distance: 104.7
click at [526, 384] on span at bounding box center [526, 382] width 11 height 11
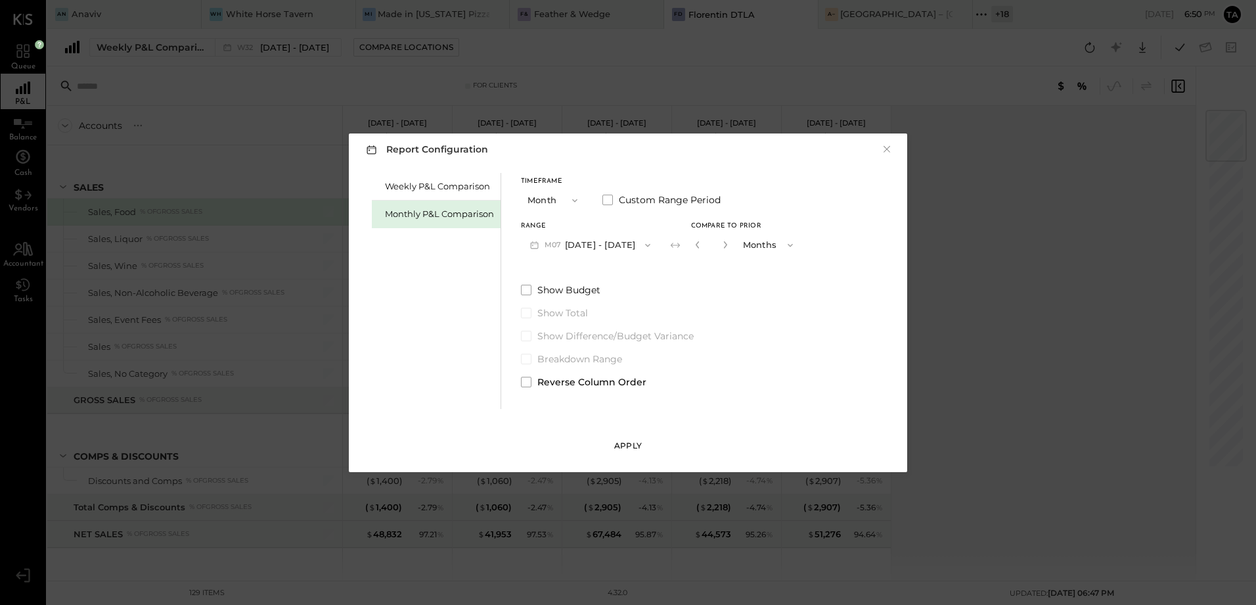
click at [621, 453] on button "Apply" at bounding box center [628, 445] width 41 height 21
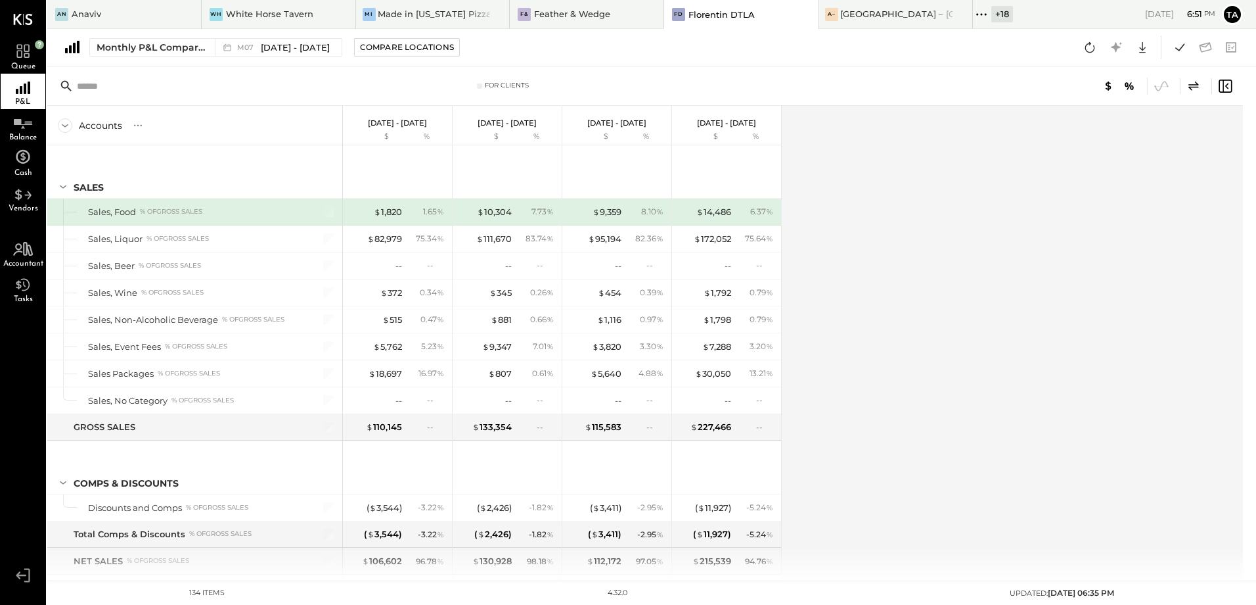
click at [882, 362] on div "Accounts S % GL [DATE] - [DATE] $ % [DATE] - [DATE] $ % [DATE] - [DATE] $ % [DA…" at bounding box center [646, 343] width 1198 height 474
click at [134, 118] on div at bounding box center [138, 125] width 18 height 18
click at [167, 126] on div "GL" at bounding box center [164, 125] width 13 height 11
click at [829, 363] on div "Accounts S % GL [DATE] - [DATE] $ % [DATE] - [DATE] $ % [DATE] - [DATE] $ % [DA…" at bounding box center [646, 343] width 1198 height 474
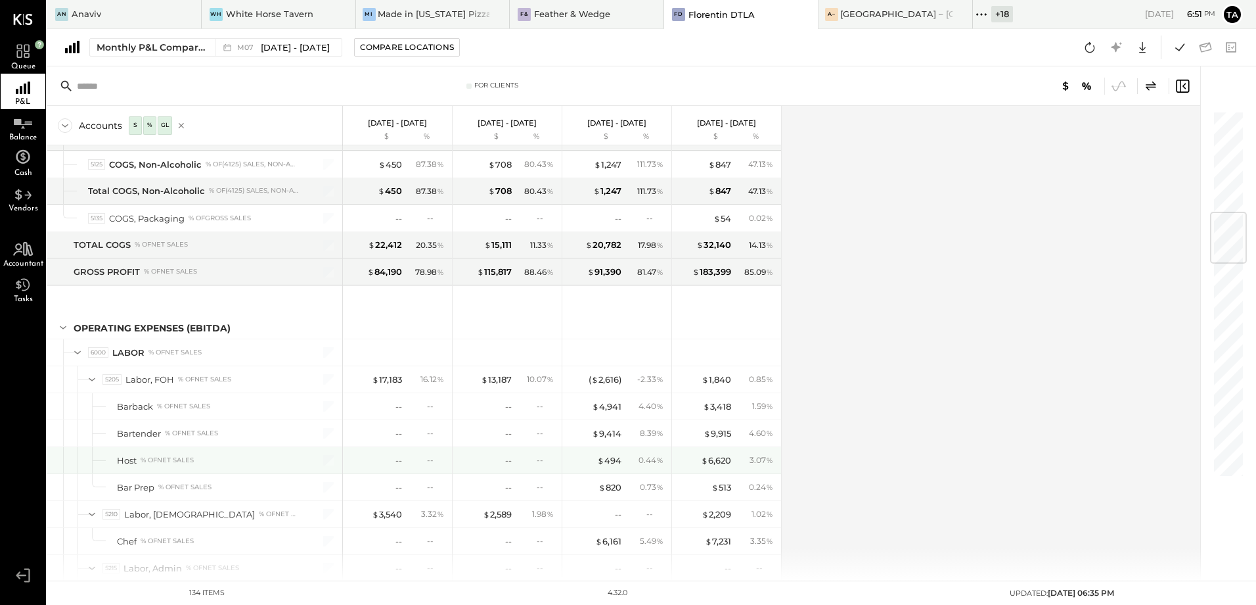
scroll to position [920, 0]
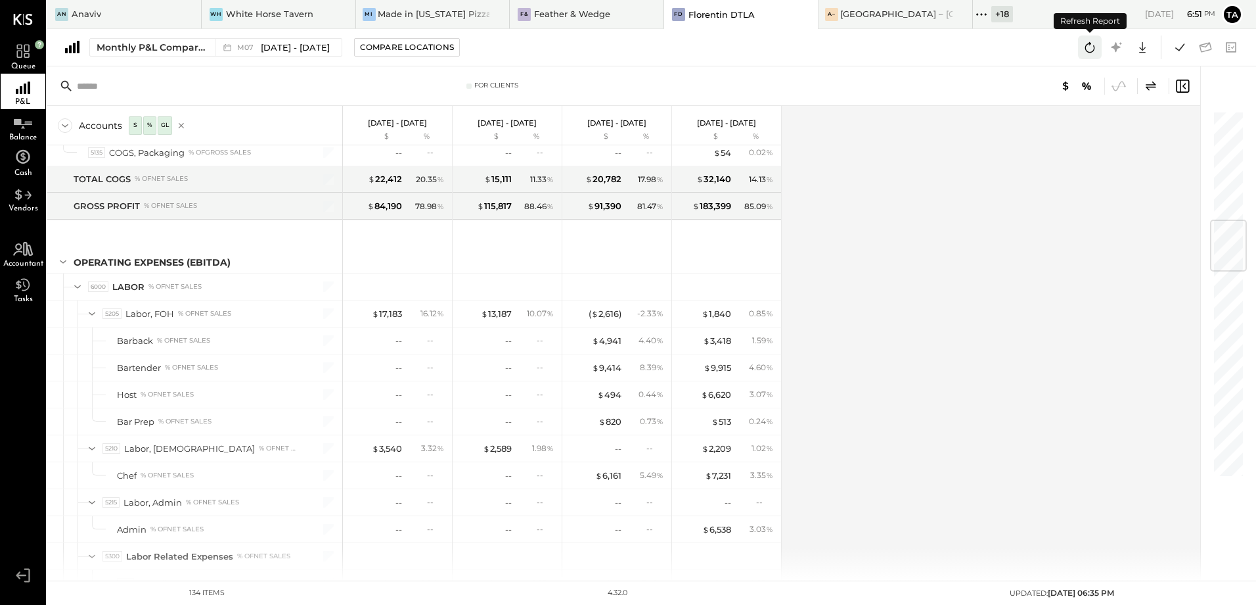
click at [1088, 48] on icon at bounding box center [1090, 47] width 17 height 17
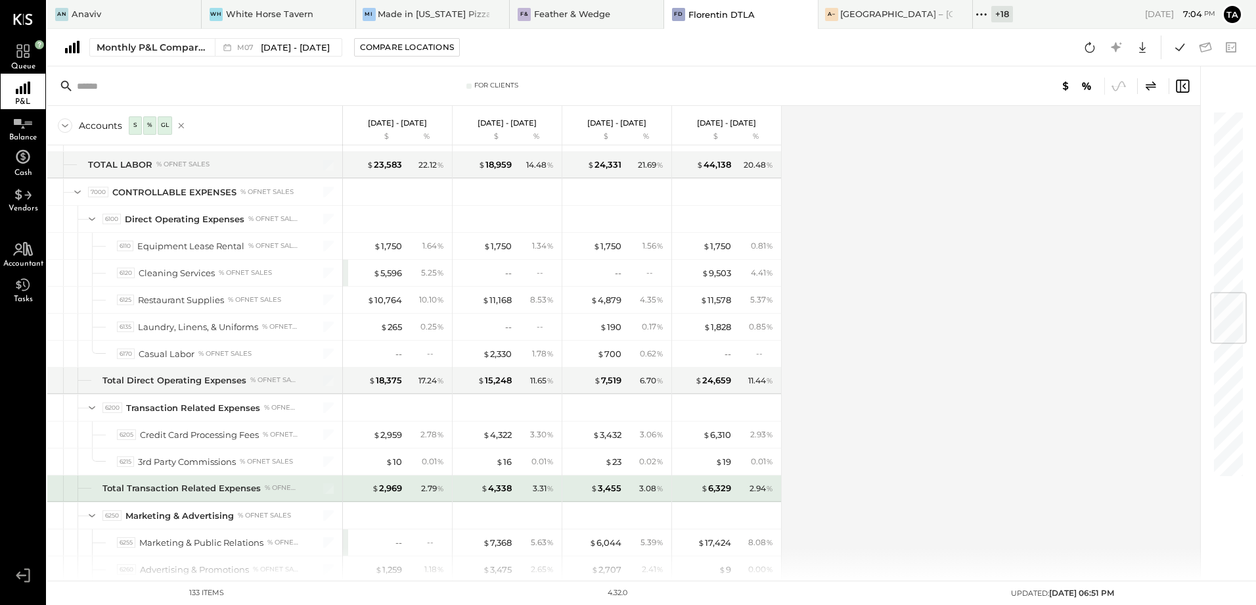
scroll to position [1643, 0]
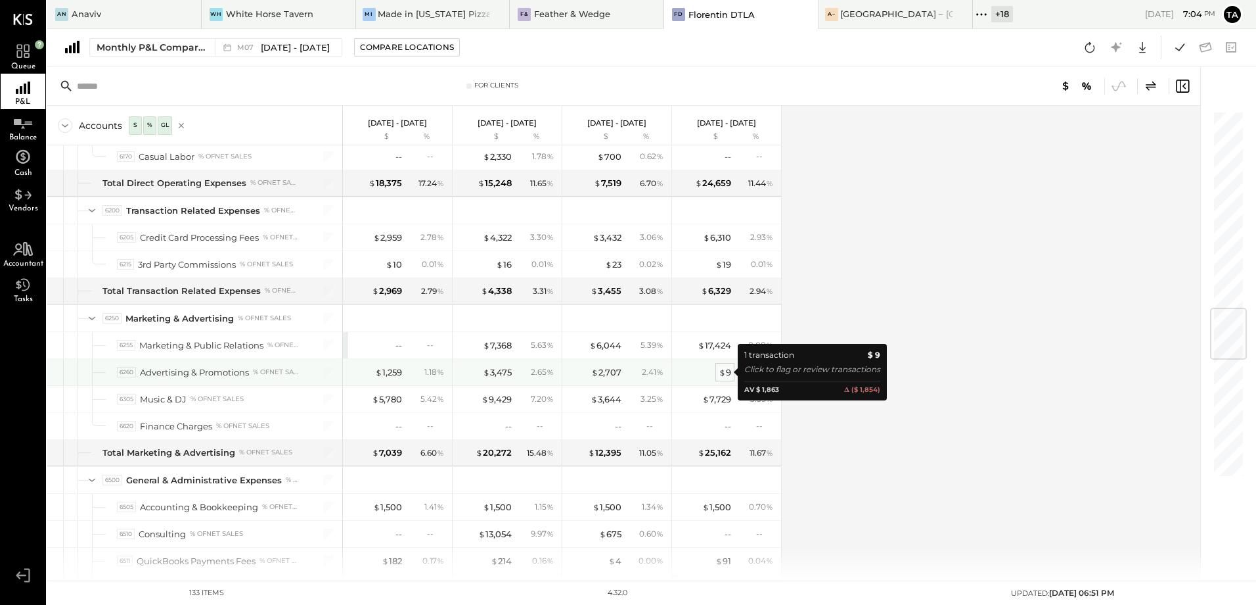
click at [729, 373] on div "$ 9" at bounding box center [725, 372] width 12 height 12
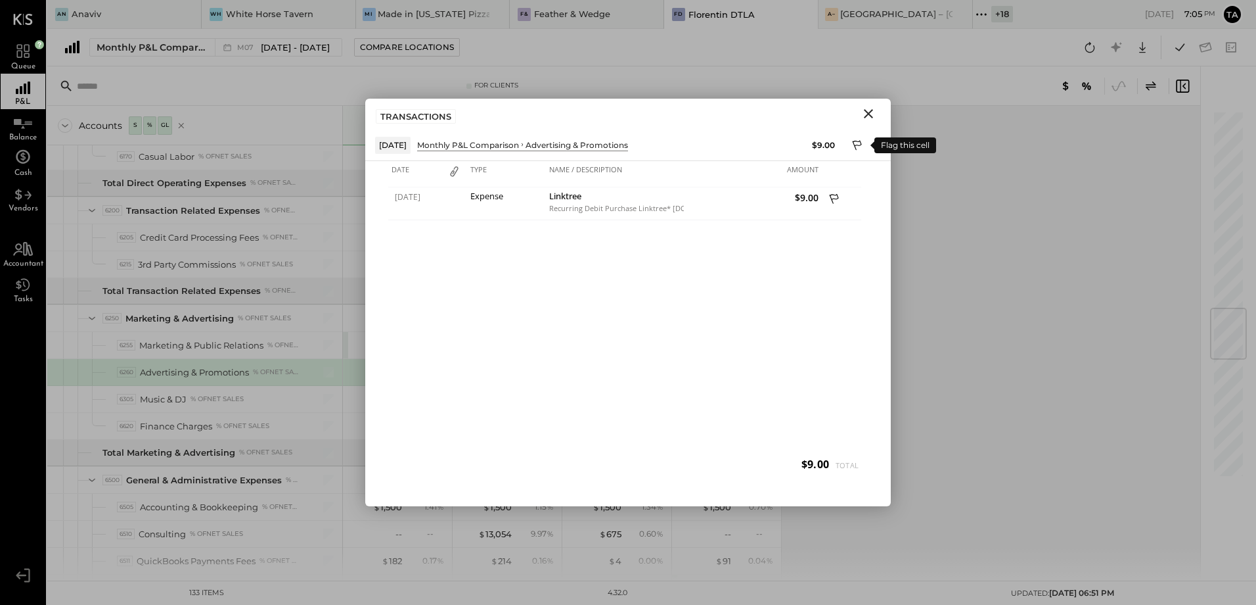
click at [855, 143] on icon at bounding box center [858, 147] width 12 height 16
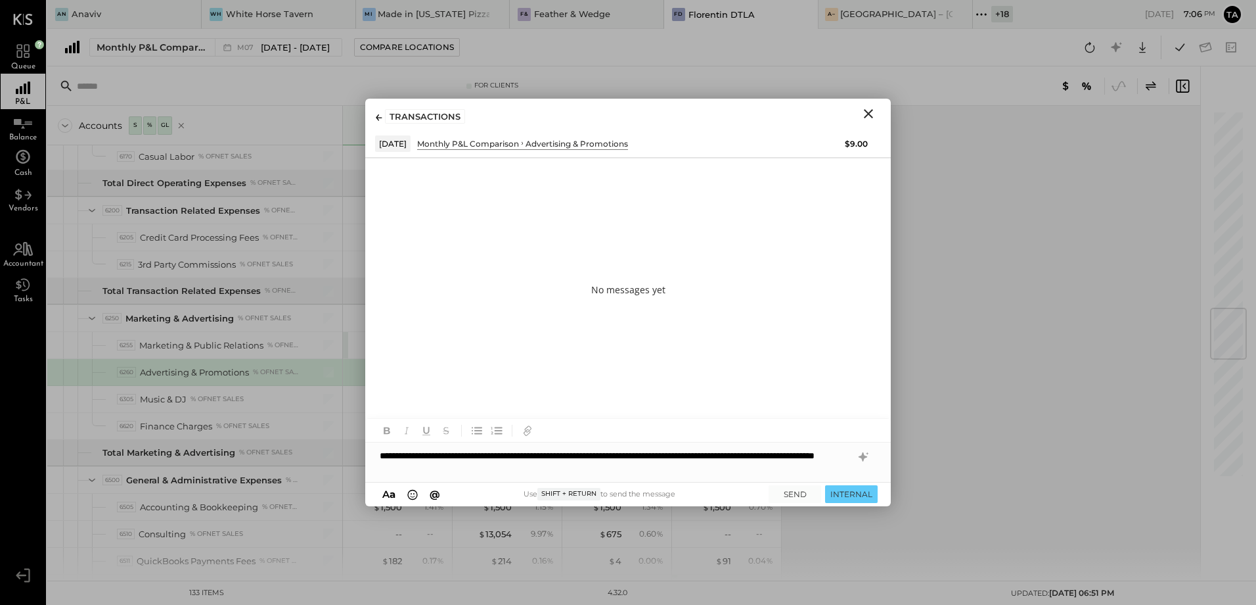
click at [804, 457] on div "**********" at bounding box center [628, 461] width 526 height 39
click at [863, 459] on icon at bounding box center [863, 456] width 9 height 9
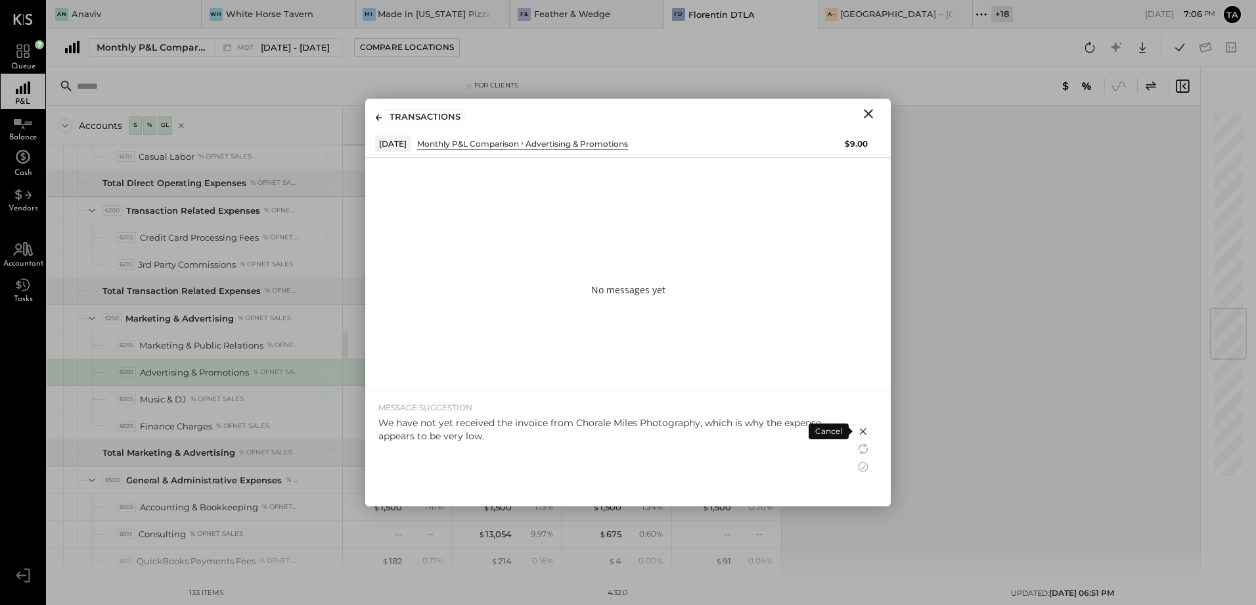
click at [556, 441] on div "We have not yet received the invoice from Chorale Miles Photography, which is w…" at bounding box center [610, 429] width 464 height 26
click at [864, 469] on icon at bounding box center [864, 467] width 16 height 16
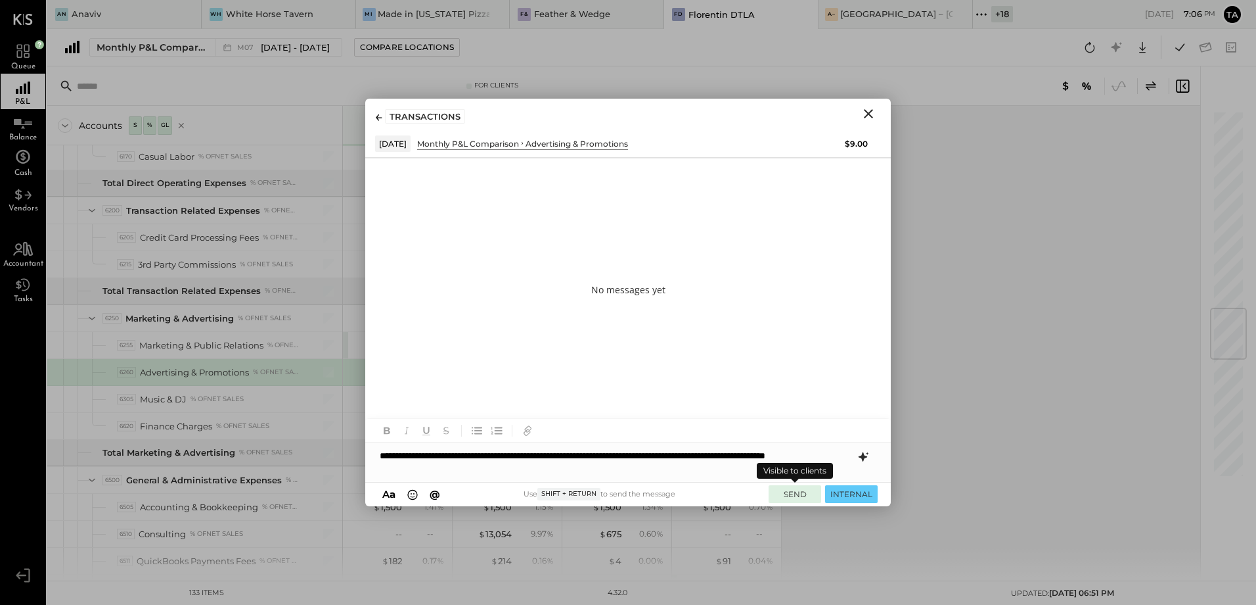
click at [796, 493] on button "SEND" at bounding box center [795, 494] width 53 height 18
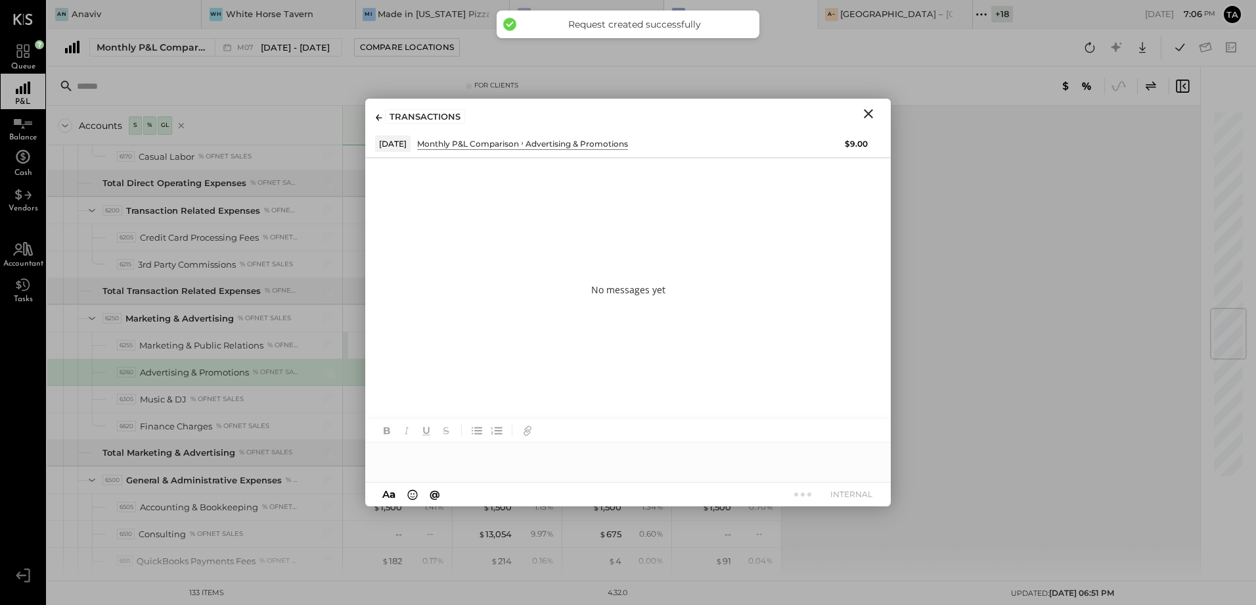
click at [867, 117] on icon "Close" at bounding box center [869, 114] width 16 height 16
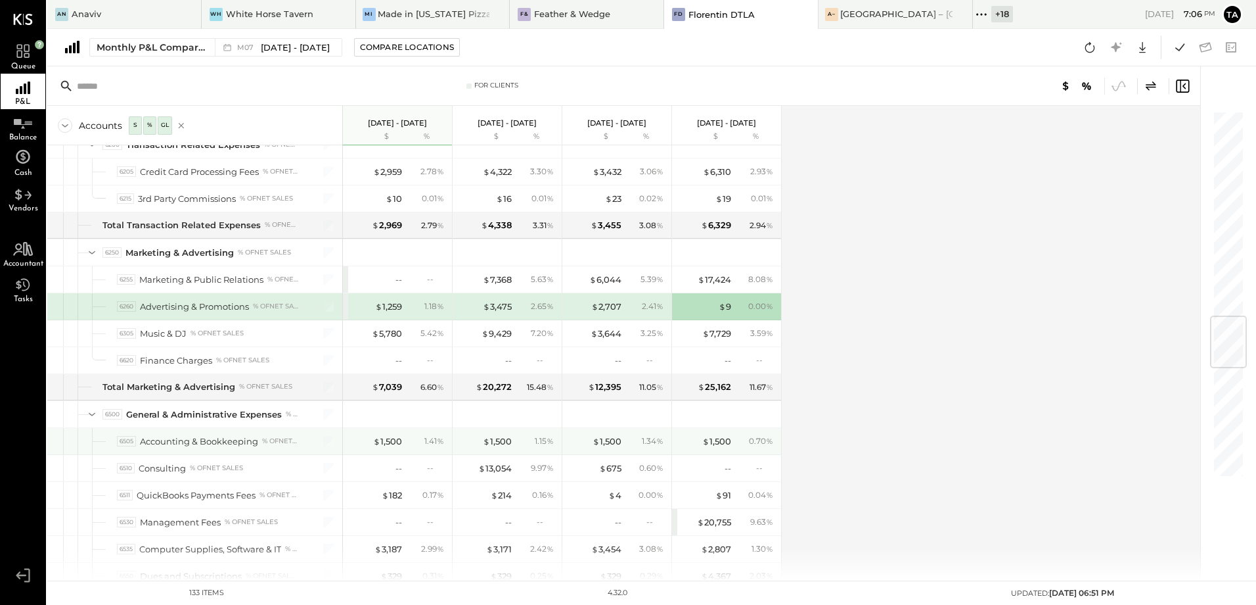
scroll to position [1774, 0]
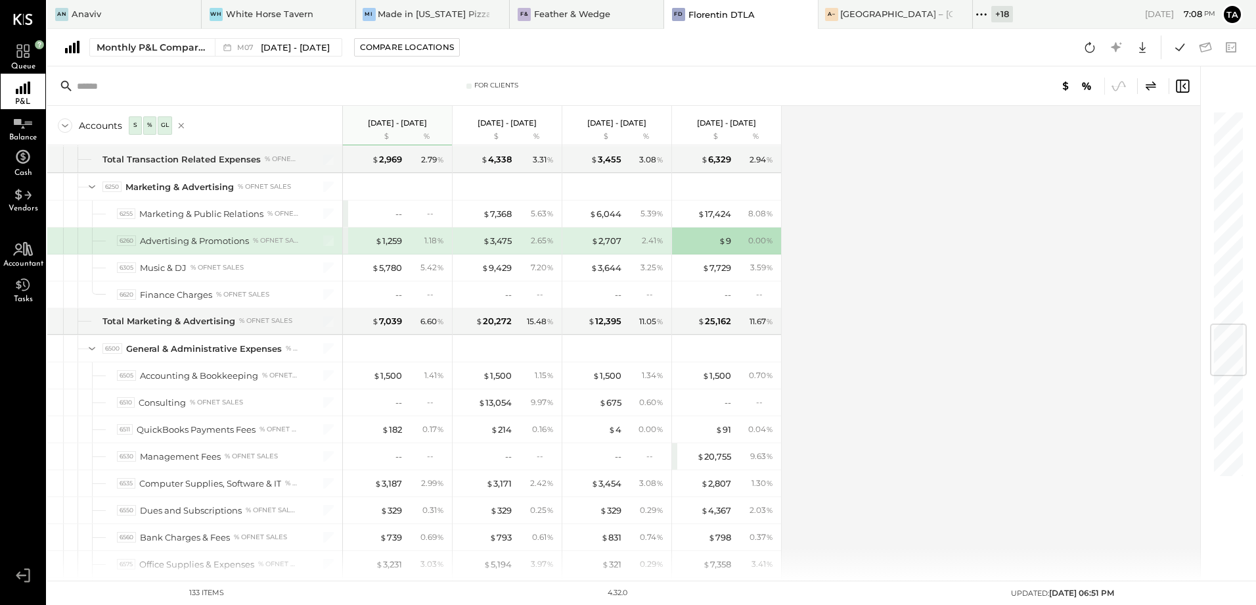
click at [989, 303] on div "Accounts S % GL [DATE] - [DATE] $ % [DATE] - [DATE] $ % [DATE] - [DATE] $ % [DA…" at bounding box center [624, 343] width 1155 height 474
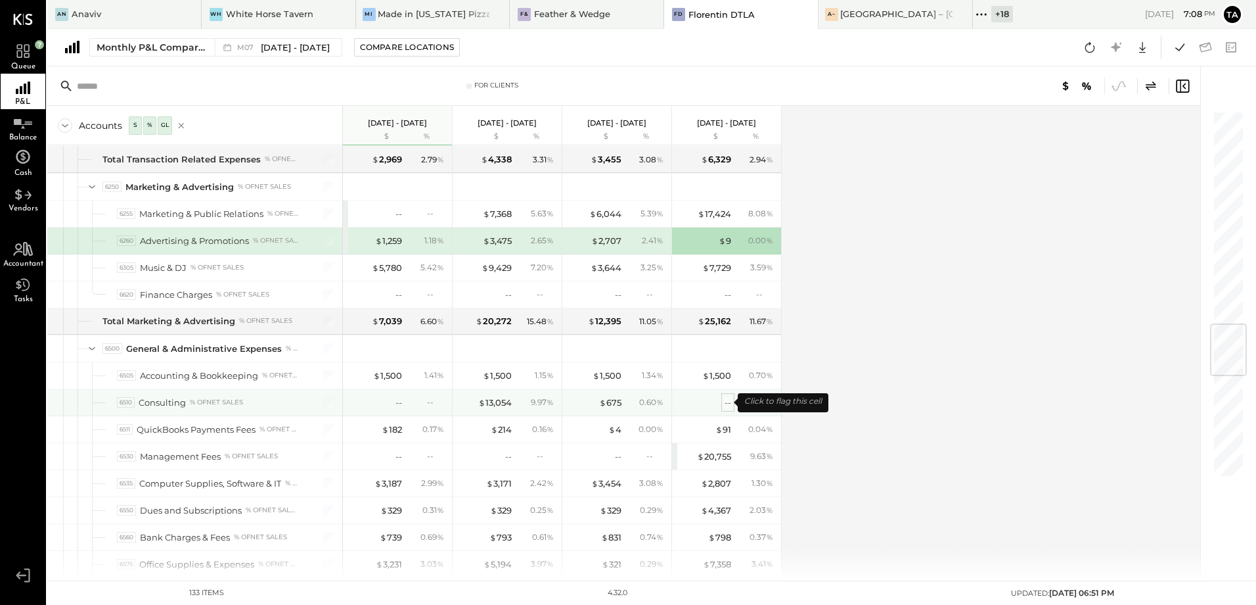
click at [727, 402] on div "--" at bounding box center [728, 402] width 7 height 12
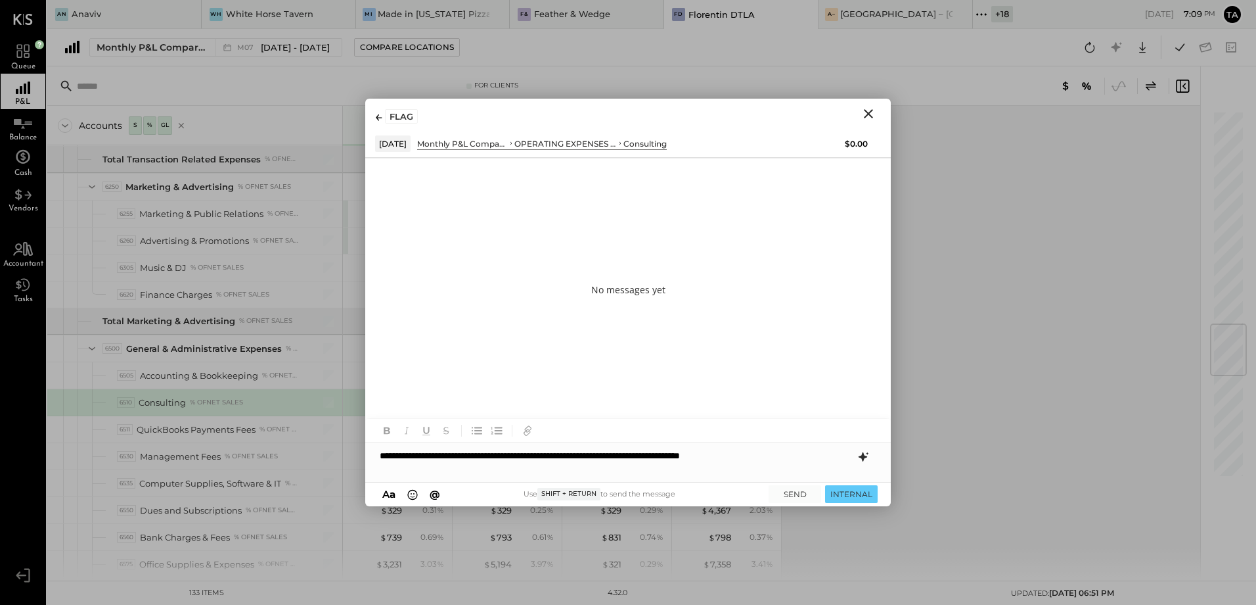
click at [861, 461] on icon at bounding box center [864, 457] width 16 height 16
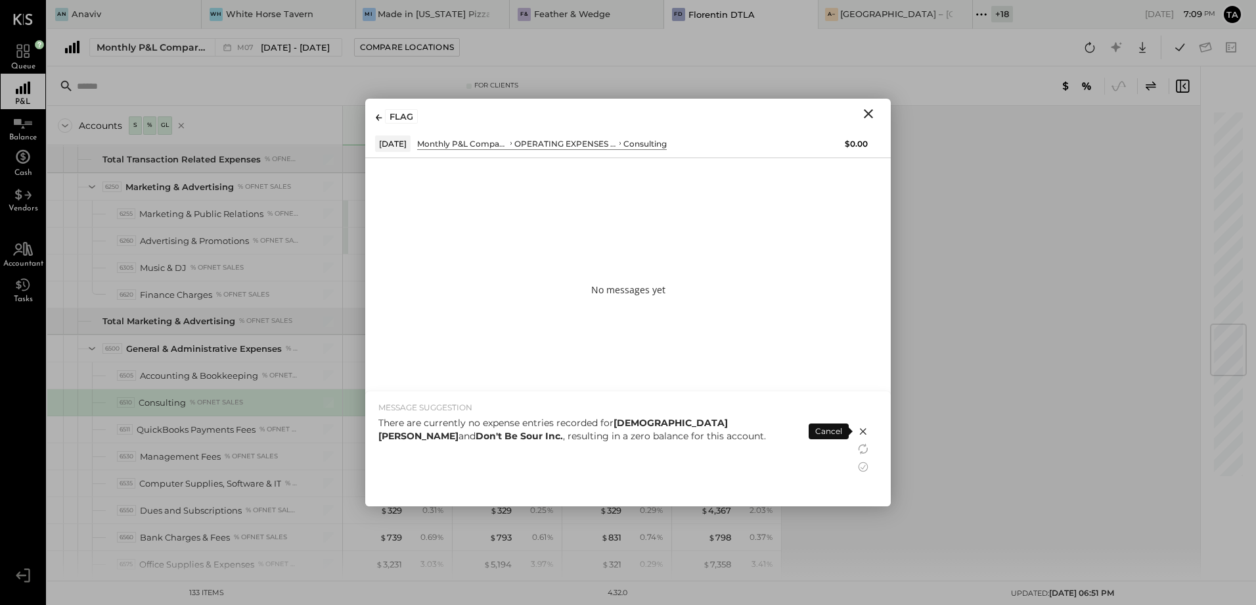
click at [545, 440] on div "There are currently no expense entries recorded for Gay L. Harwin and Don't Be …" at bounding box center [610, 429] width 464 height 26
click at [860, 465] on icon at bounding box center [864, 467] width 16 height 16
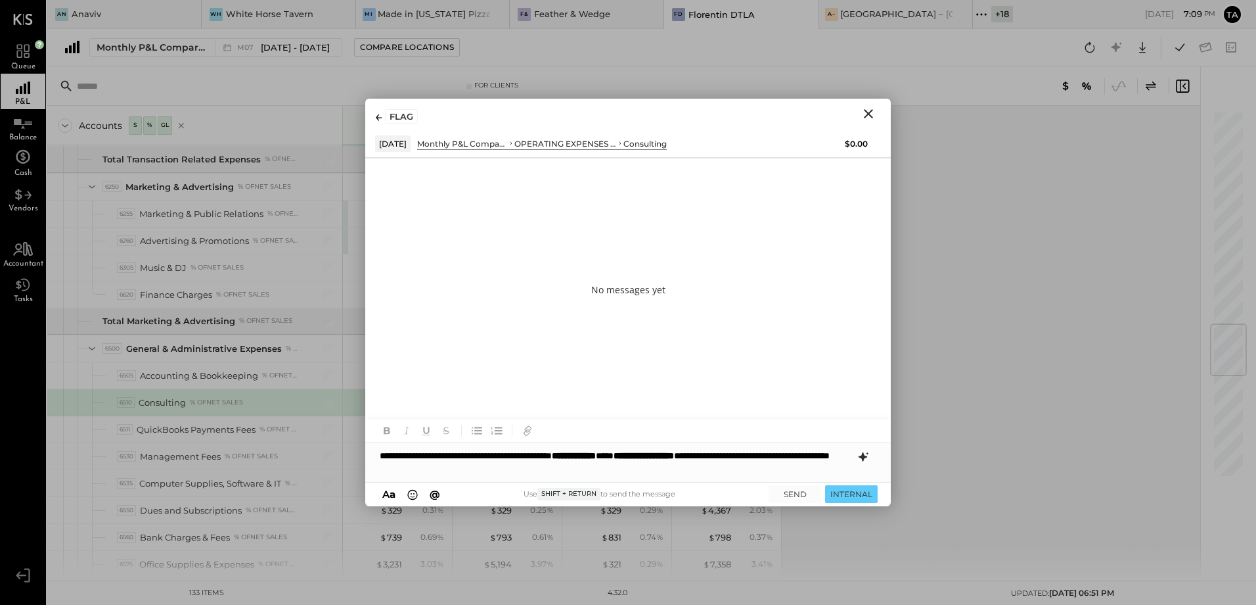
click at [599, 456] on div "**********" at bounding box center [628, 461] width 526 height 39
click at [584, 459] on div "**********" at bounding box center [628, 461] width 526 height 39
click at [763, 454] on div "**********" at bounding box center [628, 461] width 526 height 39
click at [867, 459] on icon at bounding box center [864, 457] width 16 height 16
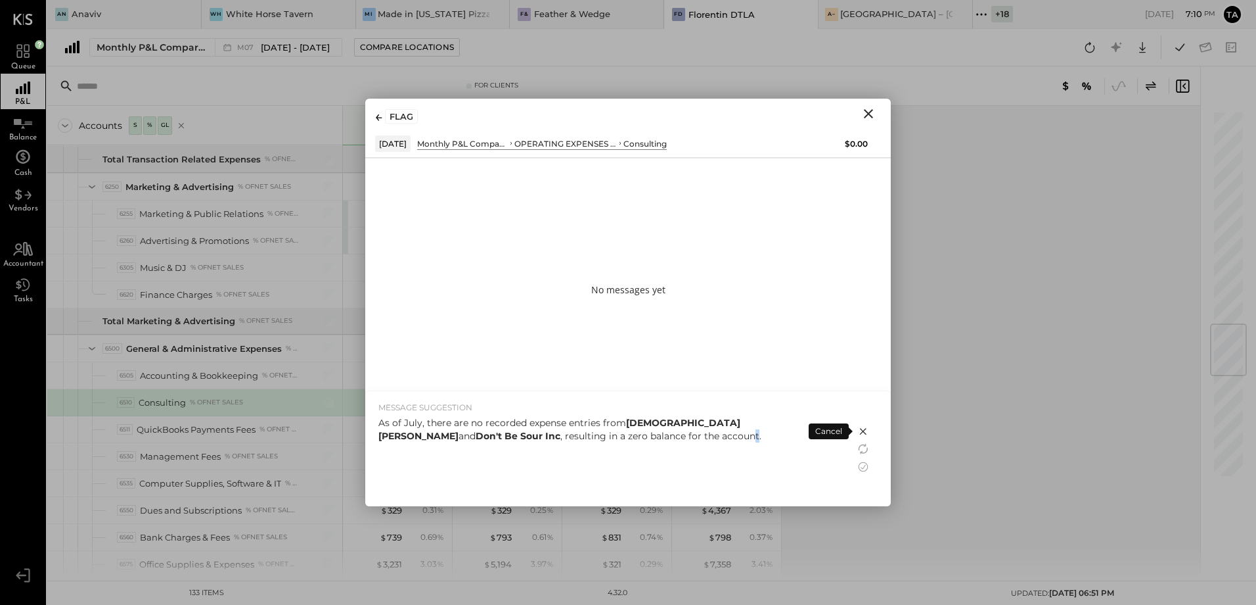
click at [545, 451] on div "As of July, there are no recorded expense entries from Gay L. Harwin and Don't …" at bounding box center [610, 457] width 464 height 83
drag, startPoint x: 545, startPoint y: 451, endPoint x: 624, endPoint y: 452, distance: 79.5
click at [624, 452] on div "As of July, there are no recorded expense entries from Gay L. Harwin and Don't …" at bounding box center [610, 457] width 464 height 83
click at [401, 420] on div "As of July, there are no recorded expense entries from Gay L. Harwin and Don't …" at bounding box center [610, 429] width 464 height 26
drag, startPoint x: 405, startPoint y: 418, endPoint x: 447, endPoint y: 418, distance: 42.1
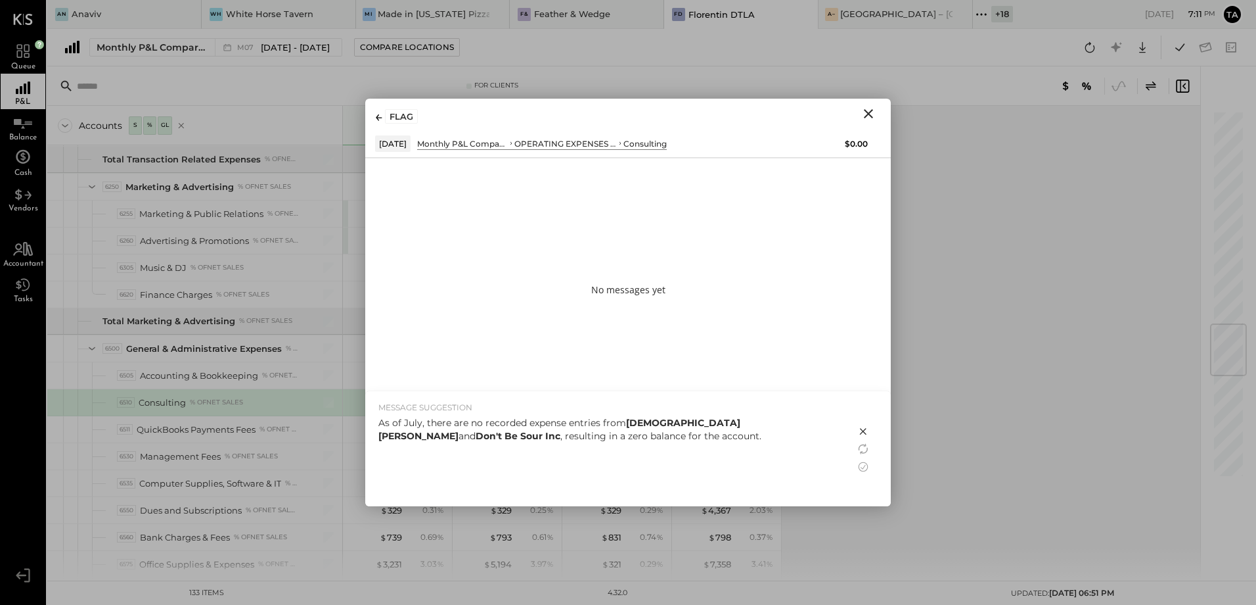
click at [405, 417] on div "As of July, there are no recorded expense entries from Gay L. Harwin and Don't …" at bounding box center [610, 429] width 464 height 26
click at [863, 472] on icon at bounding box center [864, 467] width 16 height 16
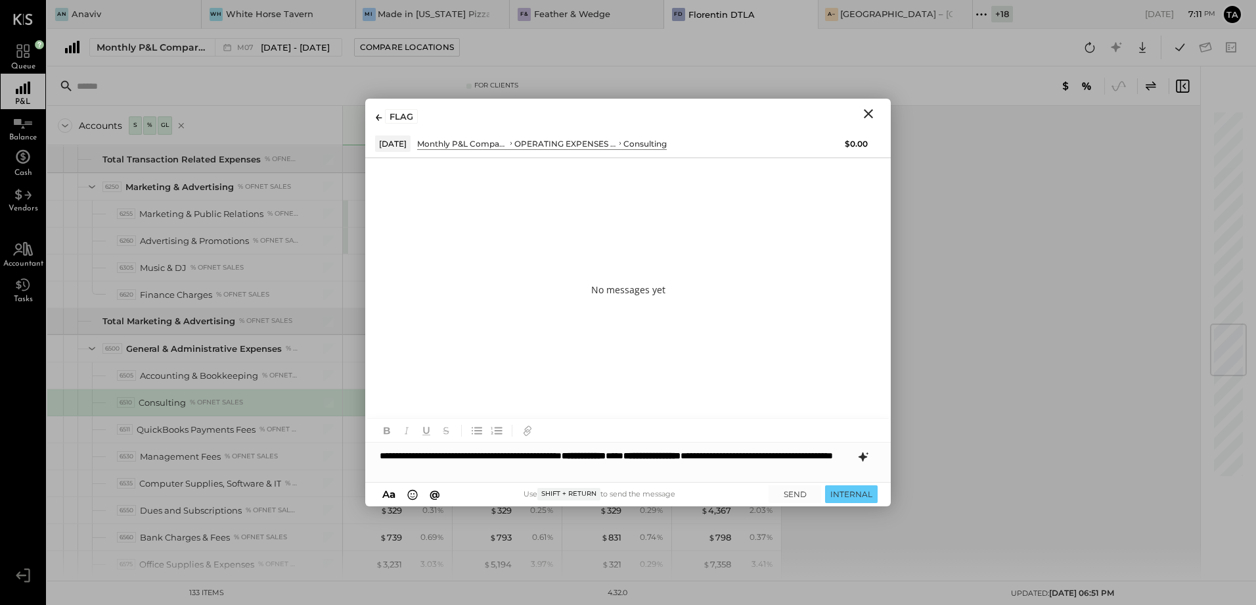
drag, startPoint x: 423, startPoint y: 455, endPoint x: 430, endPoint y: 457, distance: 6.7
click at [423, 455] on div "**********" at bounding box center [628, 461] width 526 height 39
click at [509, 453] on div "**********" at bounding box center [628, 461] width 526 height 39
click at [537, 474] on div "**********" at bounding box center [628, 461] width 526 height 39
click at [796, 496] on button "SEND" at bounding box center [795, 494] width 53 height 18
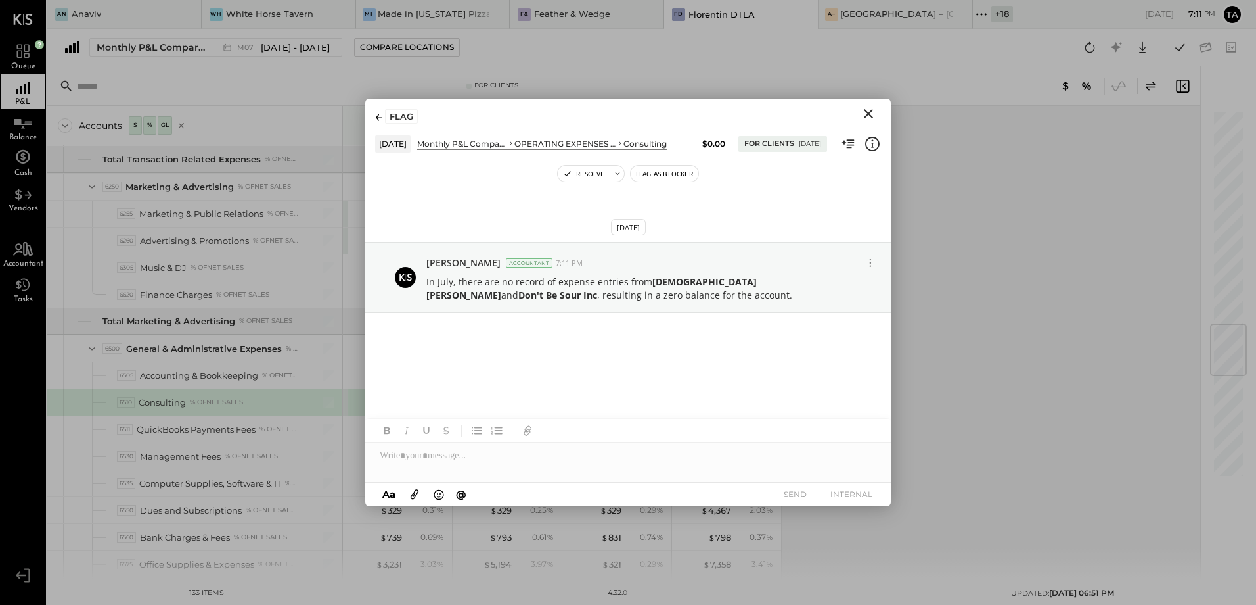
click at [870, 118] on icon "Close" at bounding box center [869, 114] width 16 height 16
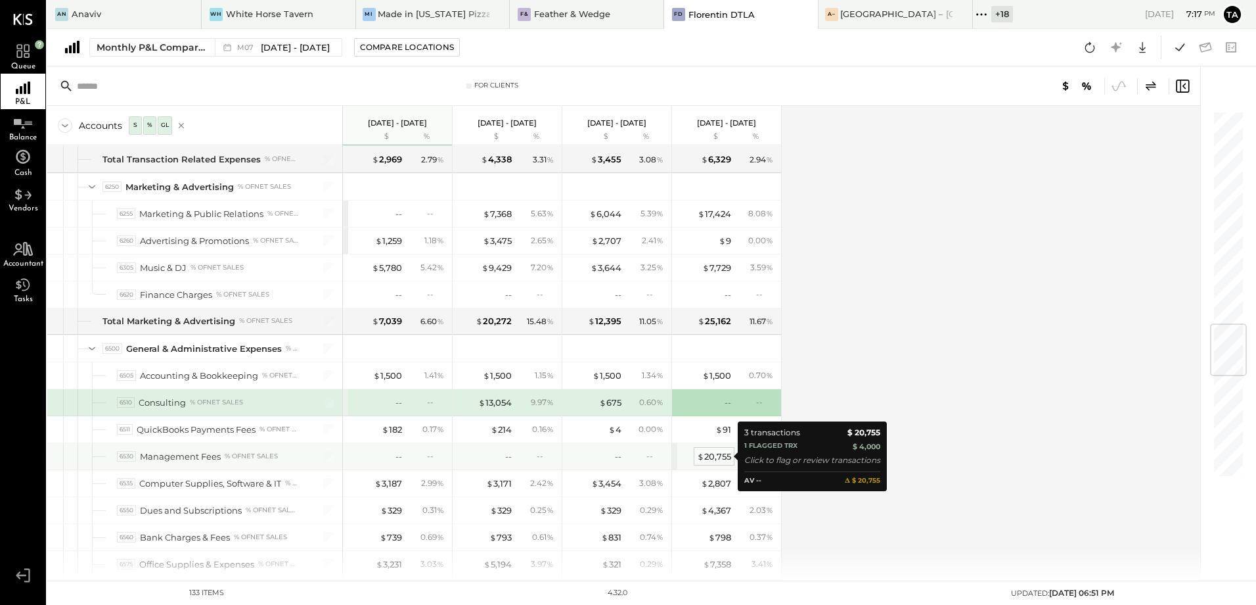
click at [711, 462] on div "$ 20,755" at bounding box center [714, 456] width 34 height 12
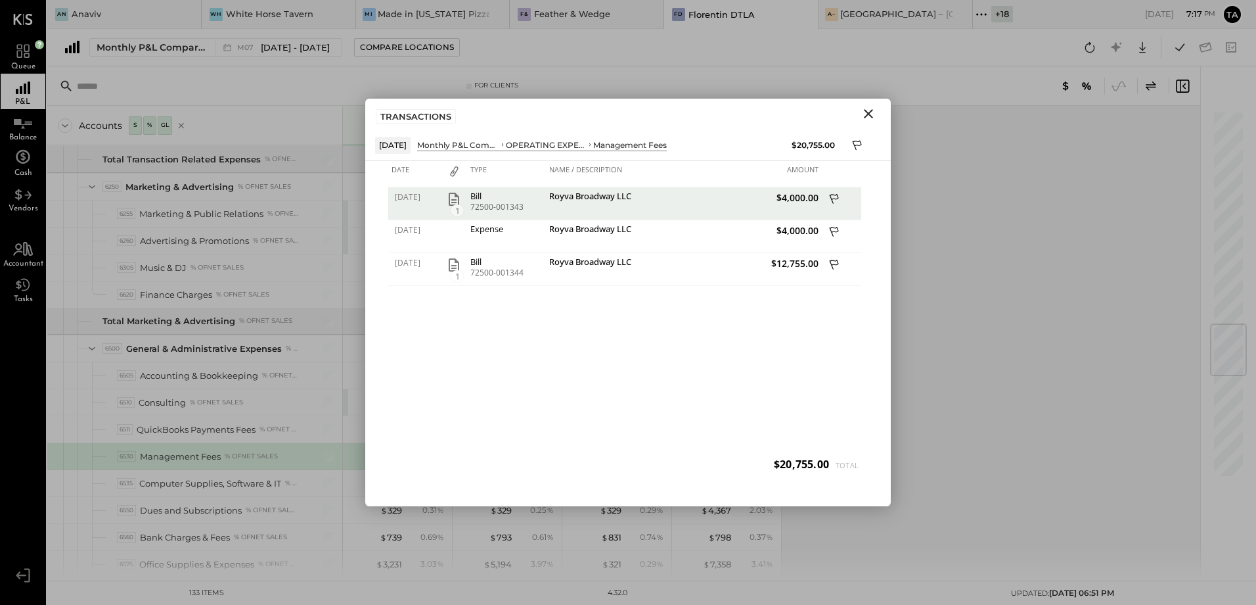
click at [868, 116] on icon "Close" at bounding box center [869, 114] width 16 height 16
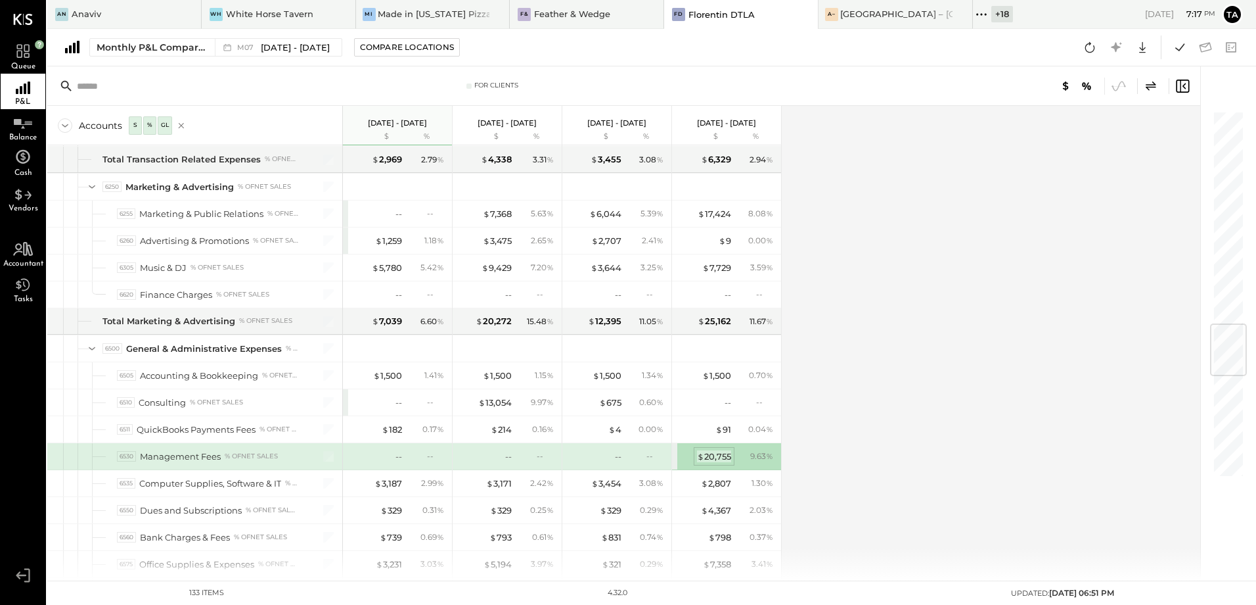
click at [714, 457] on div "$ 20,755" at bounding box center [714, 456] width 34 height 12
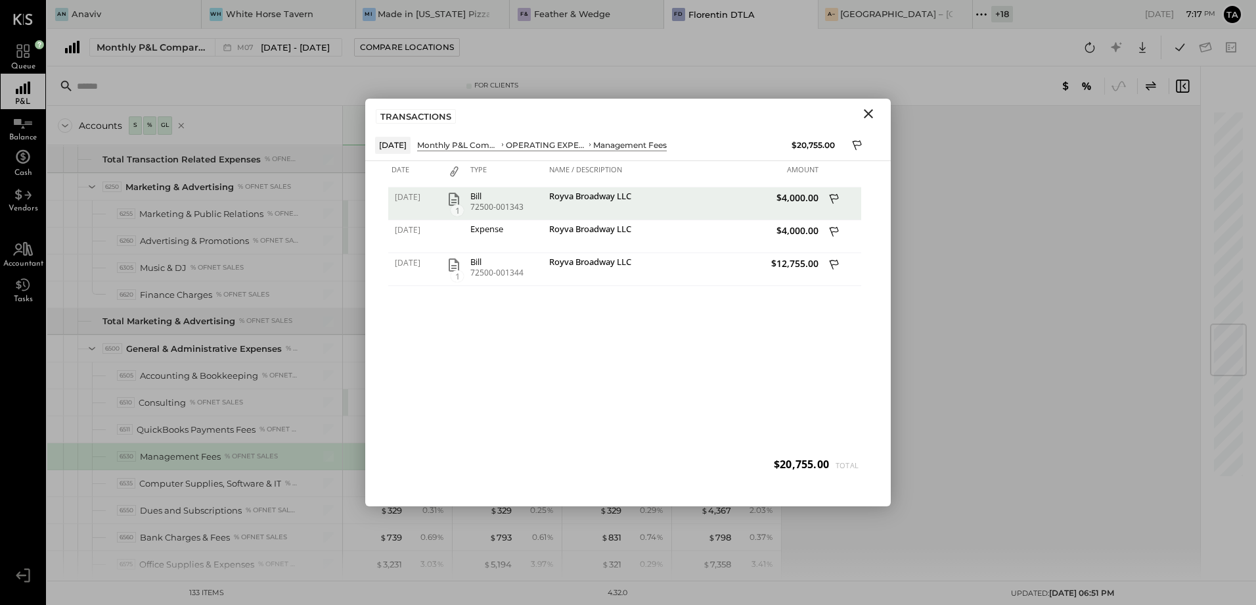
click at [867, 115] on icon "Close" at bounding box center [868, 113] width 9 height 9
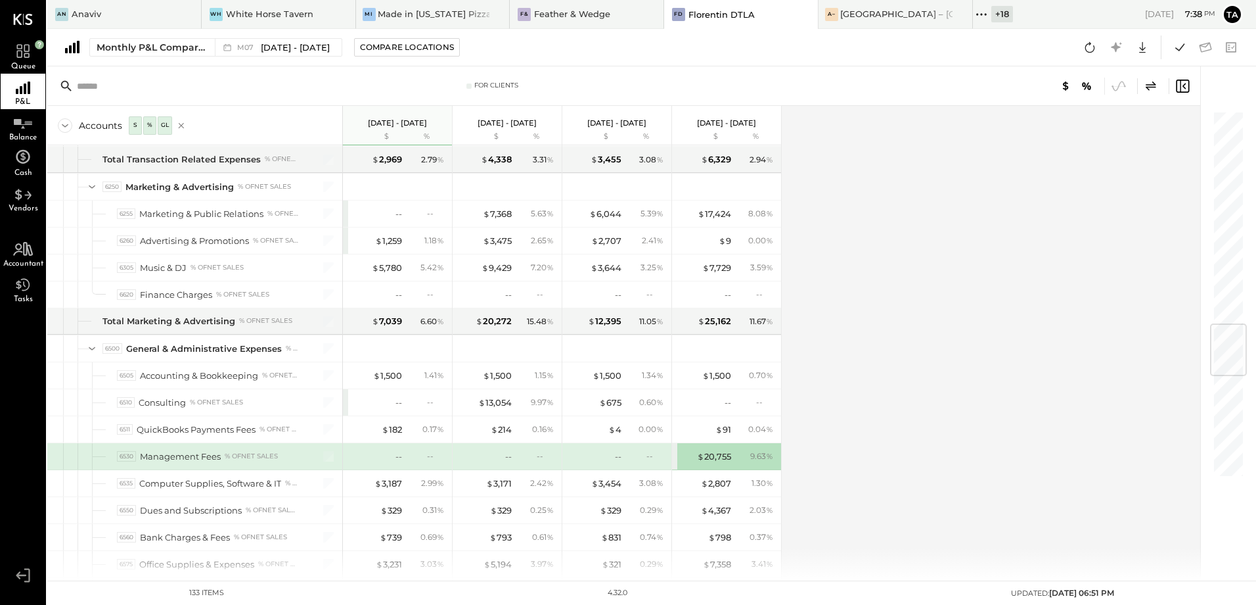
click at [876, 407] on div "Accounts S % GL [DATE] - [DATE] $ % [DATE] - [DATE] $ % [DATE] - [DATE] $ % [DA…" at bounding box center [624, 343] width 1155 height 474
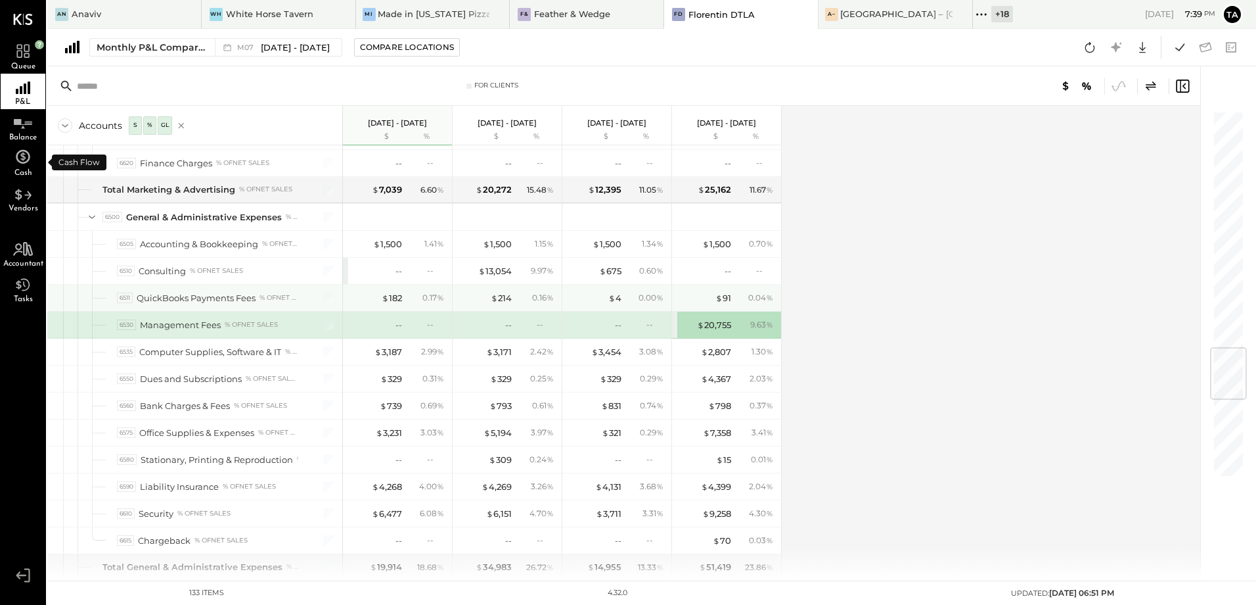
scroll to position [1971, 0]
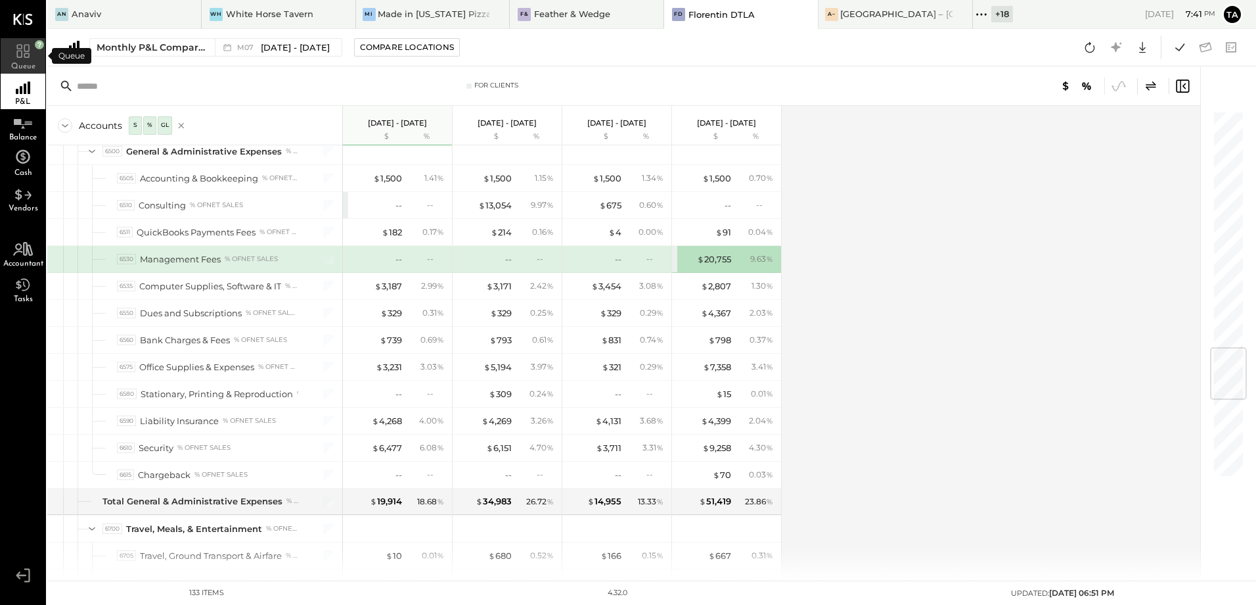
click at [18, 54] on icon at bounding box center [22, 50] width 12 height 13
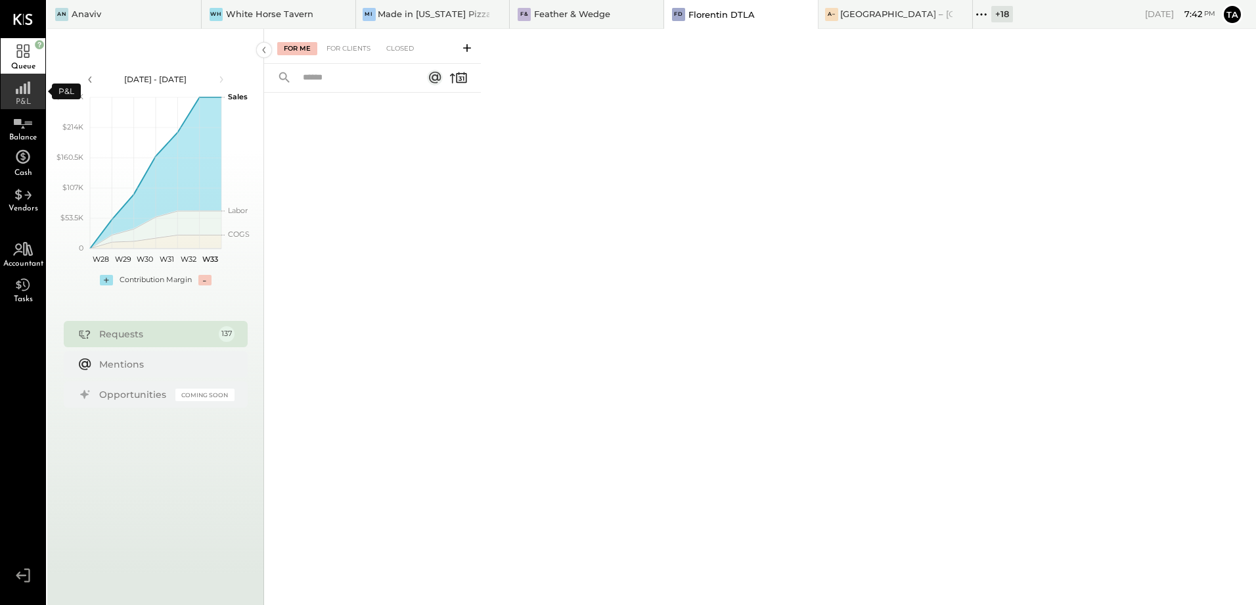
click at [34, 95] on div "P&L" at bounding box center [23, 91] width 45 height 35
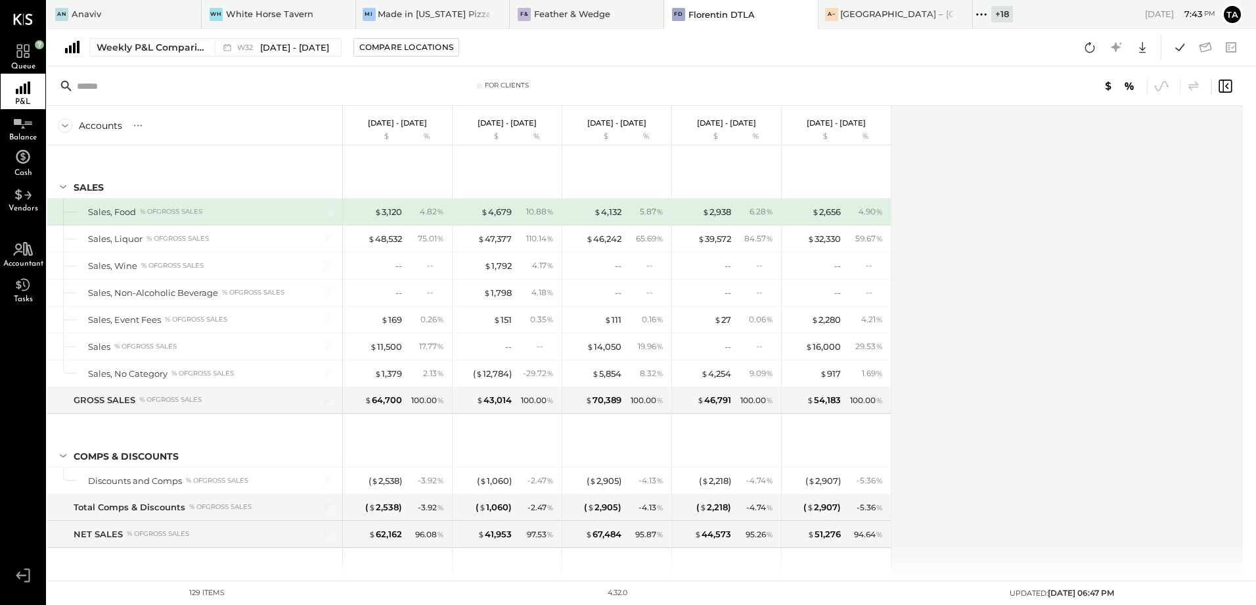
drag, startPoint x: 1054, startPoint y: 314, endPoint x: 1024, endPoint y: 329, distance: 33.8
click at [1054, 314] on div "Accounts S % GL [DATE] - [DATE] $ % [DATE] - [DATE] $ % [DATE] - [DATE] $ % [DA…" at bounding box center [646, 343] width 1198 height 474
click at [1089, 56] on button at bounding box center [1090, 47] width 24 height 24
click at [146, 45] on div "Weekly P&L Comparison" at bounding box center [152, 47] width 110 height 13
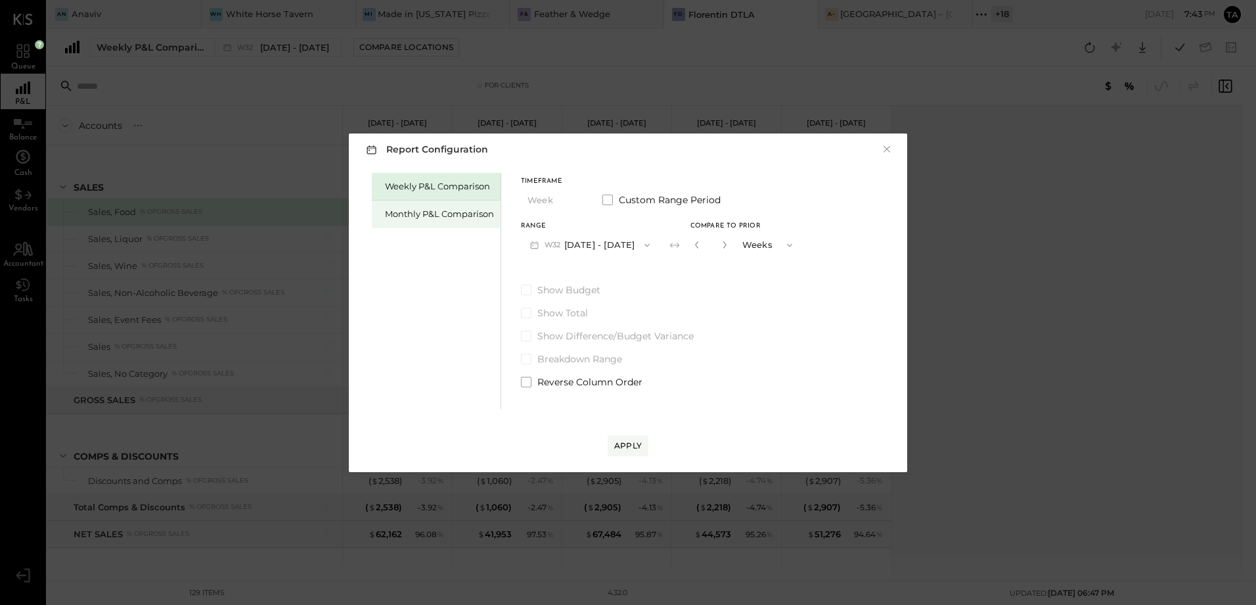
click at [435, 219] on div "Monthly P&L Comparison" at bounding box center [439, 214] width 109 height 12
click at [611, 244] on button "M08 [DATE] - [DATE]" at bounding box center [590, 245] width 139 height 24
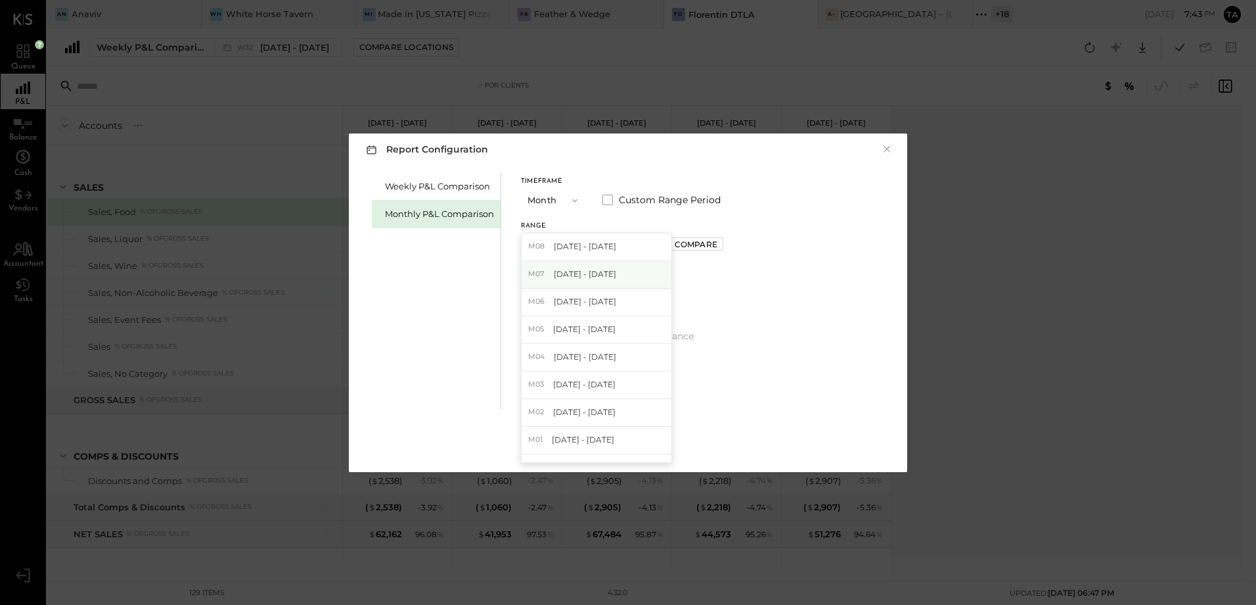
click at [593, 278] on span "[DATE] - [DATE]" at bounding box center [585, 273] width 62 height 11
click at [677, 246] on div "Compare" at bounding box center [696, 244] width 43 height 11
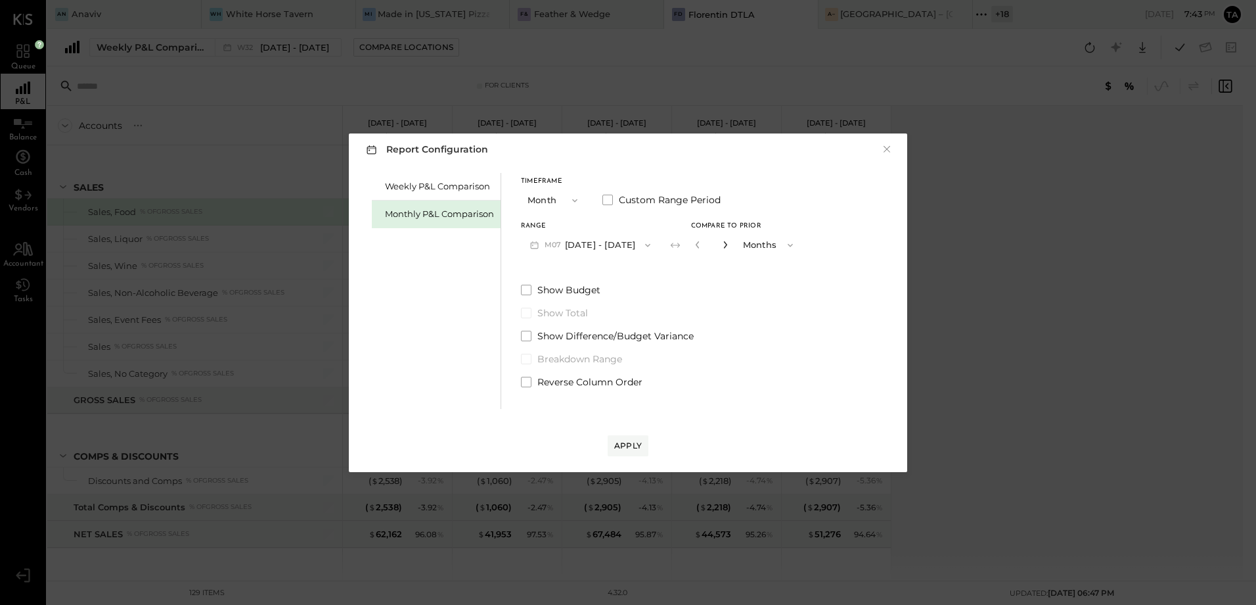
click at [723, 244] on icon "button" at bounding box center [724, 244] width 3 height 7
type input "*"
click at [528, 381] on span at bounding box center [526, 382] width 11 height 11
click at [620, 449] on div "Apply" at bounding box center [628, 445] width 28 height 11
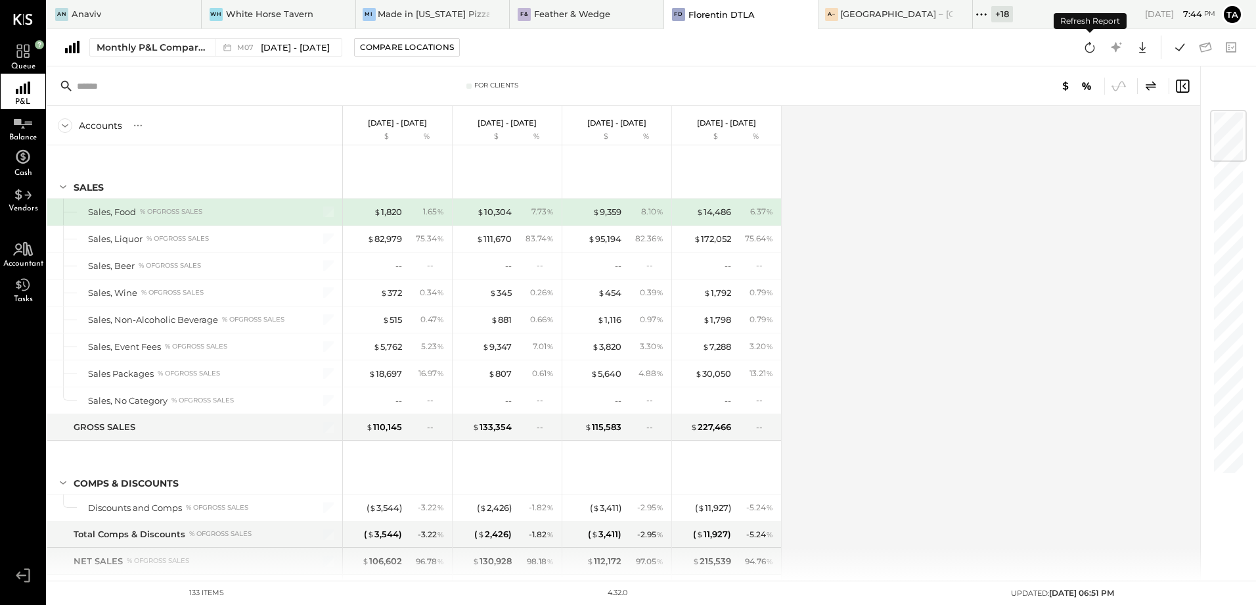
drag, startPoint x: 1094, startPoint y: 51, endPoint x: 1006, endPoint y: 150, distance: 132.2
click at [1094, 51] on icon at bounding box center [1090, 47] width 17 height 17
drag, startPoint x: 888, startPoint y: 376, endPoint x: 897, endPoint y: 367, distance: 12.6
click at [896, 369] on div "Accounts S % GL [DATE] - [DATE] $ % [DATE] - [DATE] $ % [DATE] - [DATE] $ % [DA…" at bounding box center [624, 343] width 1155 height 474
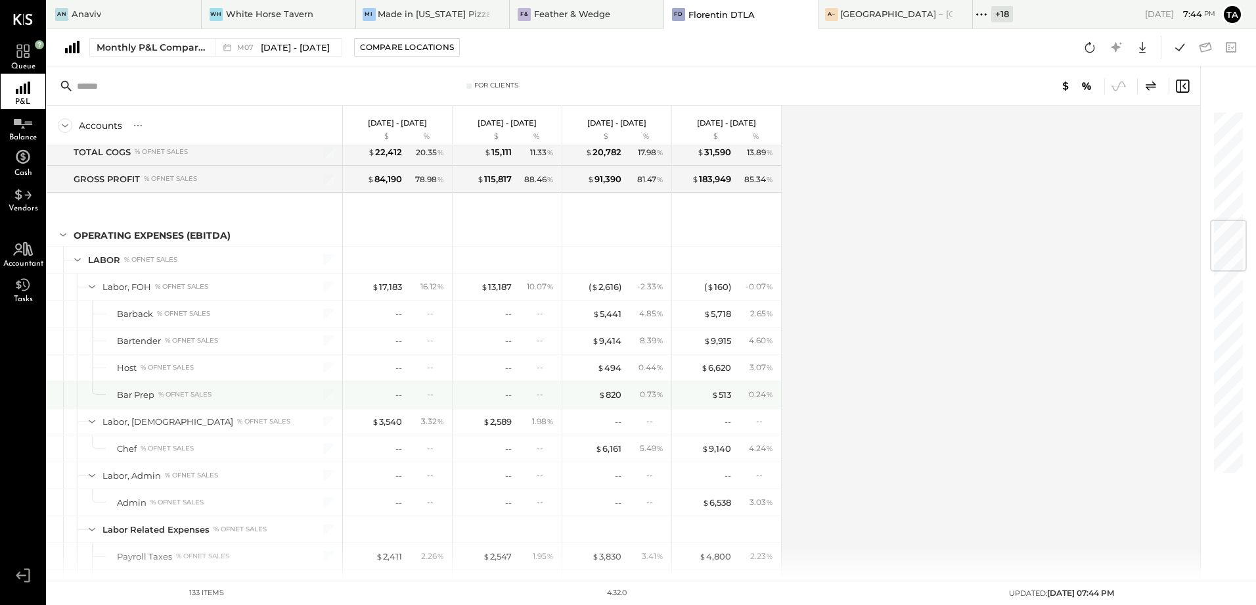
scroll to position [1117, 0]
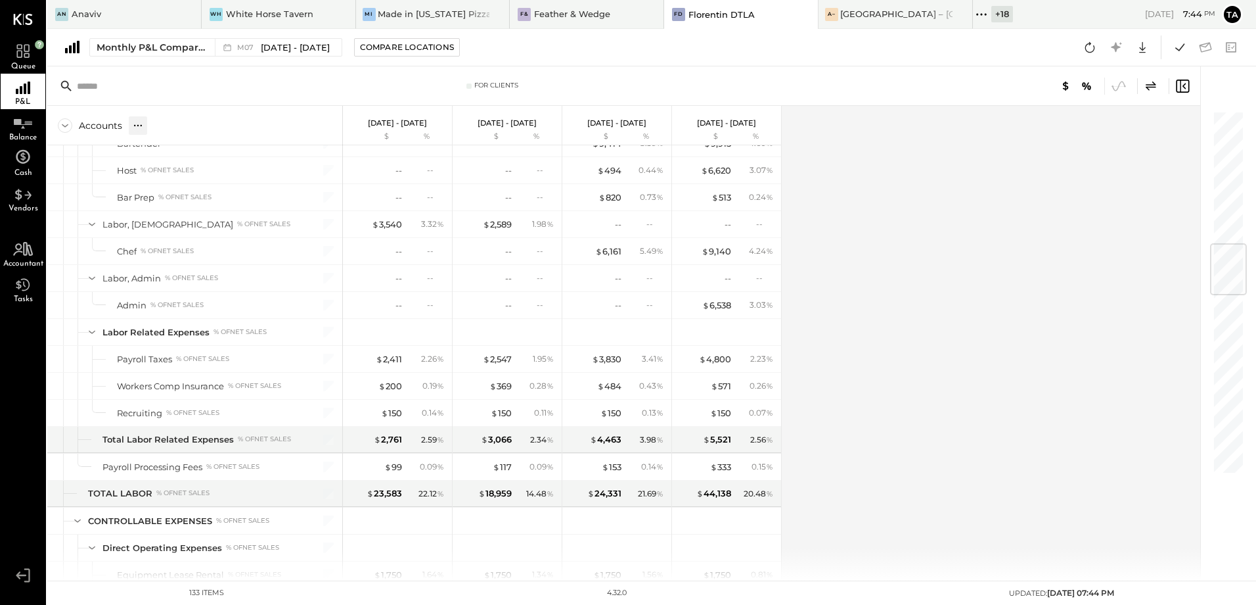
click at [139, 131] on icon at bounding box center [137, 125] width 13 height 13
click at [166, 130] on div "GL" at bounding box center [164, 125] width 13 height 11
click at [848, 380] on div "Accounts S % GL [DATE] - [DATE] $ % [DATE] - [DATE] $ % [DATE] - [DATE] $ % [DA…" at bounding box center [624, 343] width 1155 height 474
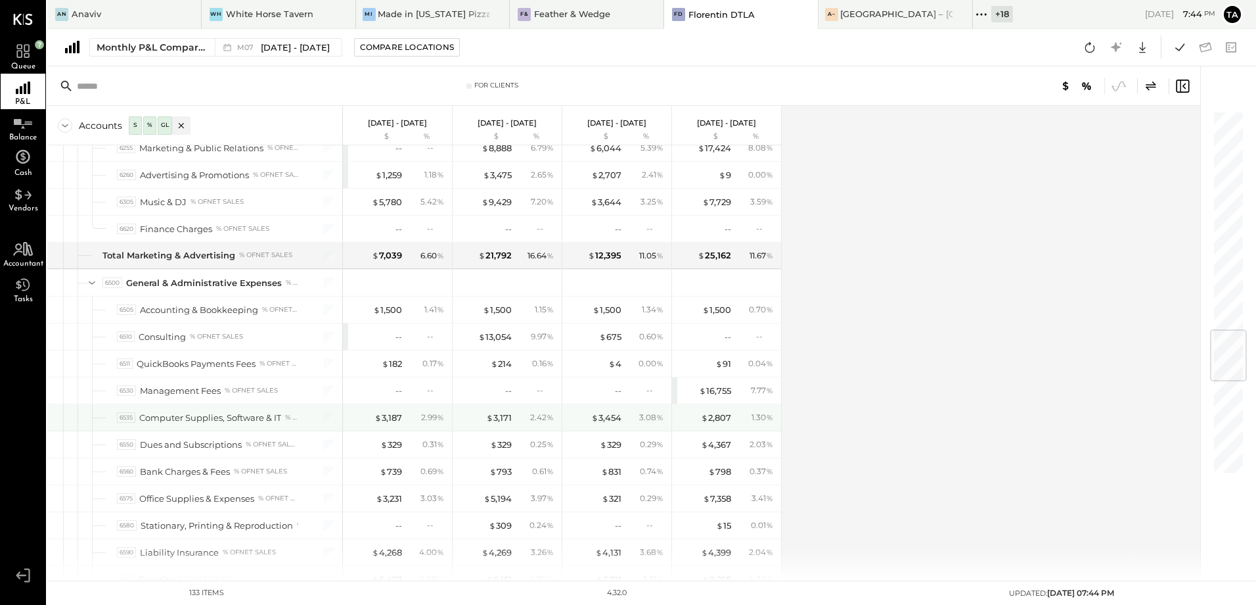
scroll to position [1906, 0]
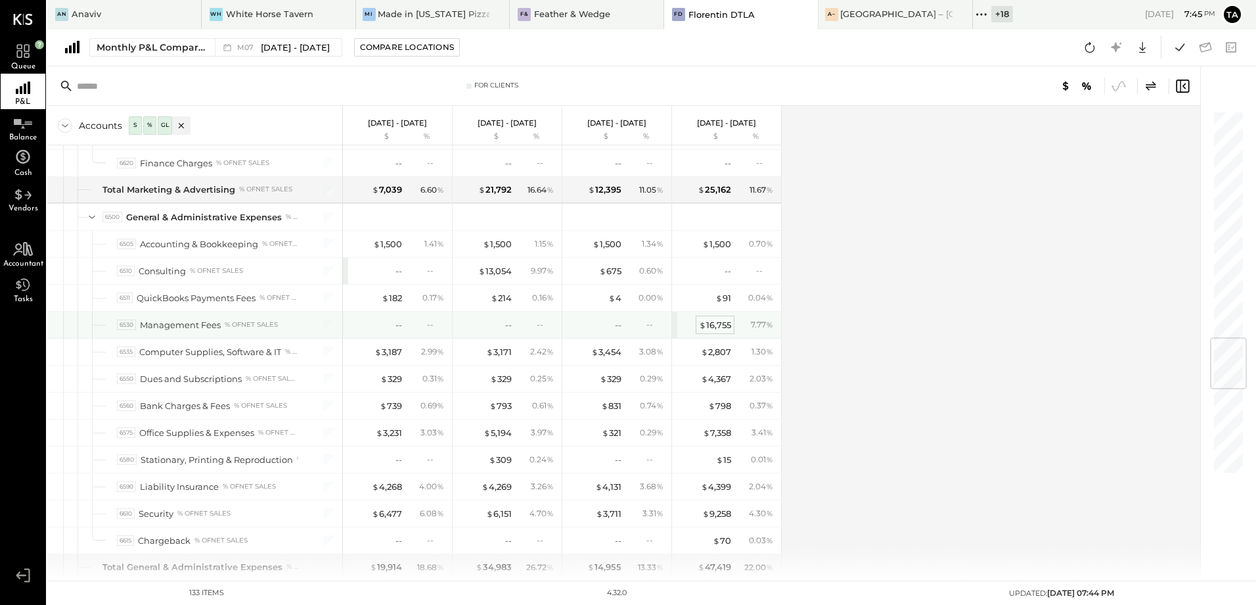
click at [718, 327] on div "$ 16,755" at bounding box center [715, 325] width 32 height 12
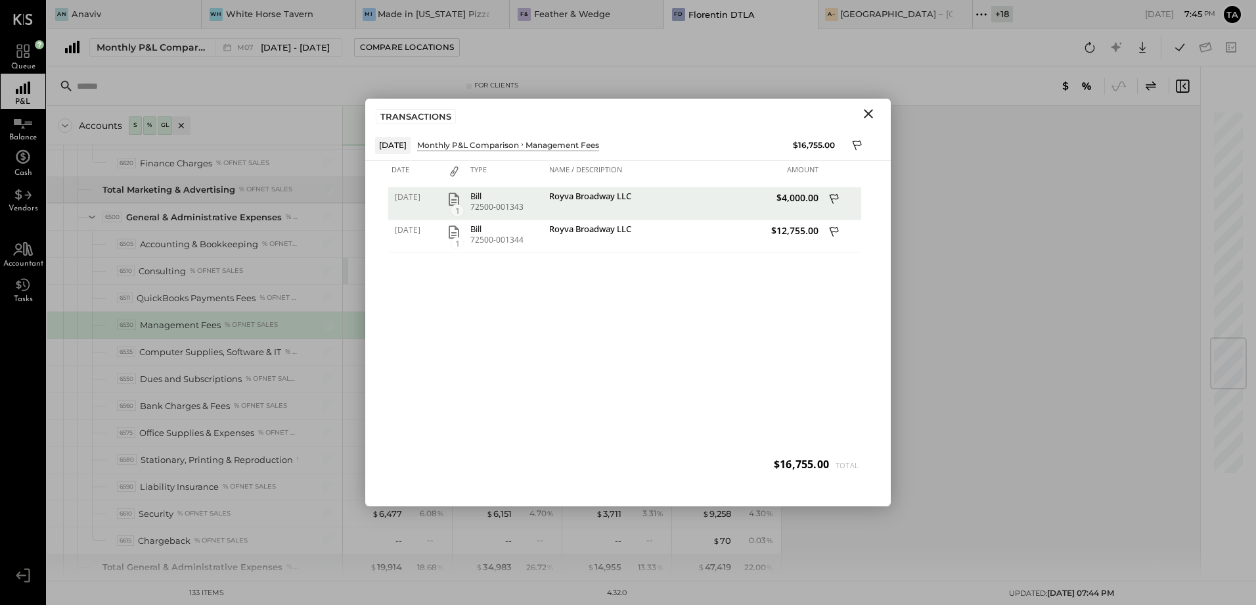
click at [668, 325] on div "07/01/2025 1 Bill 72500-001343 Royva Broadway LLC $4,000.00 07/31/2025 1 Bill 7…" at bounding box center [628, 335] width 480 height 296
click at [868, 114] on icon "Close" at bounding box center [868, 113] width 9 height 9
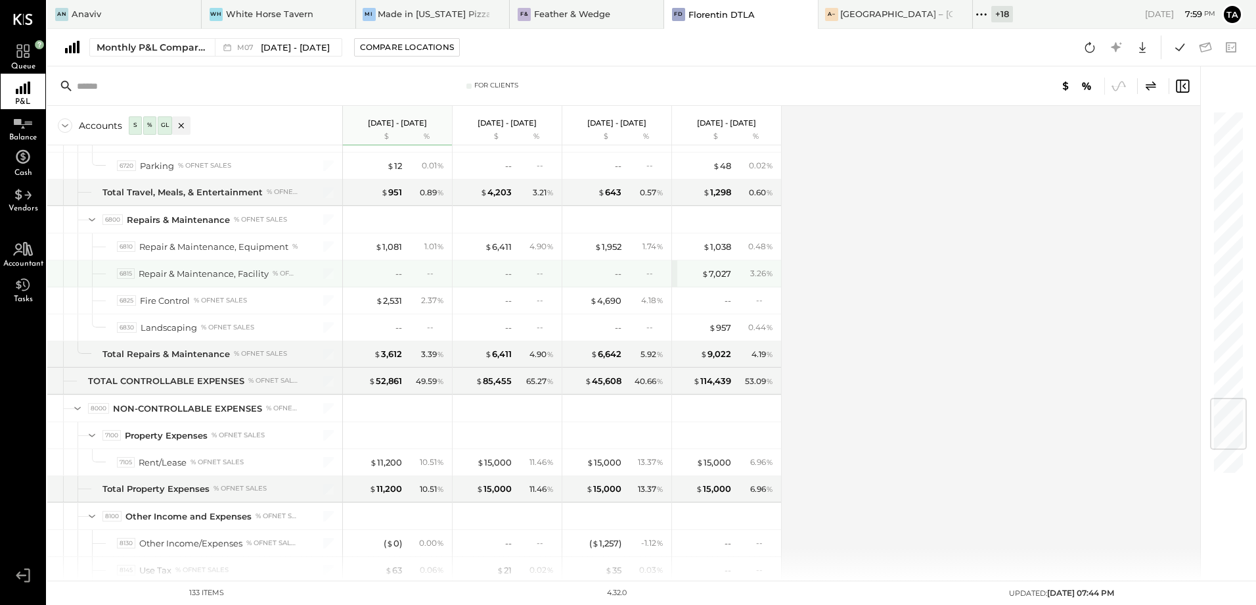
scroll to position [2481, 0]
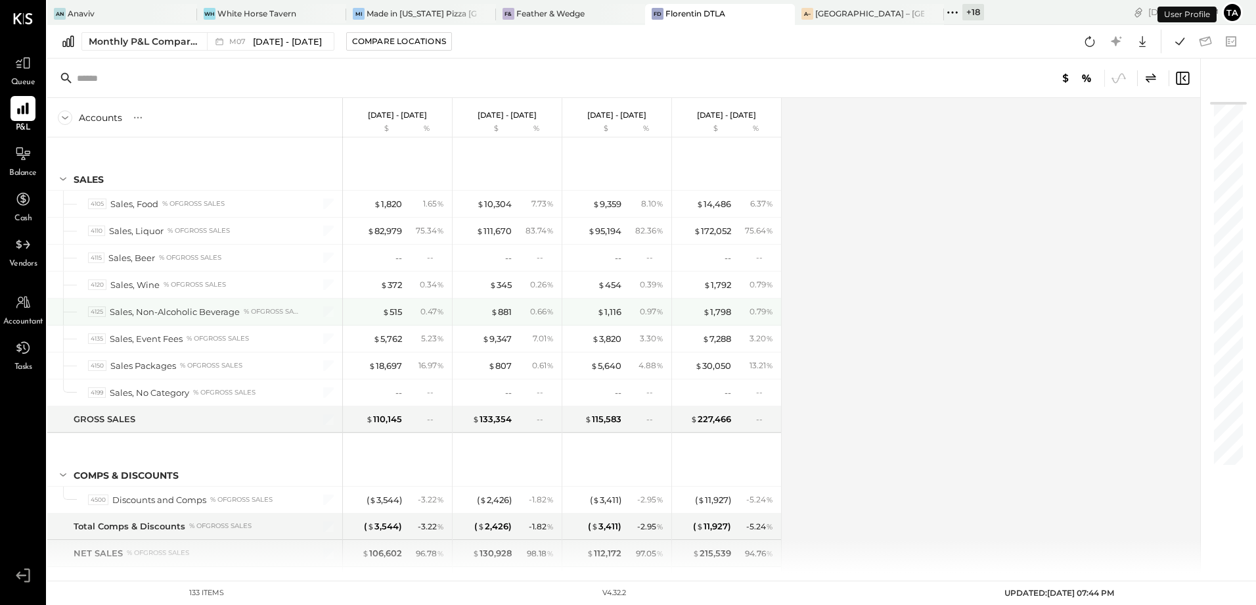
scroll to position [1854, 0]
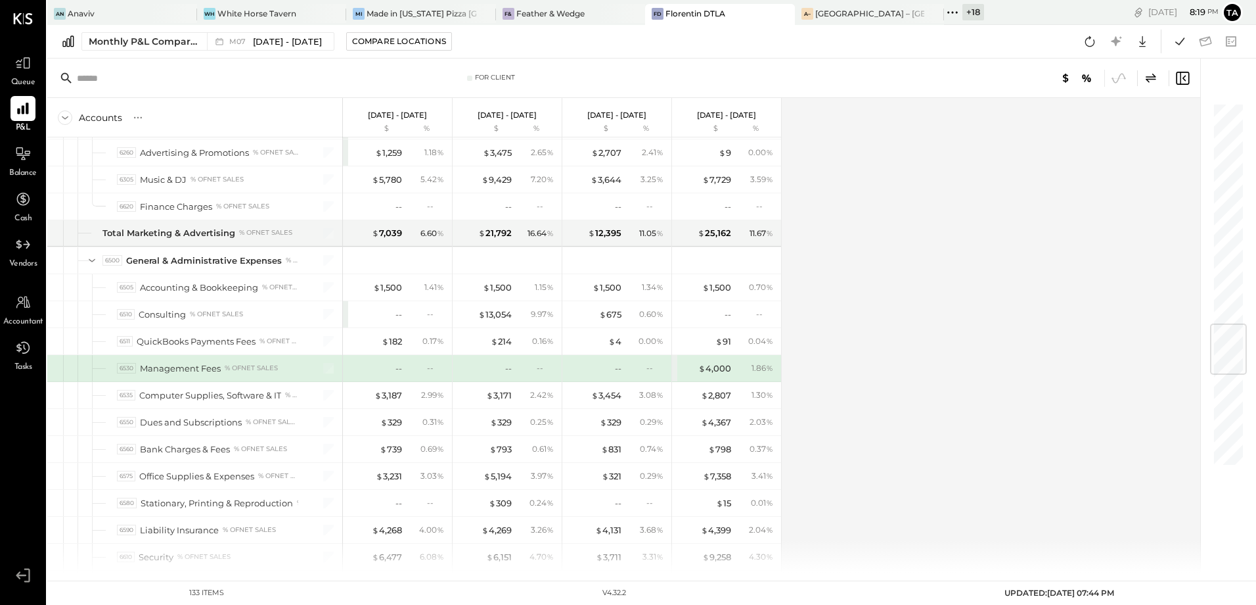
click at [842, 428] on div "Accounts S % GL [DATE] - [DATE] $ % [DATE] - [DATE] $ % [DATE] - [DATE] $ % [DA…" at bounding box center [624, 335] width 1155 height 474
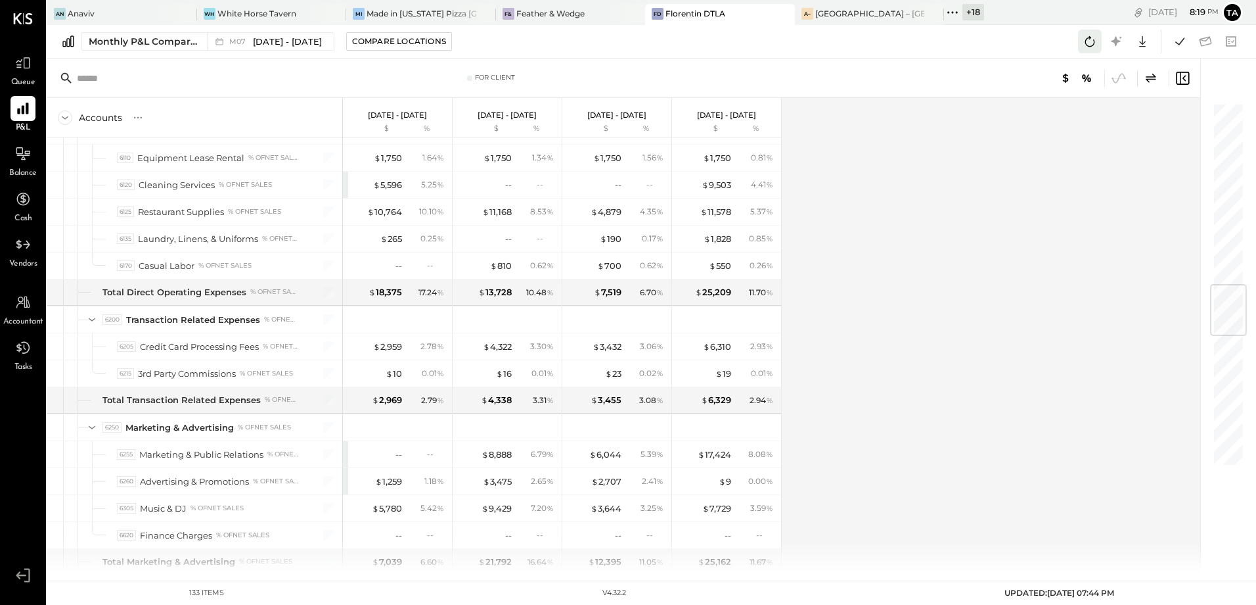
click at [1091, 42] on icon at bounding box center [1090, 41] width 17 height 17
drag, startPoint x: 26, startPoint y: 154, endPoint x: 30, endPoint y: 172, distance: 17.5
click at [26, 154] on icon at bounding box center [23, 154] width 16 height 16
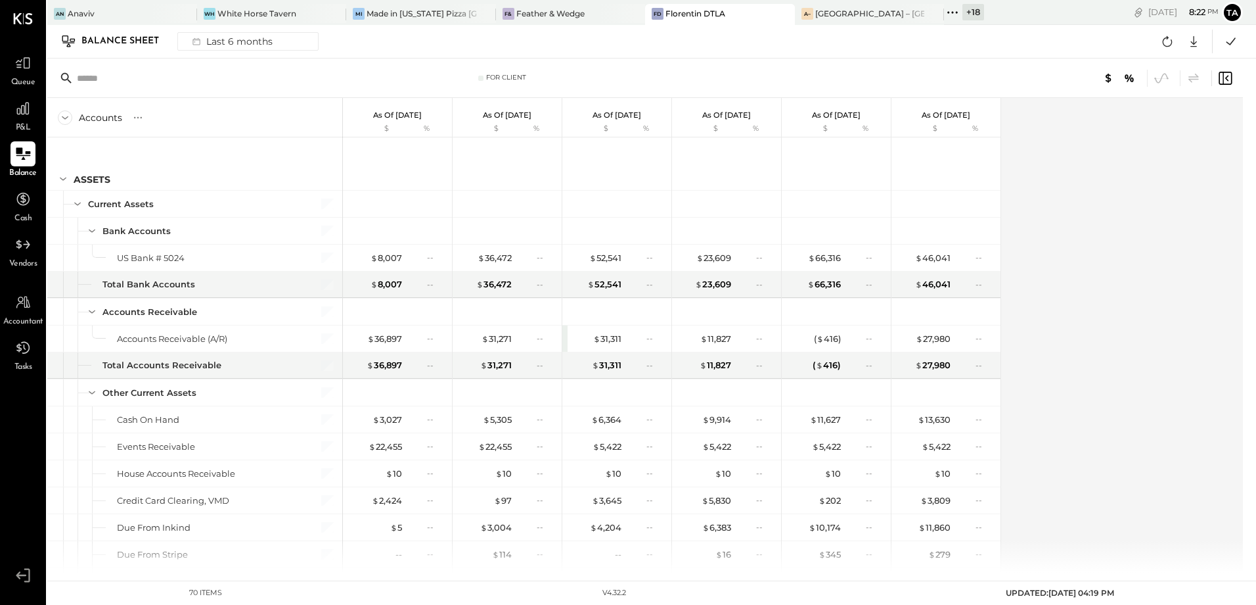
click at [25, 162] on icon at bounding box center [22, 153] width 17 height 17
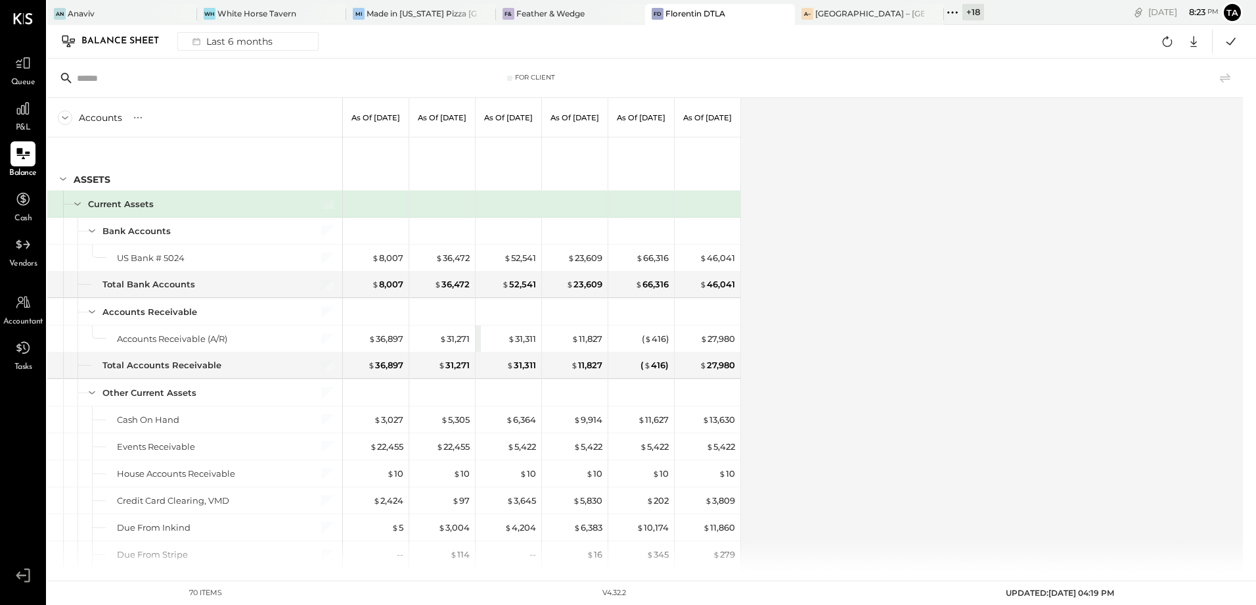
click at [960, 340] on div "Accounts S GL As of [DATE] As of [DATE] As of [DATE] As of [DATE] As of [DATE] …" at bounding box center [646, 335] width 1198 height 474
click at [32, 161] on div at bounding box center [23, 153] width 25 height 25
click at [977, 281] on div "Accounts S GL As of [DATE] As of [DATE] As of [DATE] As of [DATE] As of [DATE] …" at bounding box center [620, 335] width 1146 height 474
click at [16, 122] on div "P&L" at bounding box center [23, 115] width 25 height 38
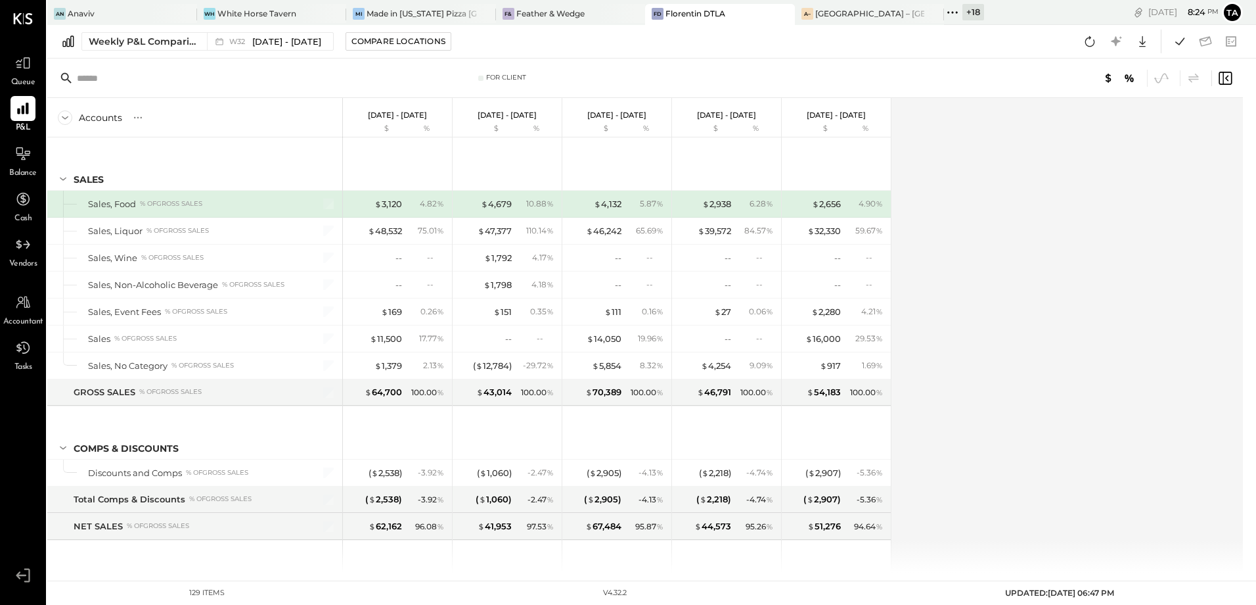
click at [1041, 352] on div "Accounts S % GL [DATE] - [DATE] $ % [DATE] - [DATE] $ % [DATE] - [DATE] $ % [DA…" at bounding box center [646, 335] width 1198 height 474
click at [122, 45] on div "Weekly P&L Comparison" at bounding box center [144, 41] width 110 height 13
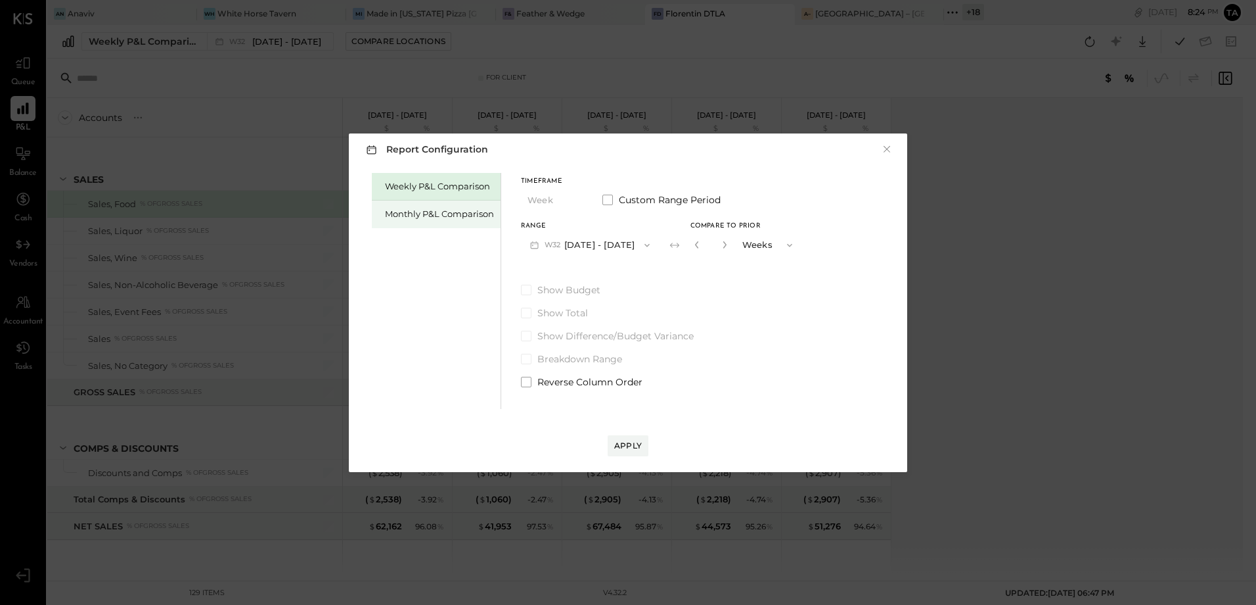
click at [443, 216] on div "Monthly P&L Comparison" at bounding box center [439, 214] width 109 height 12
click at [597, 248] on button "M08 [DATE] - [DATE]" at bounding box center [590, 245] width 139 height 24
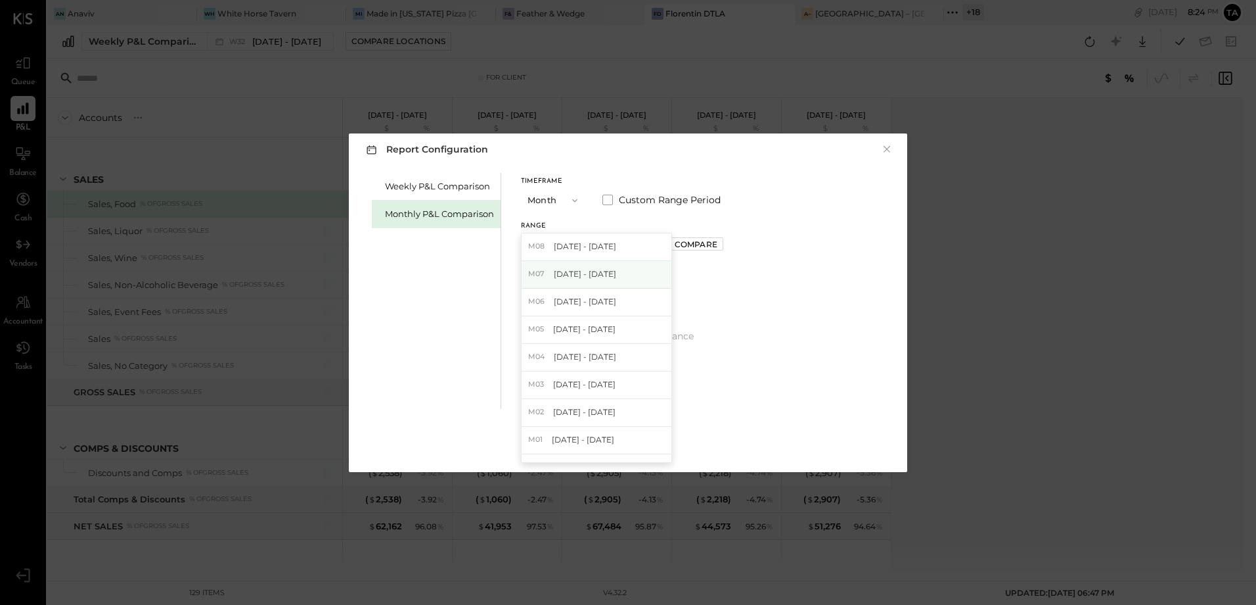
click at [582, 272] on span "[DATE] - [DATE]" at bounding box center [585, 273] width 62 height 11
click at [693, 241] on div "Compare" at bounding box center [696, 244] width 43 height 11
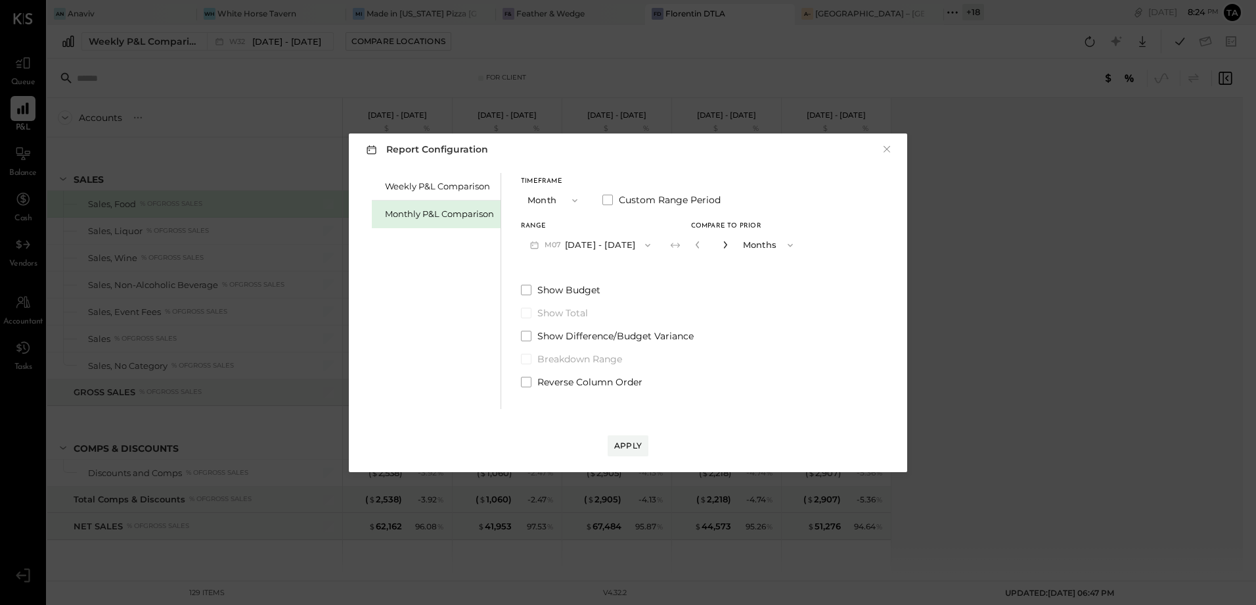
click at [721, 242] on icon "button" at bounding box center [725, 244] width 8 height 8
type input "*"
drag, startPoint x: 525, startPoint y: 384, endPoint x: 590, endPoint y: 426, distance: 77.8
click at [530, 384] on span at bounding box center [526, 382] width 11 height 11
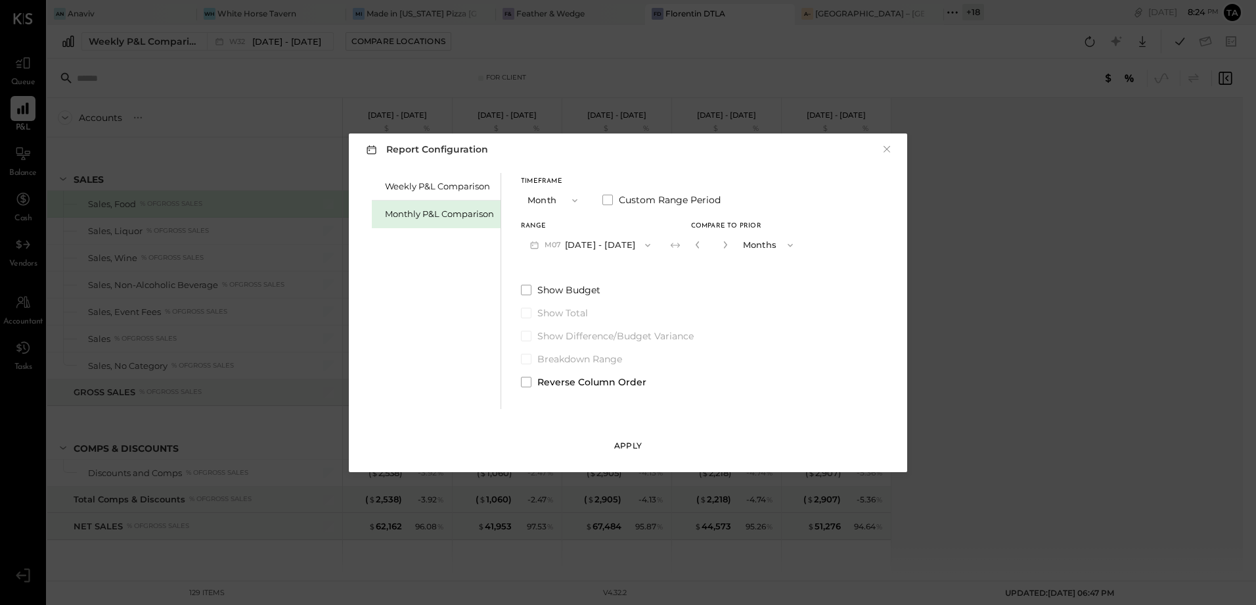
click at [631, 448] on div "Apply" at bounding box center [628, 445] width 28 height 11
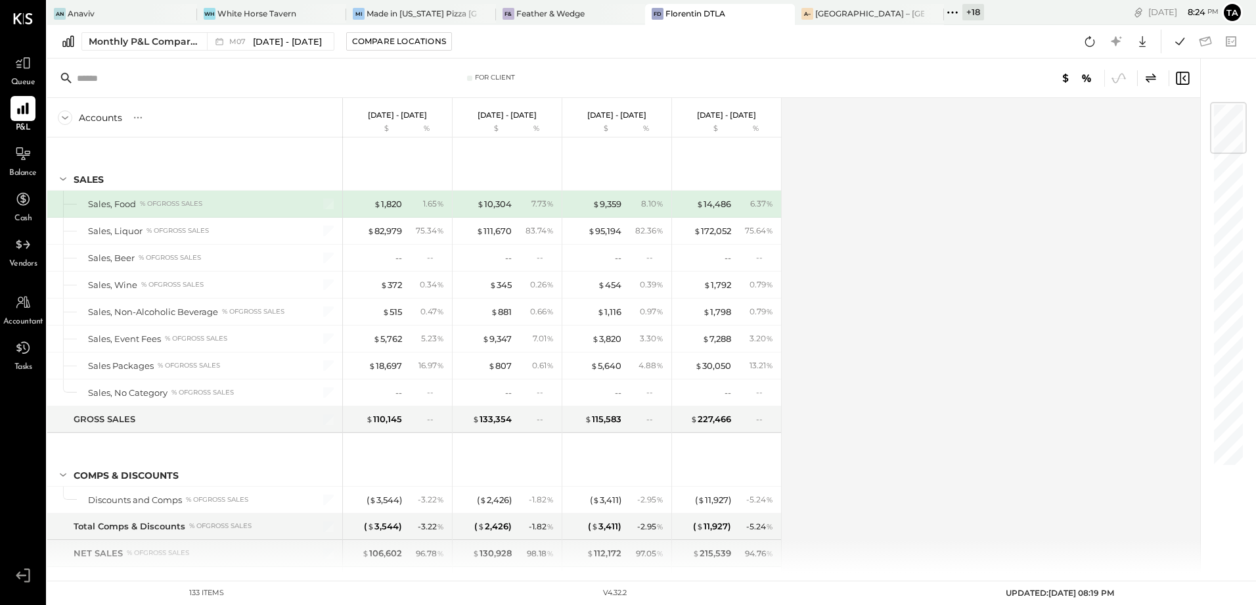
click at [951, 357] on div "Accounts S % GL [DATE] - [DATE] $ % [DATE] - [DATE] $ % [DATE] - [DATE] $ % [DA…" at bounding box center [624, 335] width 1155 height 474
drag, startPoint x: 18, startPoint y: 117, endPoint x: 29, endPoint y: 118, distance: 10.5
click at [18, 116] on icon at bounding box center [22, 108] width 17 height 17
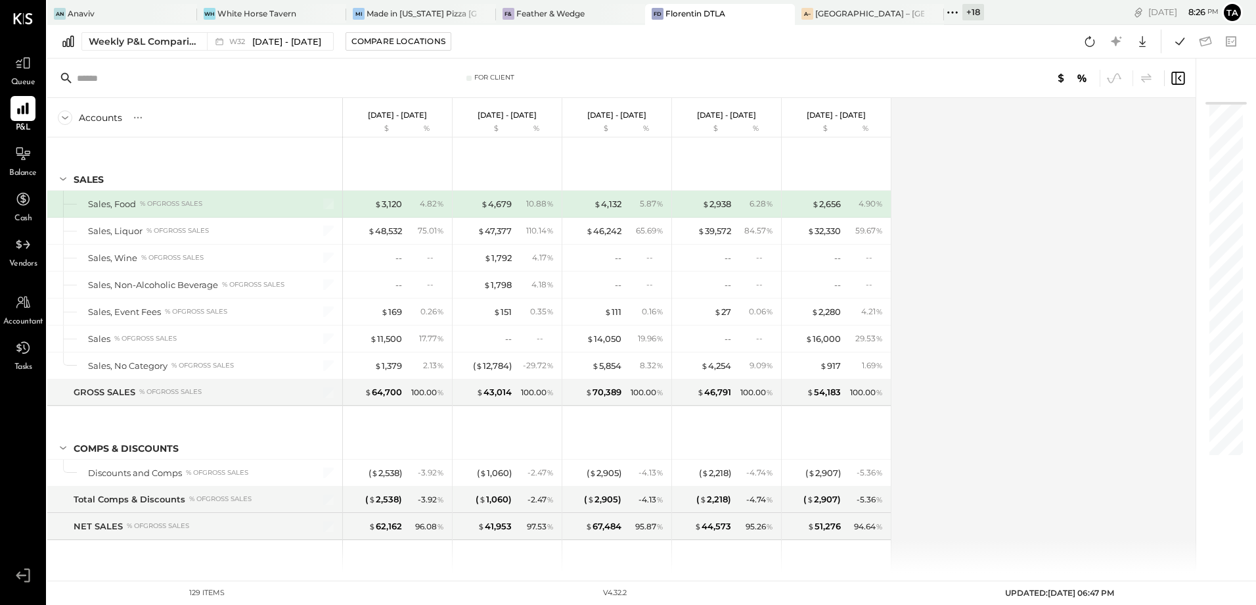
click at [1045, 424] on div "Accounts S % GL [DATE] - [DATE] $ % [DATE] - [DATE] $ % [DATE] - [DATE] $ % [DA…" at bounding box center [622, 335] width 1151 height 474
click at [1095, 42] on icon at bounding box center [1090, 41] width 17 height 17
click at [987, 376] on div "Accounts S % GL [DATE] - [DATE] $ % [DATE] - [DATE] $ % [DATE] - [DATE] $ % [DA…" at bounding box center [622, 335] width 1151 height 474
click at [1086, 43] on icon at bounding box center [1091, 41] width 10 height 11
click at [1074, 361] on div "Accounts S % GL [DATE] - [DATE] $ % [DATE] - [DATE] $ % [DATE] - [DATE] $ % [DA…" at bounding box center [622, 335] width 1151 height 474
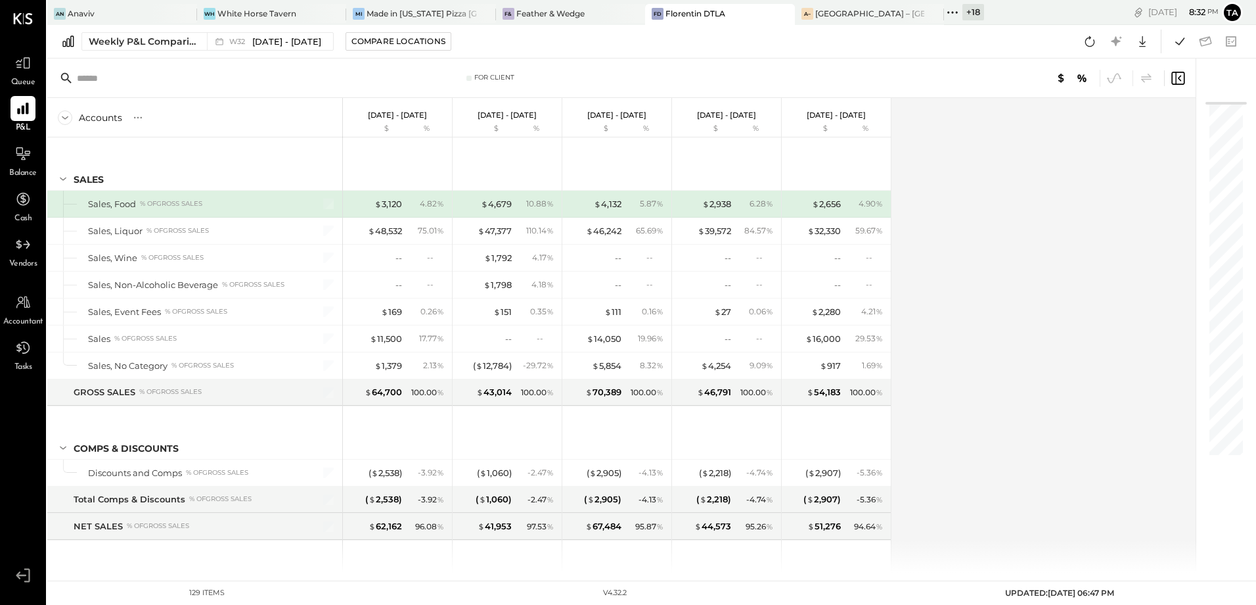
drag, startPoint x: 25, startPoint y: 158, endPoint x: 205, endPoint y: 403, distance: 304.7
click at [25, 158] on icon at bounding box center [23, 154] width 16 height 16
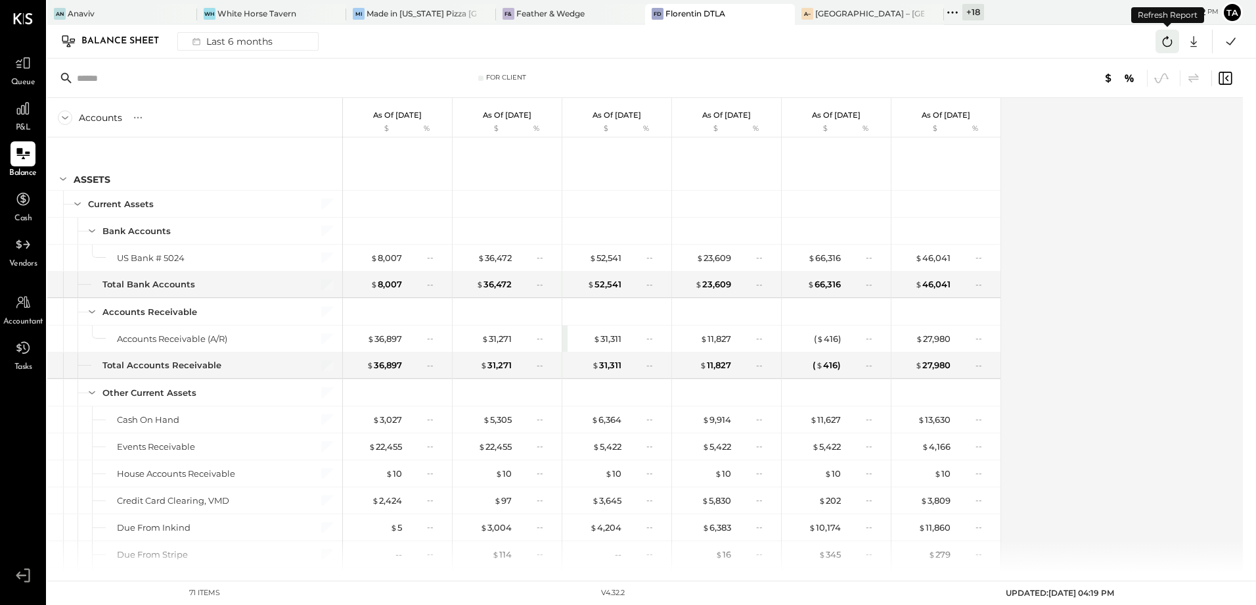
click at [1168, 45] on icon at bounding box center [1167, 41] width 17 height 17
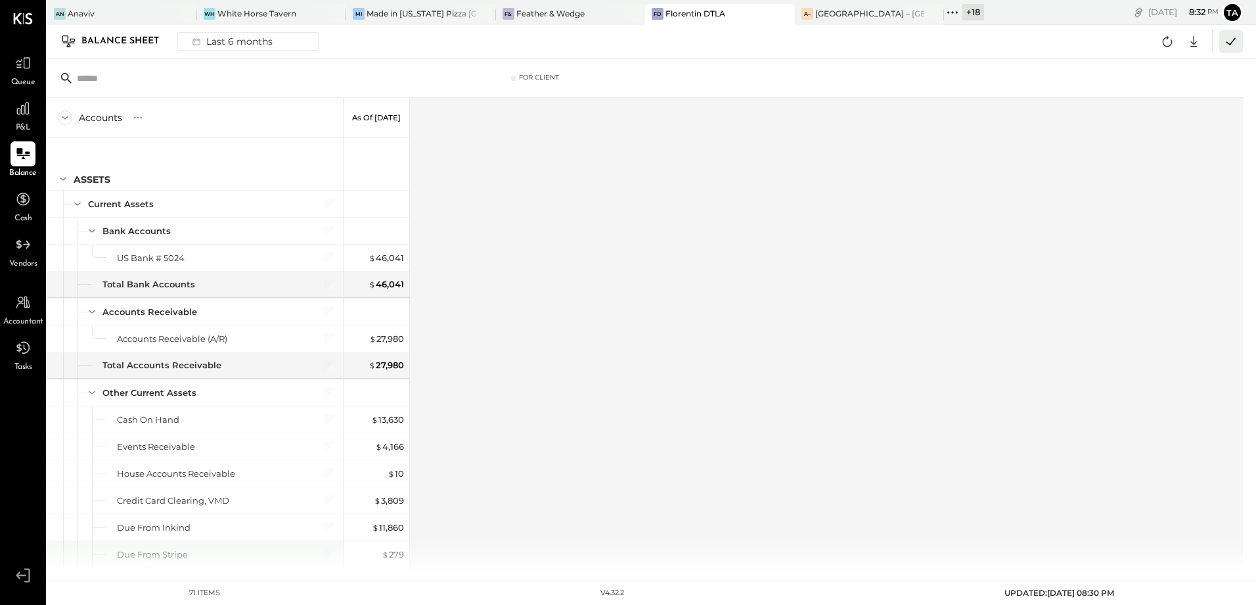
click at [1227, 48] on icon at bounding box center [1231, 41] width 17 height 17
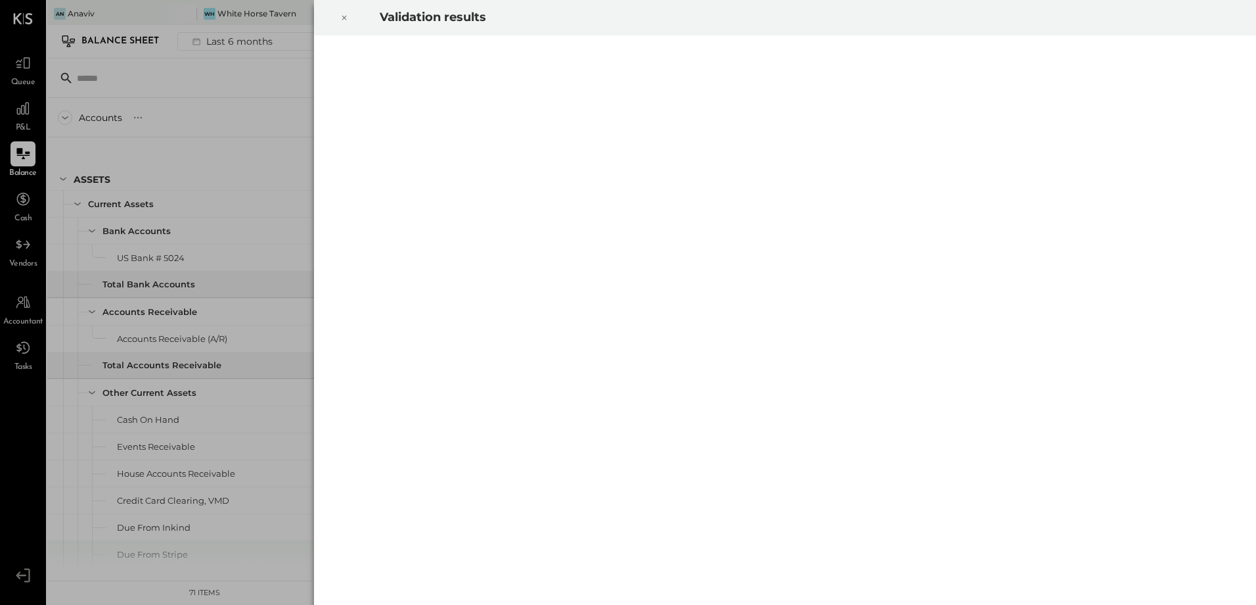
drag, startPoint x: 342, startPoint y: 18, endPoint x: 216, endPoint y: 104, distance: 151.8
click at [342, 18] on icon at bounding box center [344, 18] width 8 height 16
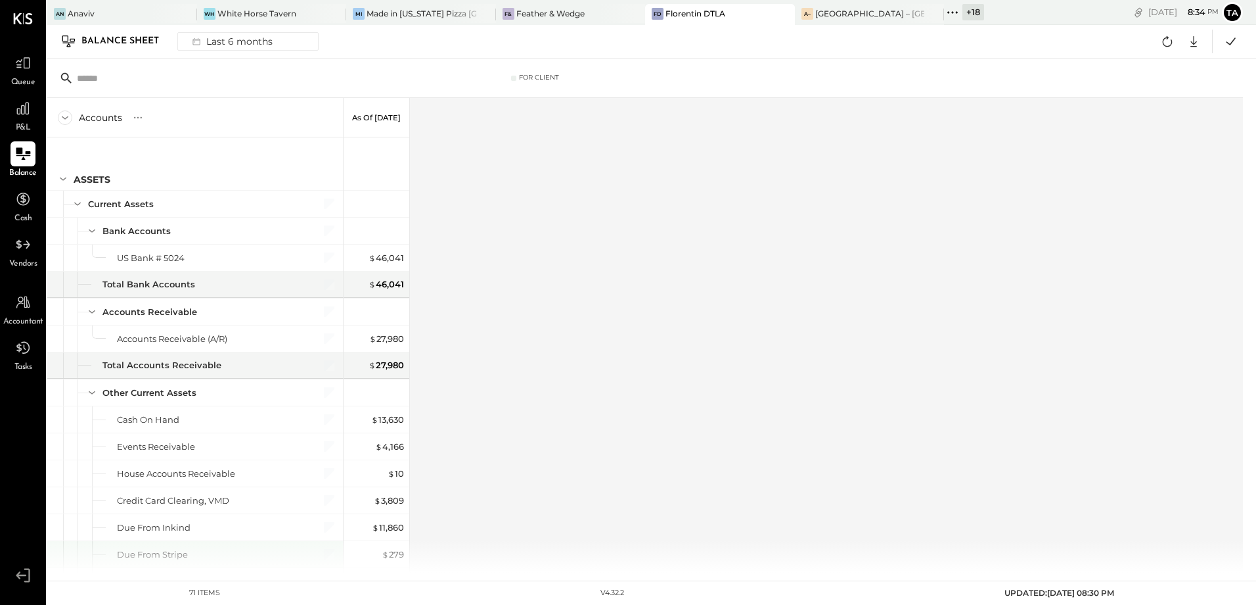
click at [22, 158] on icon at bounding box center [22, 153] width 17 height 17
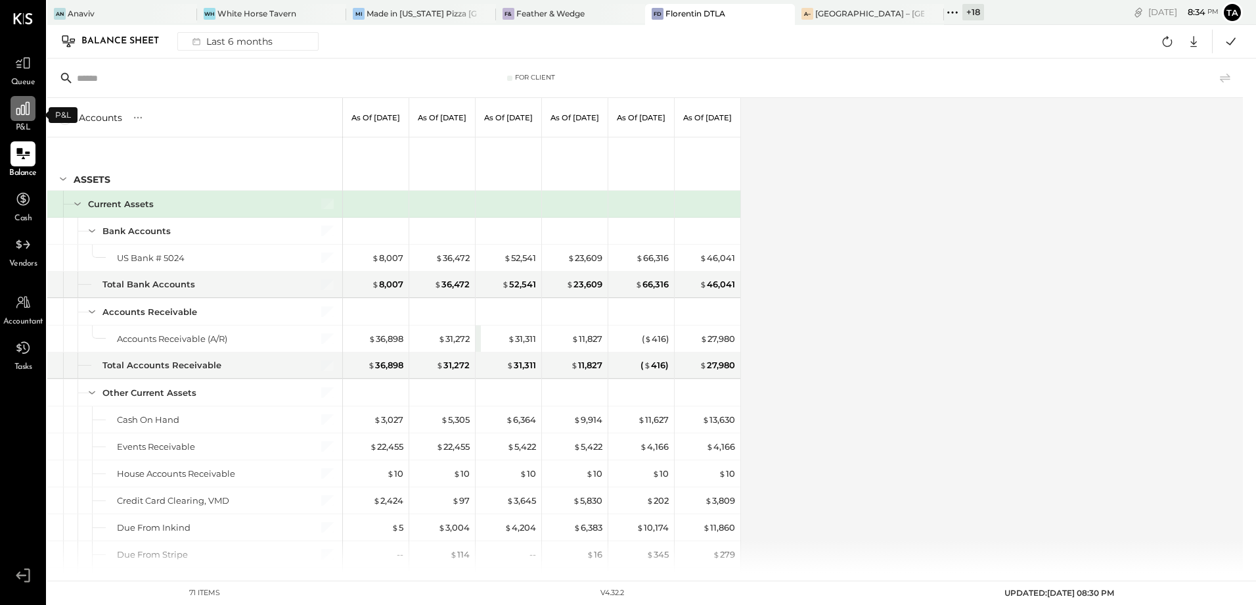
click at [16, 116] on icon at bounding box center [22, 108] width 17 height 17
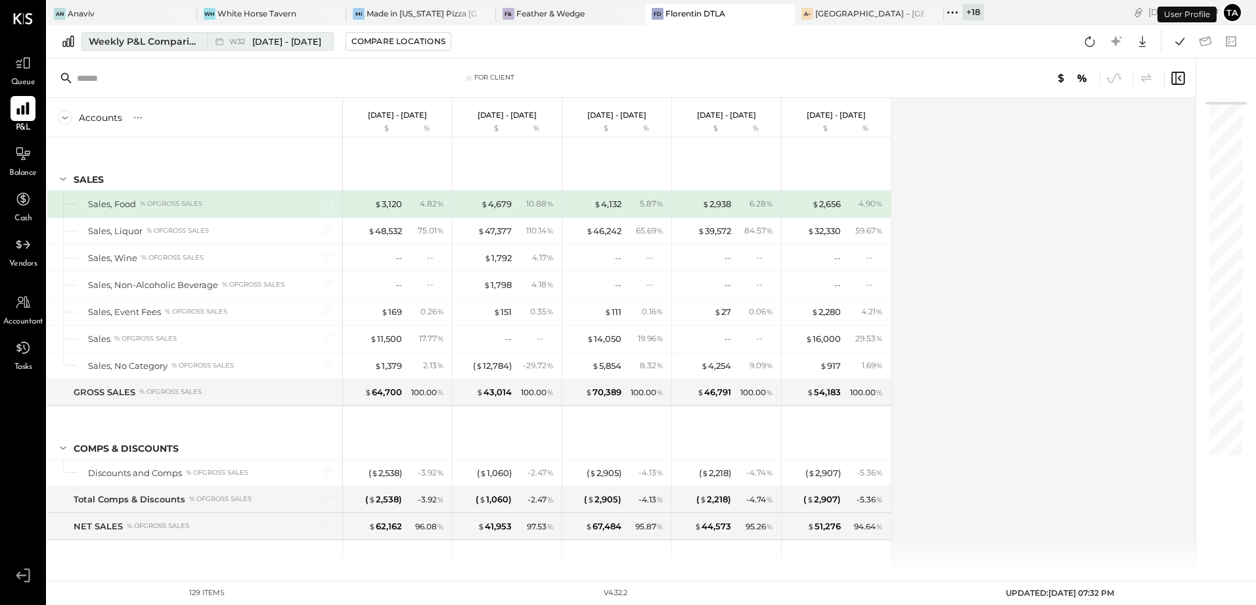
click at [136, 44] on div "Weekly P&L Comparison" at bounding box center [144, 41] width 110 height 13
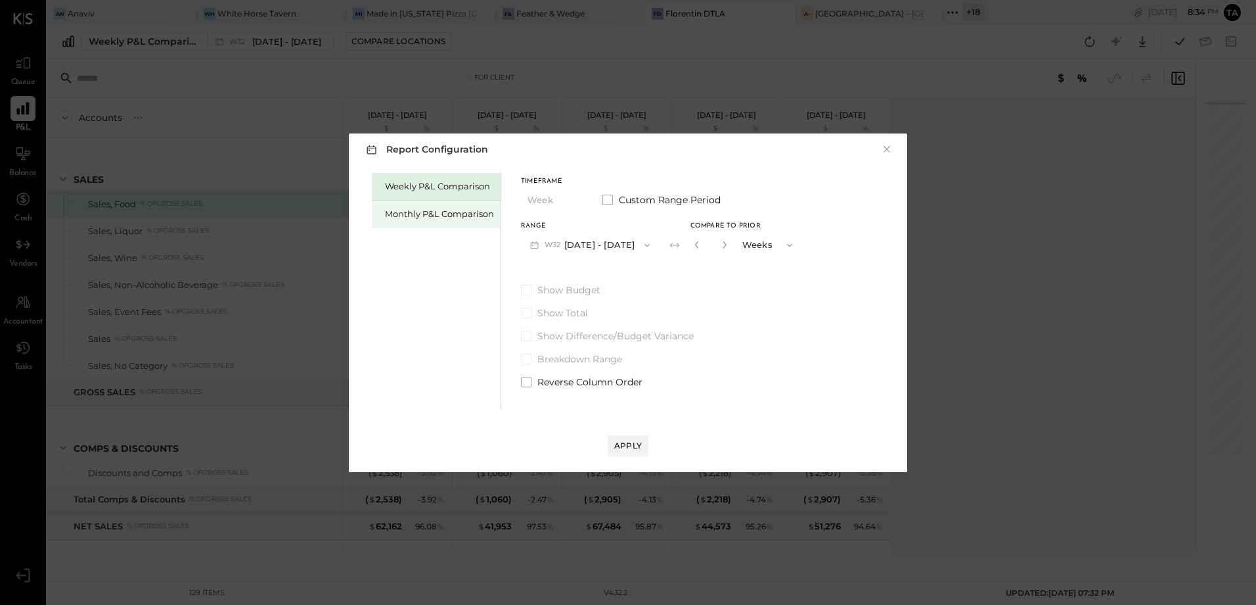
drag, startPoint x: 430, startPoint y: 214, endPoint x: 450, endPoint y: 220, distance: 20.6
click at [431, 214] on div "Monthly P&L Comparison" at bounding box center [439, 214] width 109 height 12
click at [596, 242] on button "M08 [DATE] - [DATE]" at bounding box center [590, 245] width 139 height 24
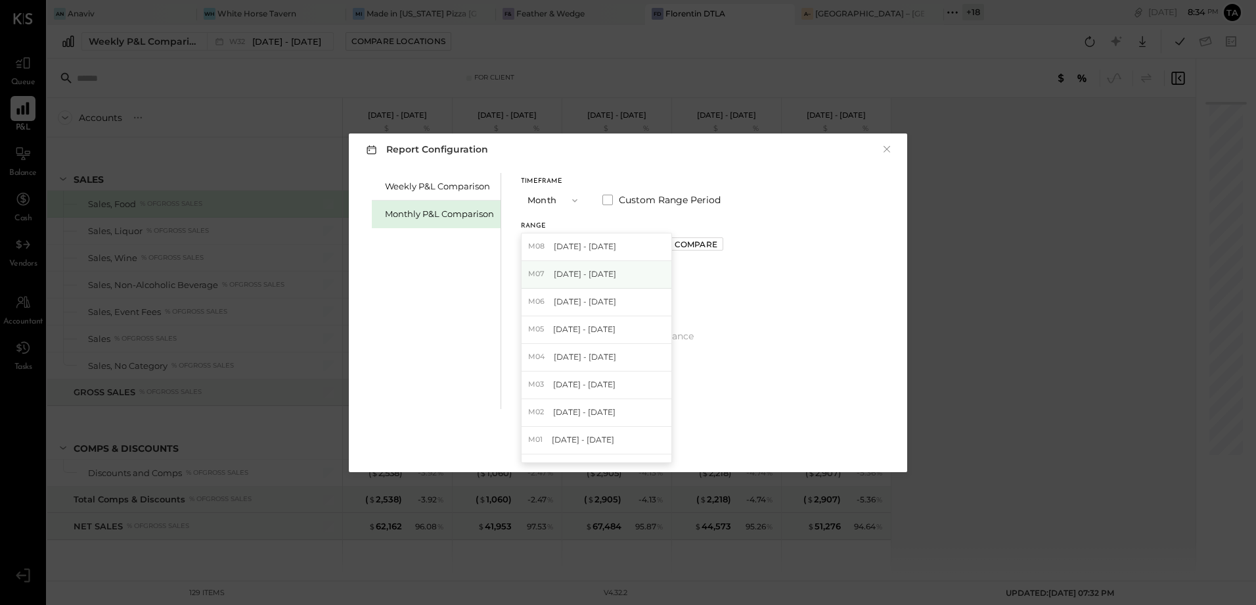
click at [580, 273] on span "[DATE] - [DATE]" at bounding box center [585, 273] width 62 height 11
click at [687, 242] on div "Compare" at bounding box center [696, 244] width 43 height 11
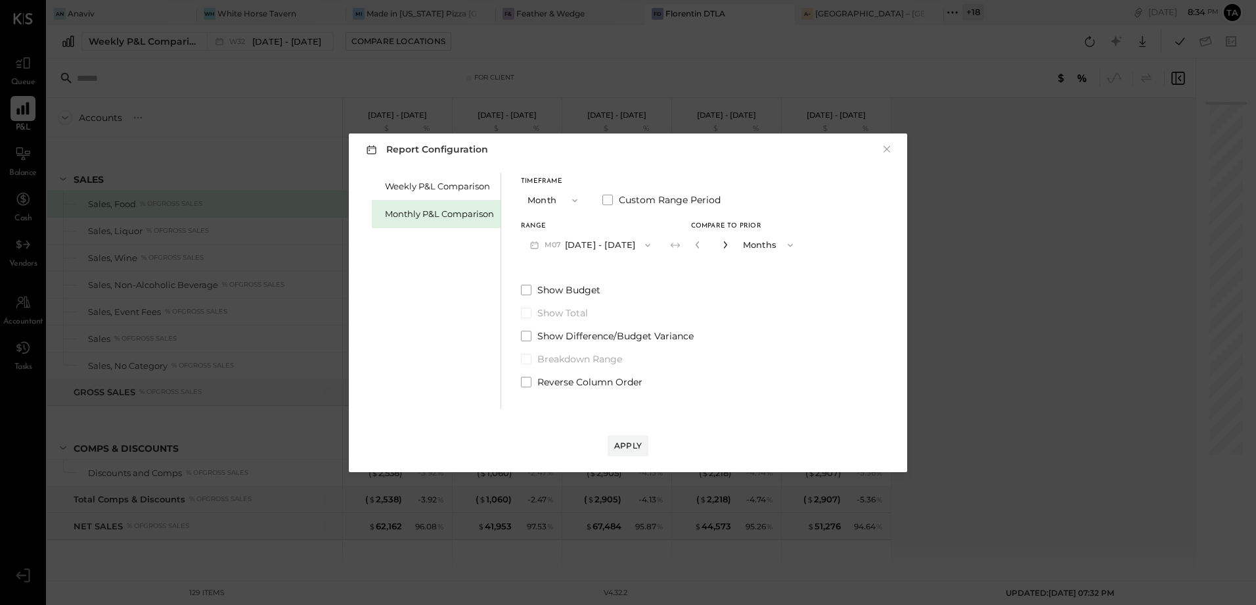
click at [721, 244] on icon "button" at bounding box center [725, 244] width 8 height 8
click at [723, 246] on icon "button" at bounding box center [724, 244] width 3 height 7
type input "*"
click at [620, 447] on div "Apply" at bounding box center [628, 445] width 28 height 11
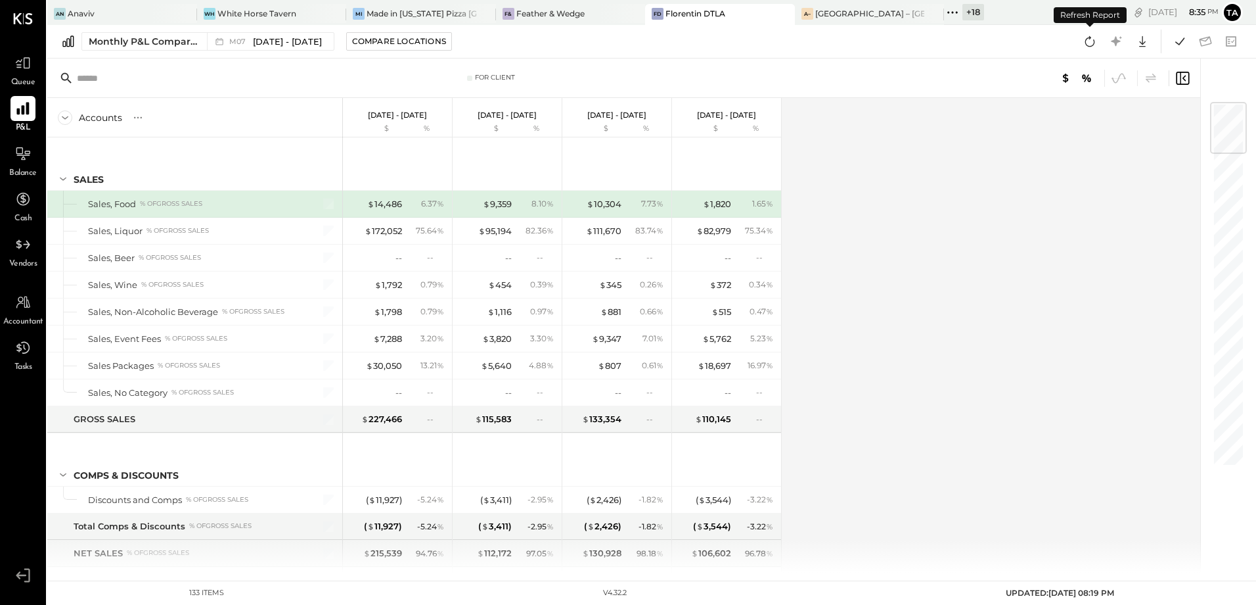
drag, startPoint x: 1091, startPoint y: 45, endPoint x: 1080, endPoint y: 93, distance: 48.6
click at [1091, 45] on icon at bounding box center [1090, 41] width 17 height 17
drag, startPoint x: 1060, startPoint y: 354, endPoint x: 1086, endPoint y: 218, distance: 137.9
click at [1060, 354] on div "Accounts S % GL [DATE] - [DATE] $ % [DATE] - [DATE] $ % [DATE] - [DATE] $ % [DA…" at bounding box center [624, 335] width 1155 height 474
click at [1181, 45] on icon at bounding box center [1180, 41] width 17 height 17
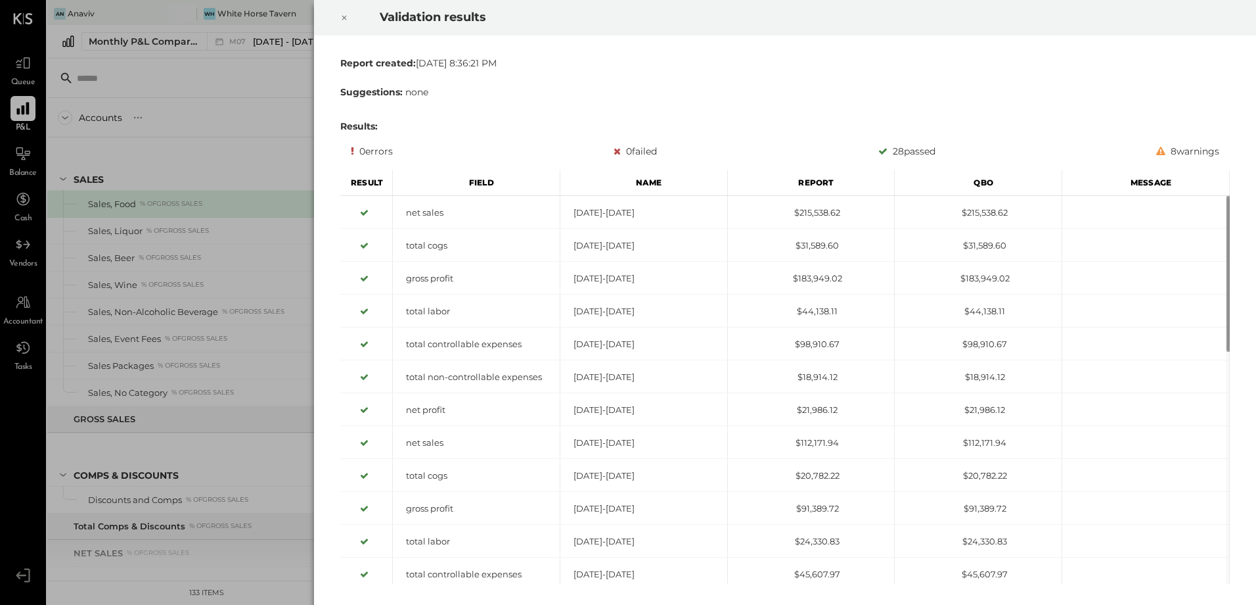
drag, startPoint x: 344, startPoint y: 17, endPoint x: 317, endPoint y: 55, distance: 46.7
click at [345, 17] on icon at bounding box center [344, 18] width 8 height 16
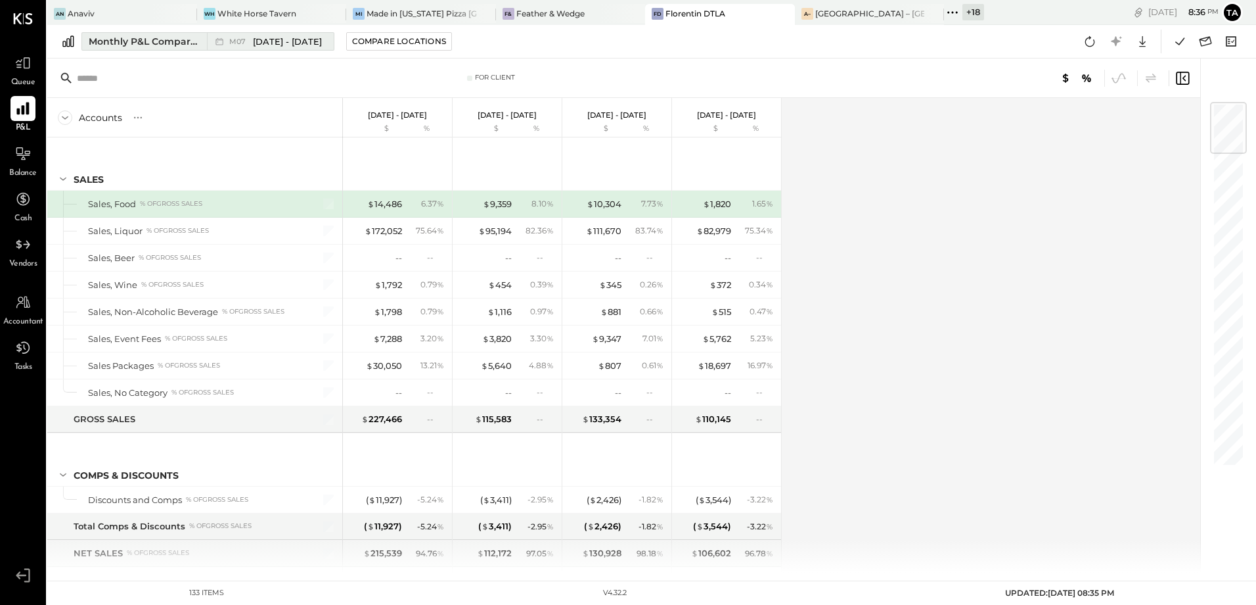
click at [255, 39] on span "[DATE] - [DATE]" at bounding box center [287, 41] width 69 height 12
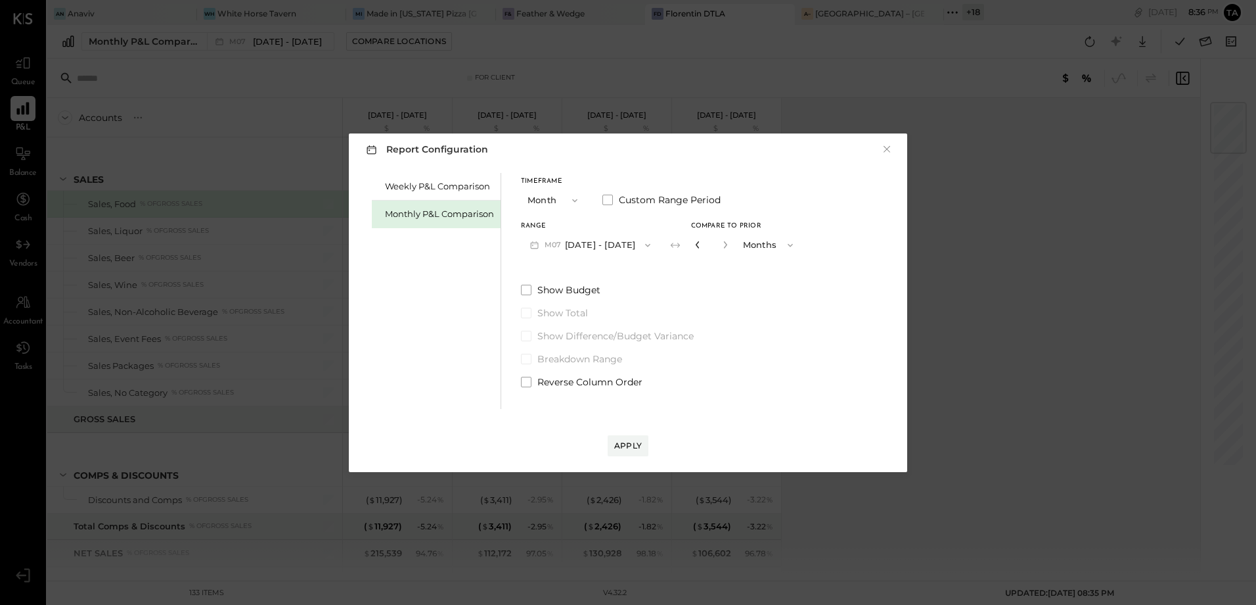
click at [694, 248] on icon "button" at bounding box center [698, 244] width 8 height 8
type input "*"
click at [694, 248] on icon "button" at bounding box center [698, 244] width 8 height 8
click at [637, 452] on button "Apply" at bounding box center [628, 445] width 41 height 21
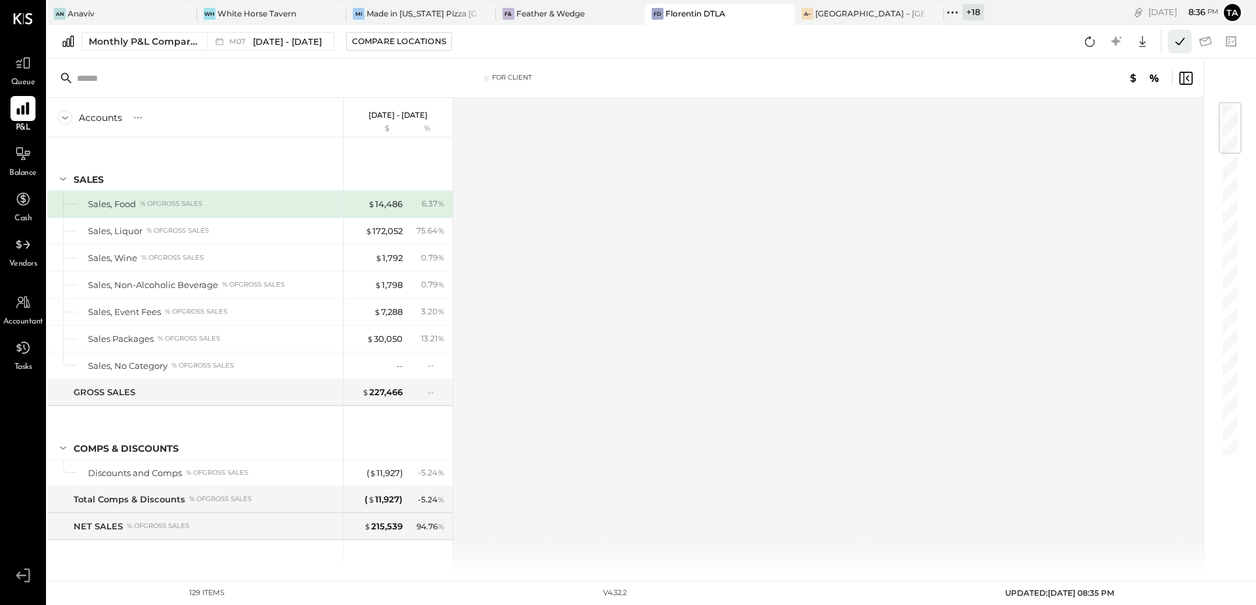
click at [1179, 43] on icon at bounding box center [1180, 41] width 17 height 17
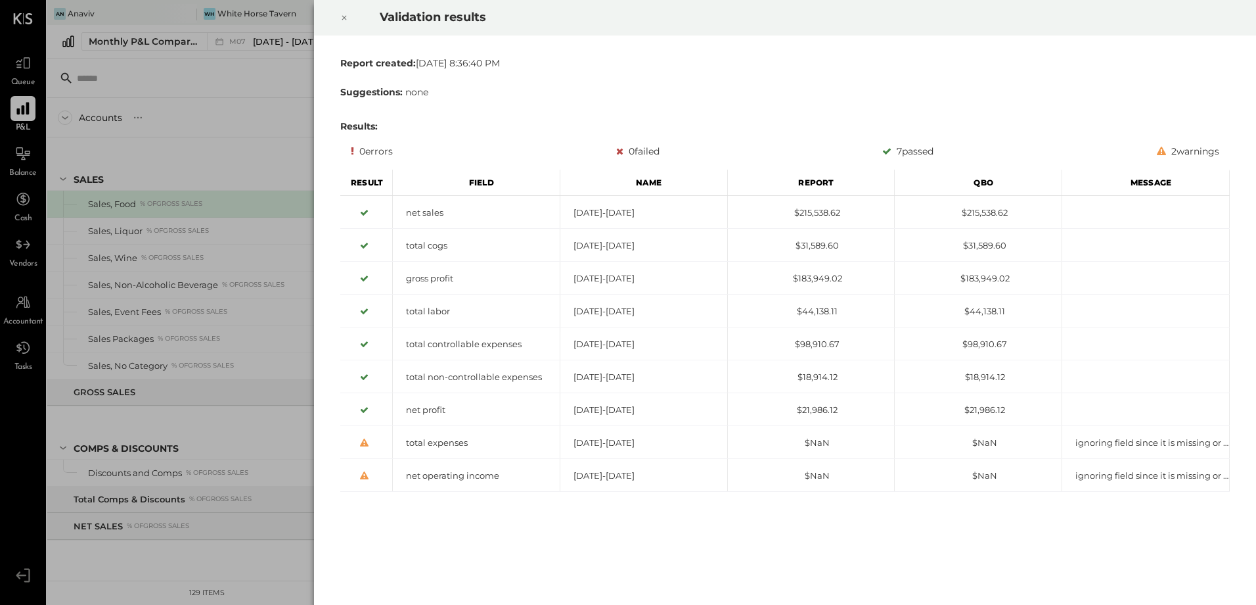
drag, startPoint x: 344, startPoint y: 21, endPoint x: 300, endPoint y: 104, distance: 94.4
click at [344, 21] on icon at bounding box center [344, 18] width 8 height 16
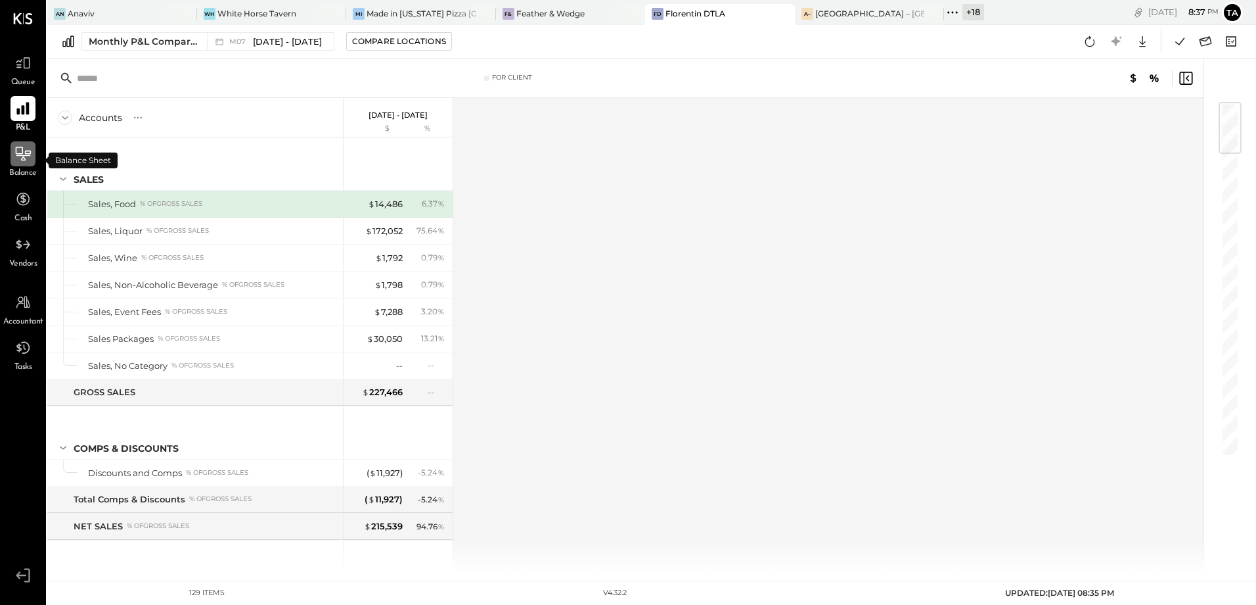
click at [24, 160] on icon at bounding box center [23, 154] width 15 height 14
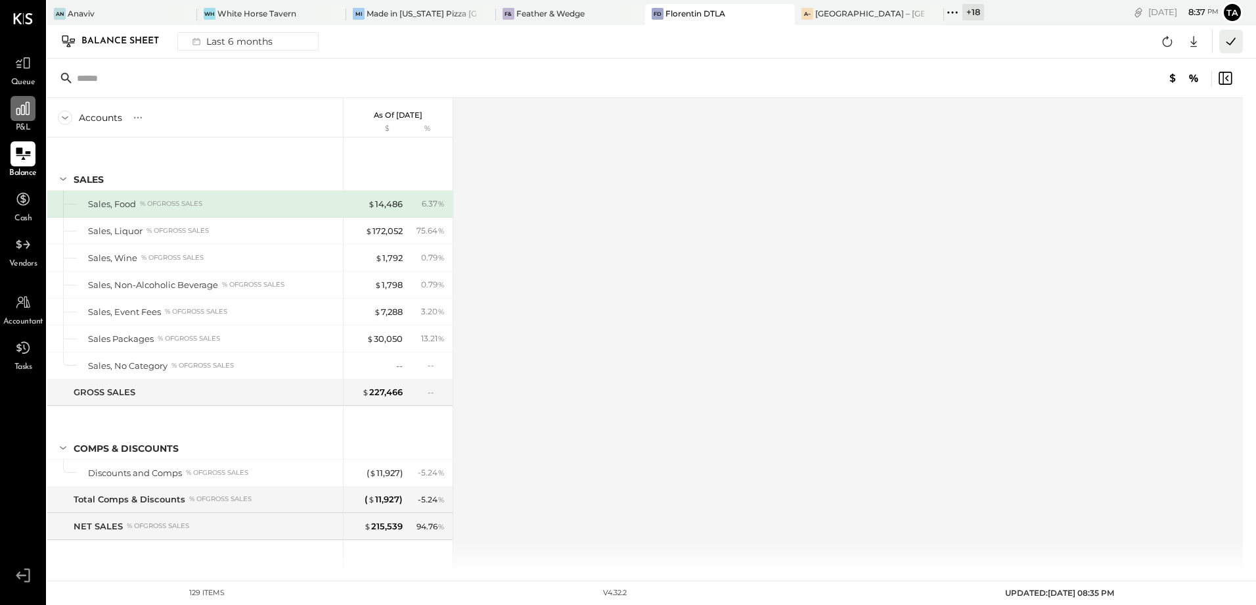
click at [1224, 48] on icon at bounding box center [1231, 41] width 17 height 17
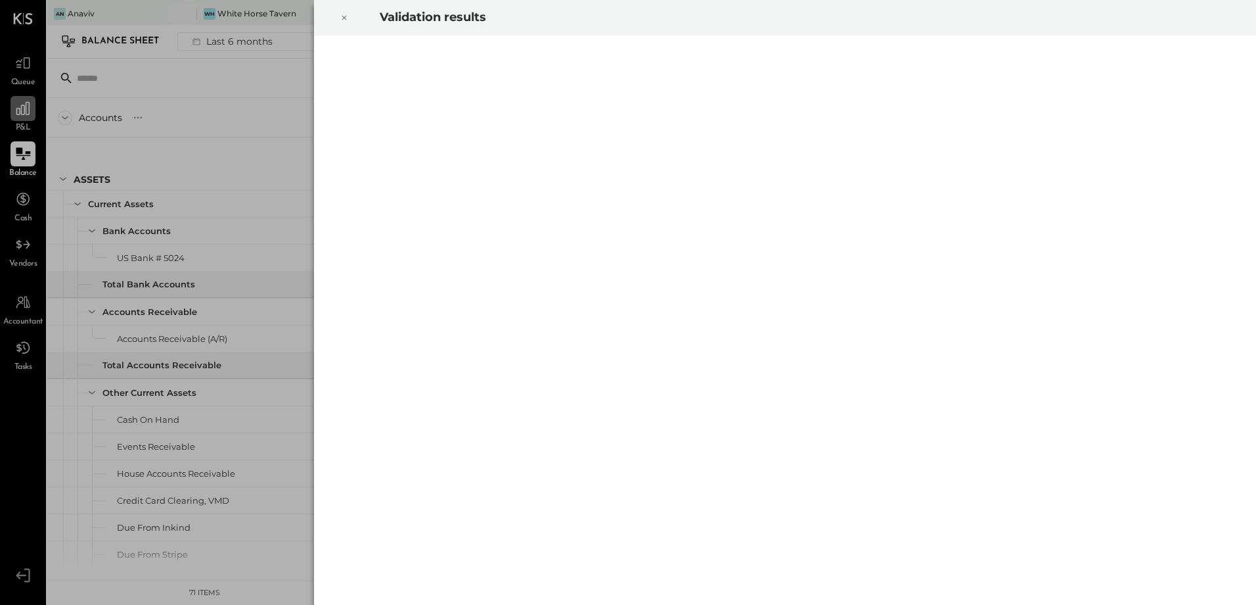
click at [348, 14] on icon at bounding box center [344, 18] width 8 height 16
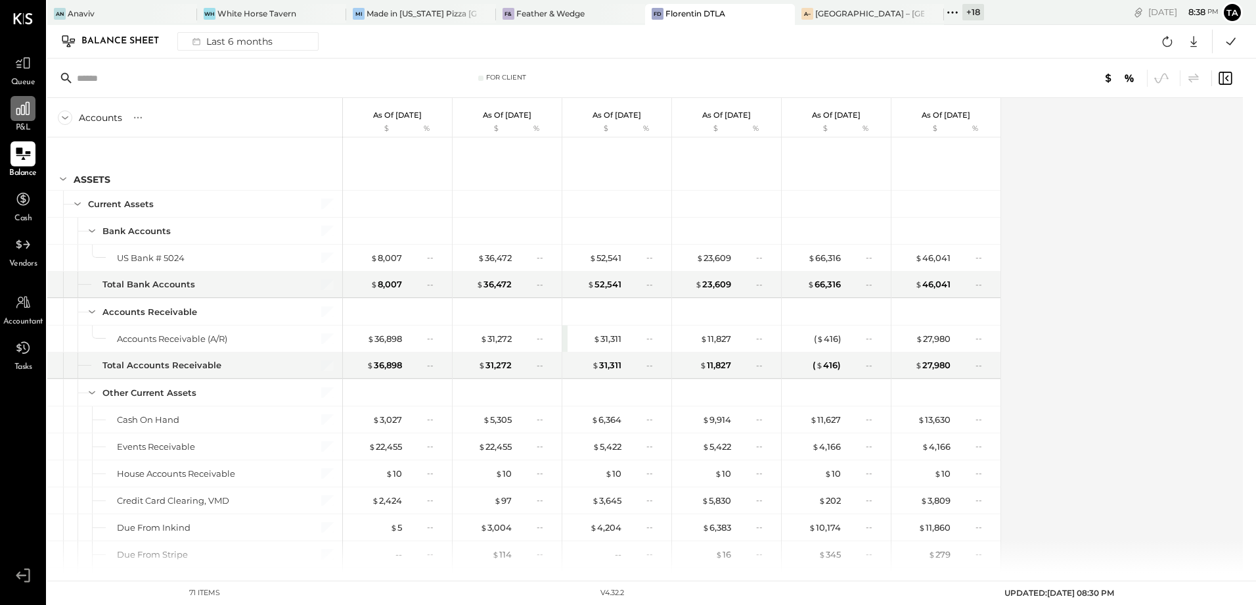
click at [1105, 354] on div "Accounts S GL As of [DATE] $ % As of [DATE] $ % As of [DATE] $ % As of [DATE] $…" at bounding box center [646, 335] width 1198 height 474
